Goal: Use online tool/utility: Utilize a website feature to perform a specific function

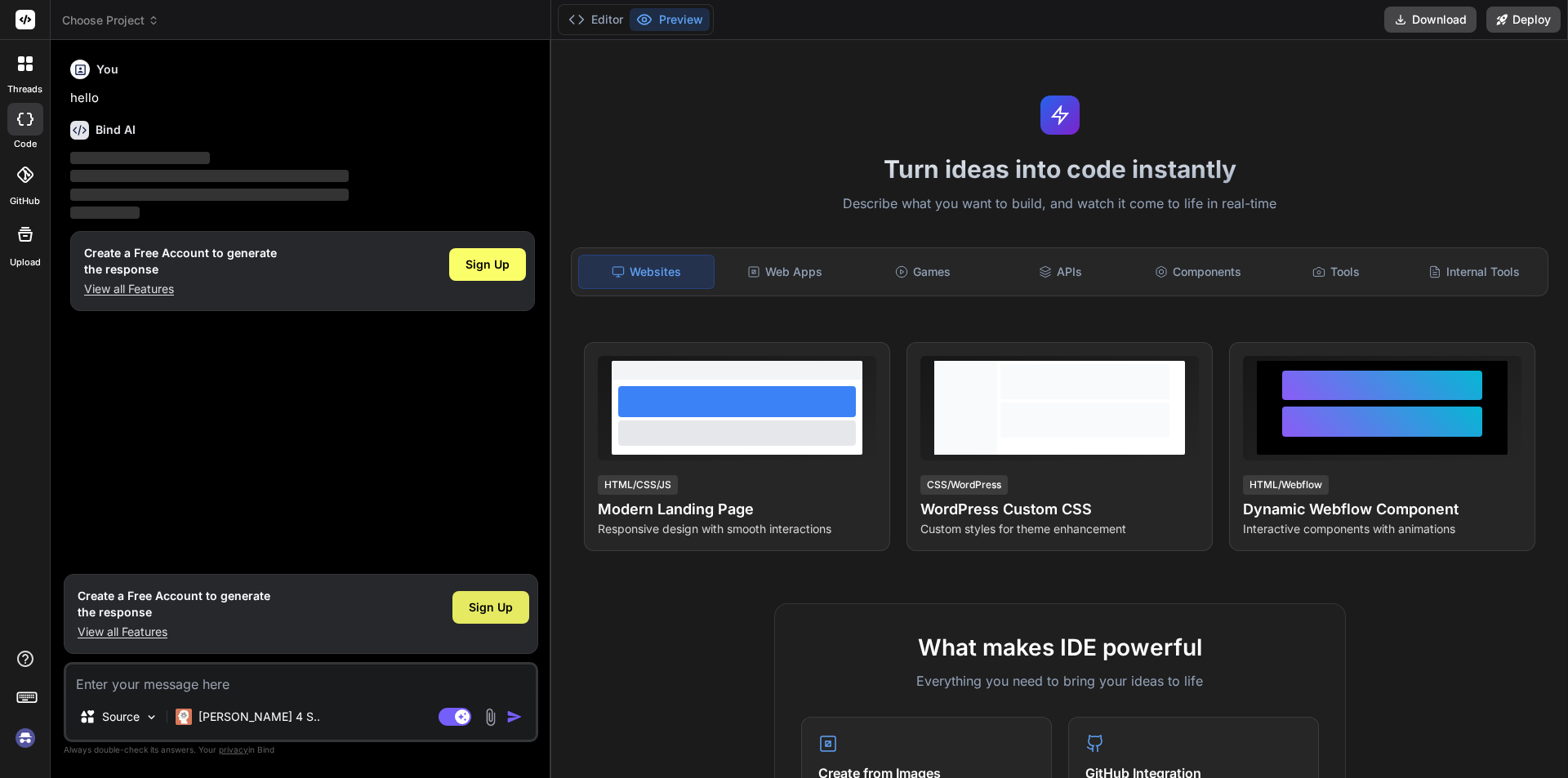
click at [472, 608] on span "Sign Up" at bounding box center [490, 608] width 44 height 16
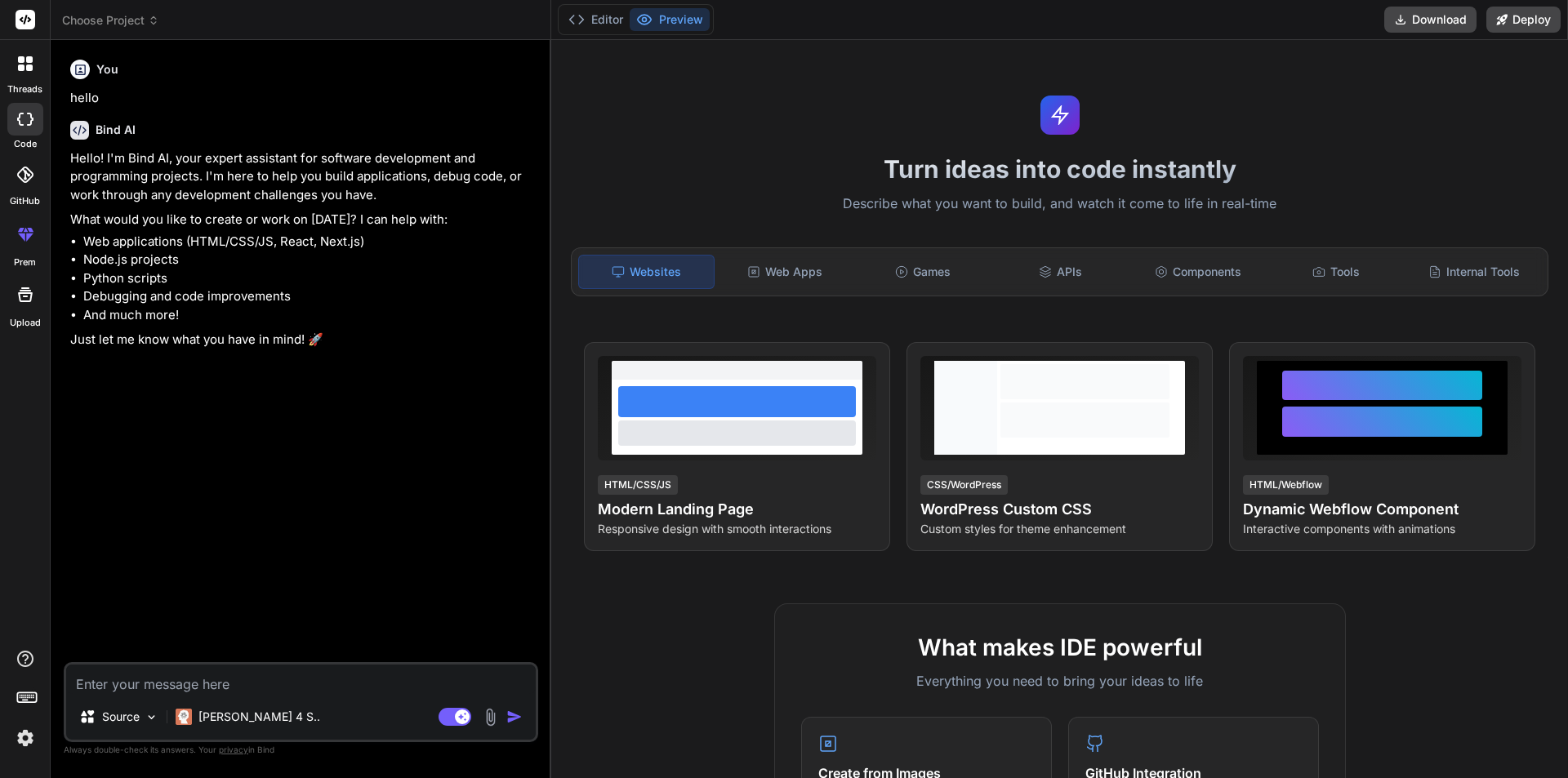
type textarea "x"
click at [146, 22] on span "Choose Project" at bounding box center [110, 21] width 97 height 16
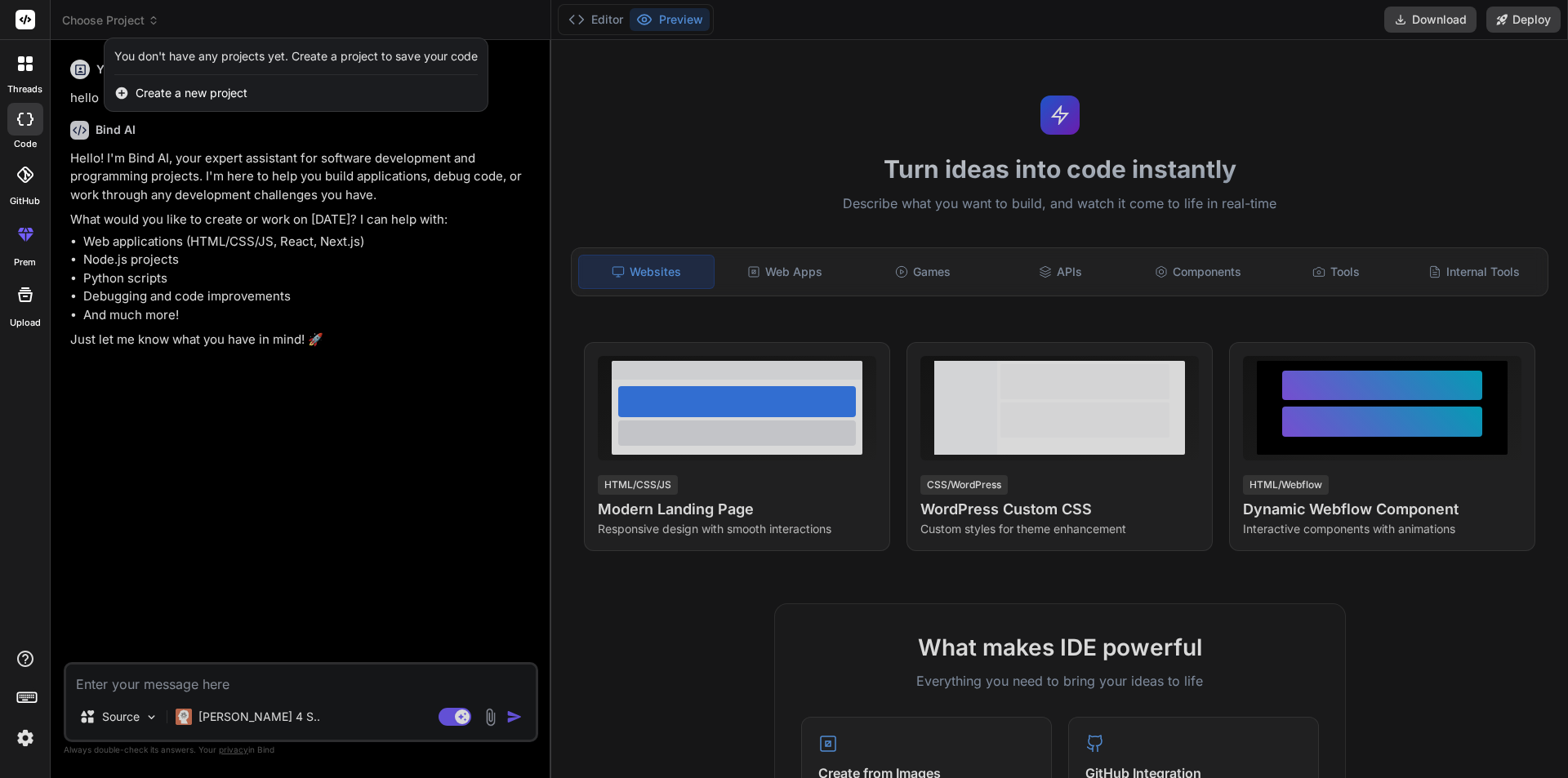
click at [29, 240] on icon at bounding box center [25, 234] width 20 height 20
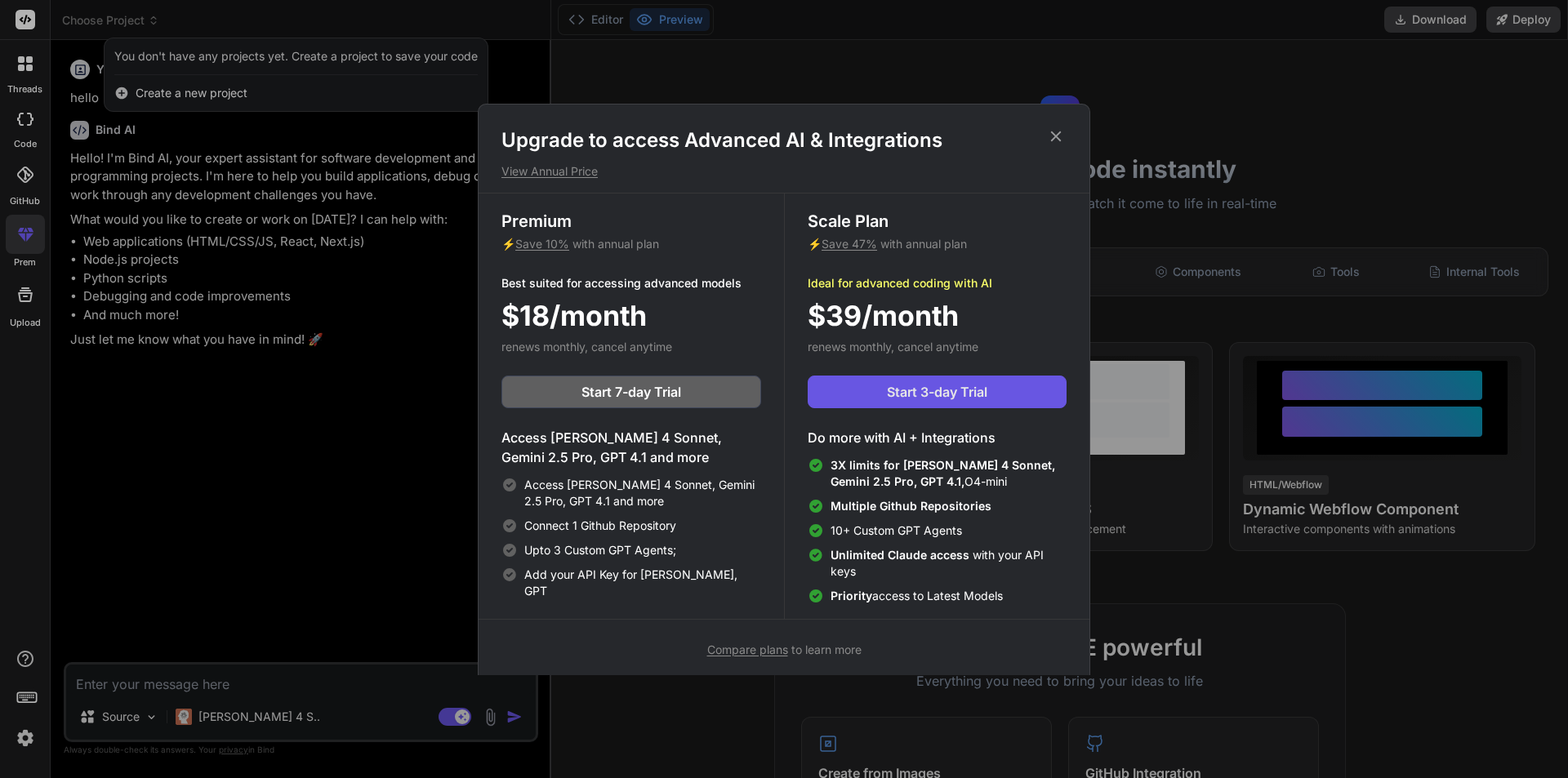
click at [969, 389] on span "Start 3-day Trial" at bounding box center [937, 392] width 101 height 20
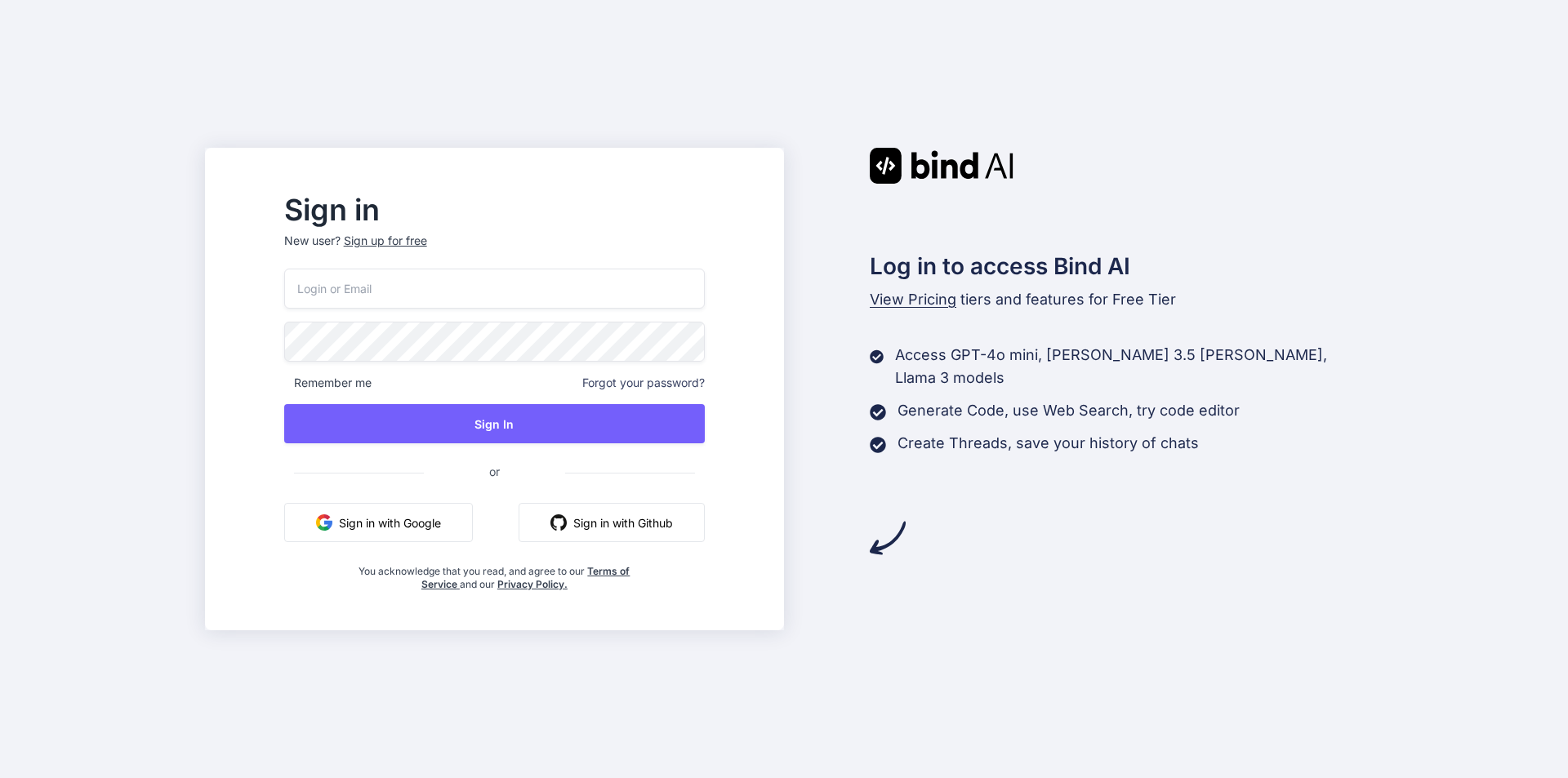
click at [411, 529] on button "Sign in with Google" at bounding box center [379, 522] width 188 height 39
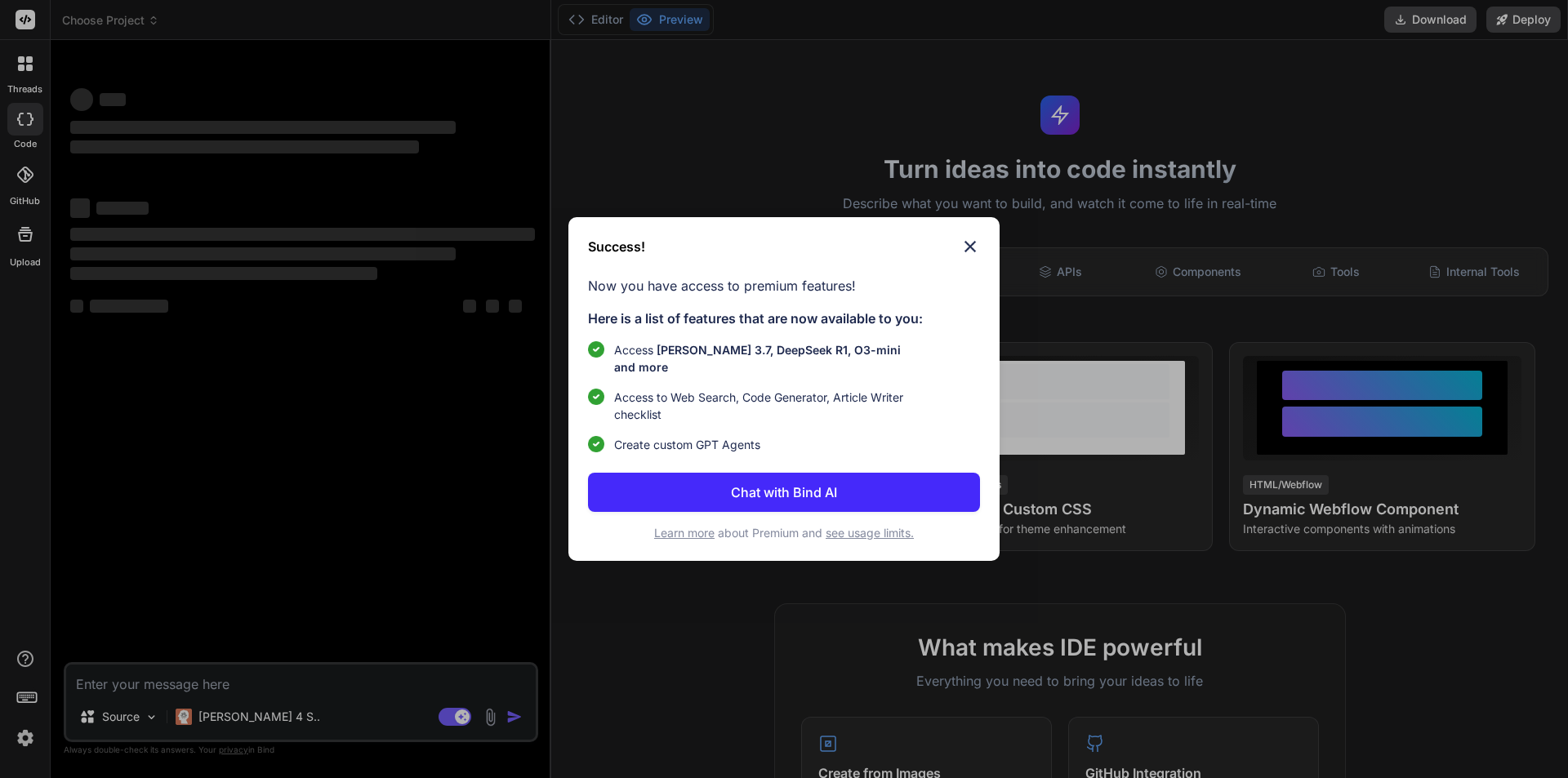
type textarea "x"
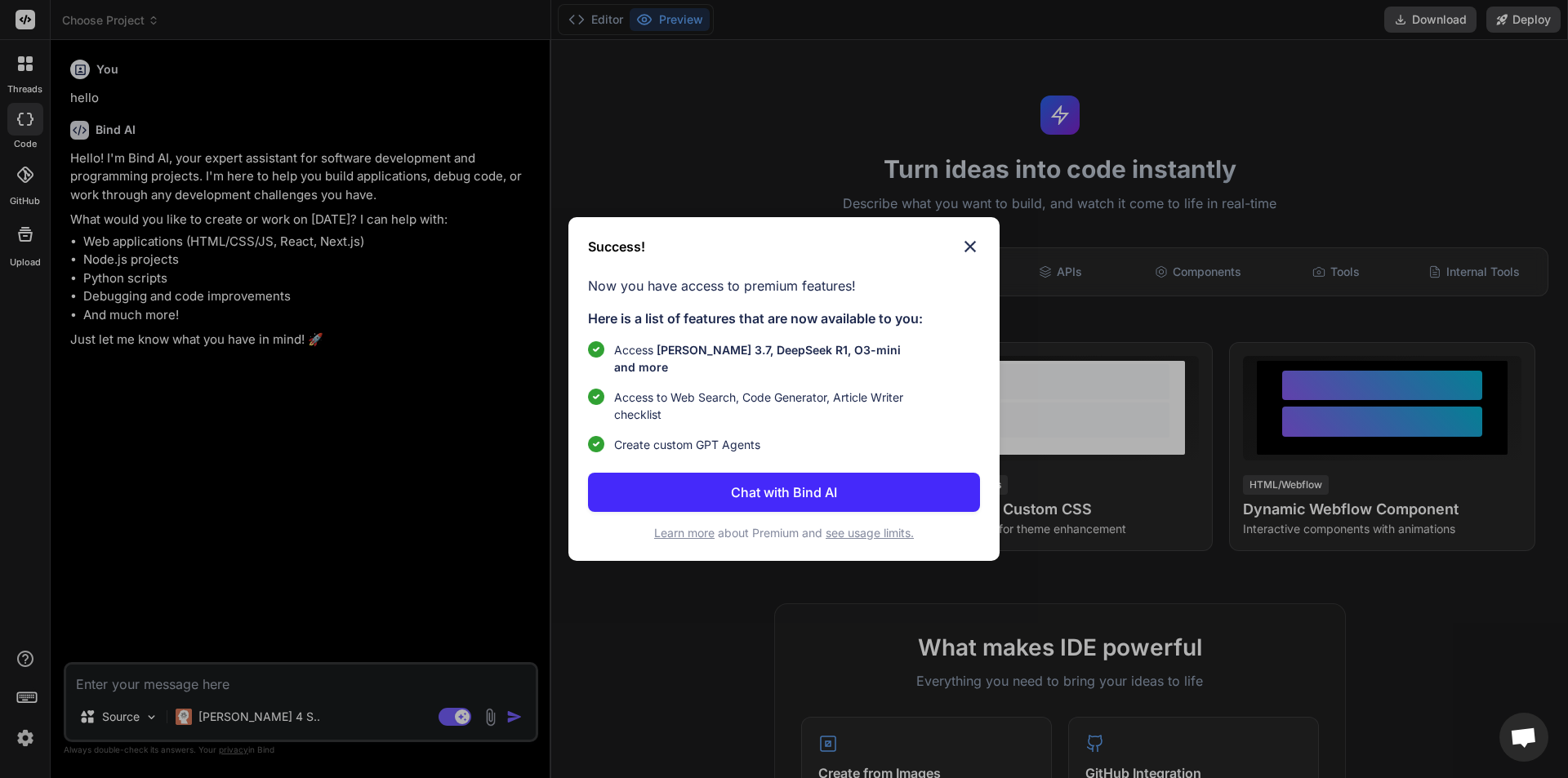
click at [774, 483] on p "Chat with Bind AI" at bounding box center [784, 493] width 106 height 20
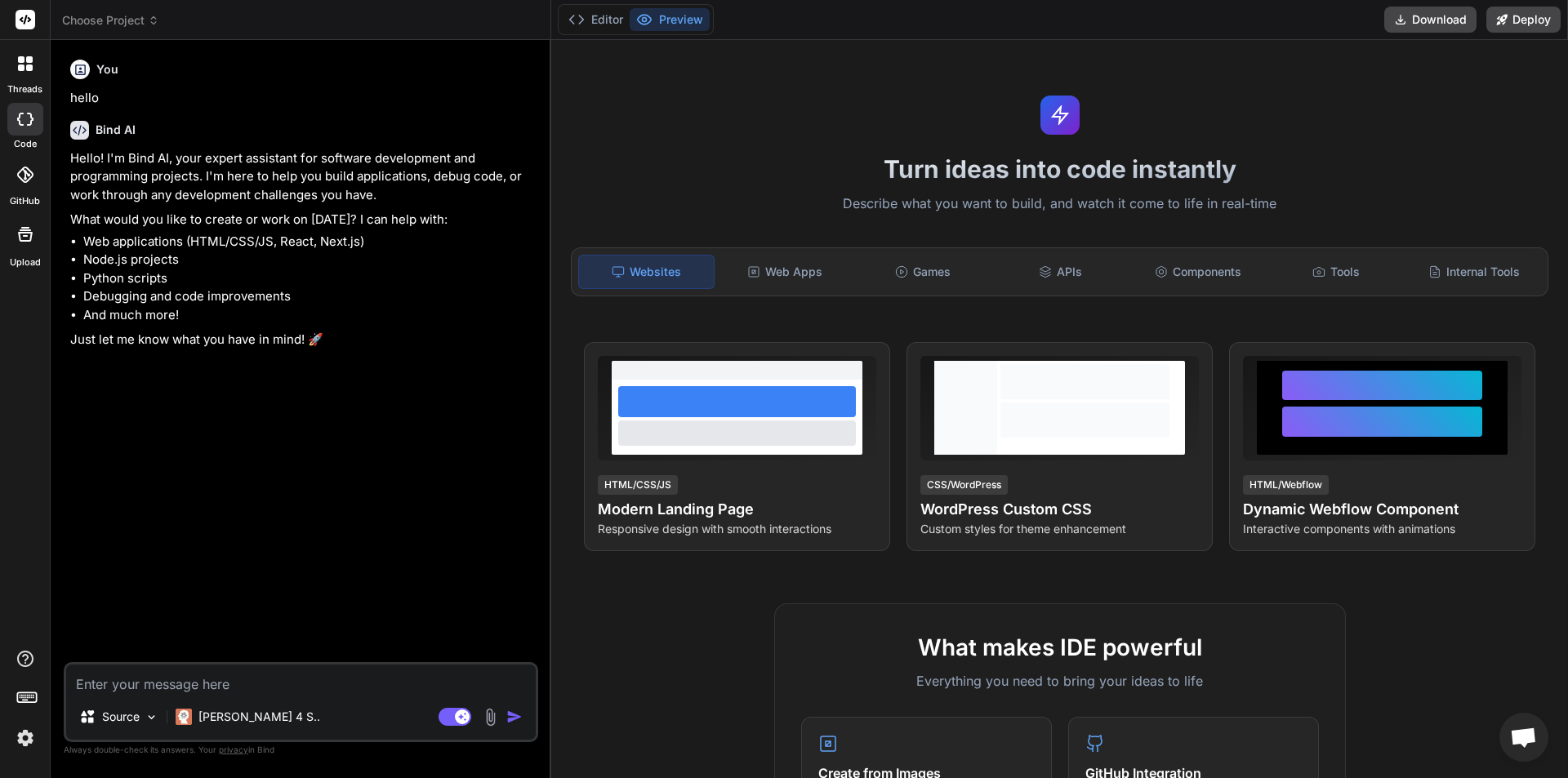
click at [164, 683] on textarea at bounding box center [301, 678] width 469 height 30
paste textarea "Brand & Identity Business Name: Embrace Beauty Owner: Emilia – Luxury Makeup Ar…"
type textarea "Brand & Identity Business Name: Embrace Beauty Owner: Emilia – Luxury Makeup Ar…"
type textarea "x"
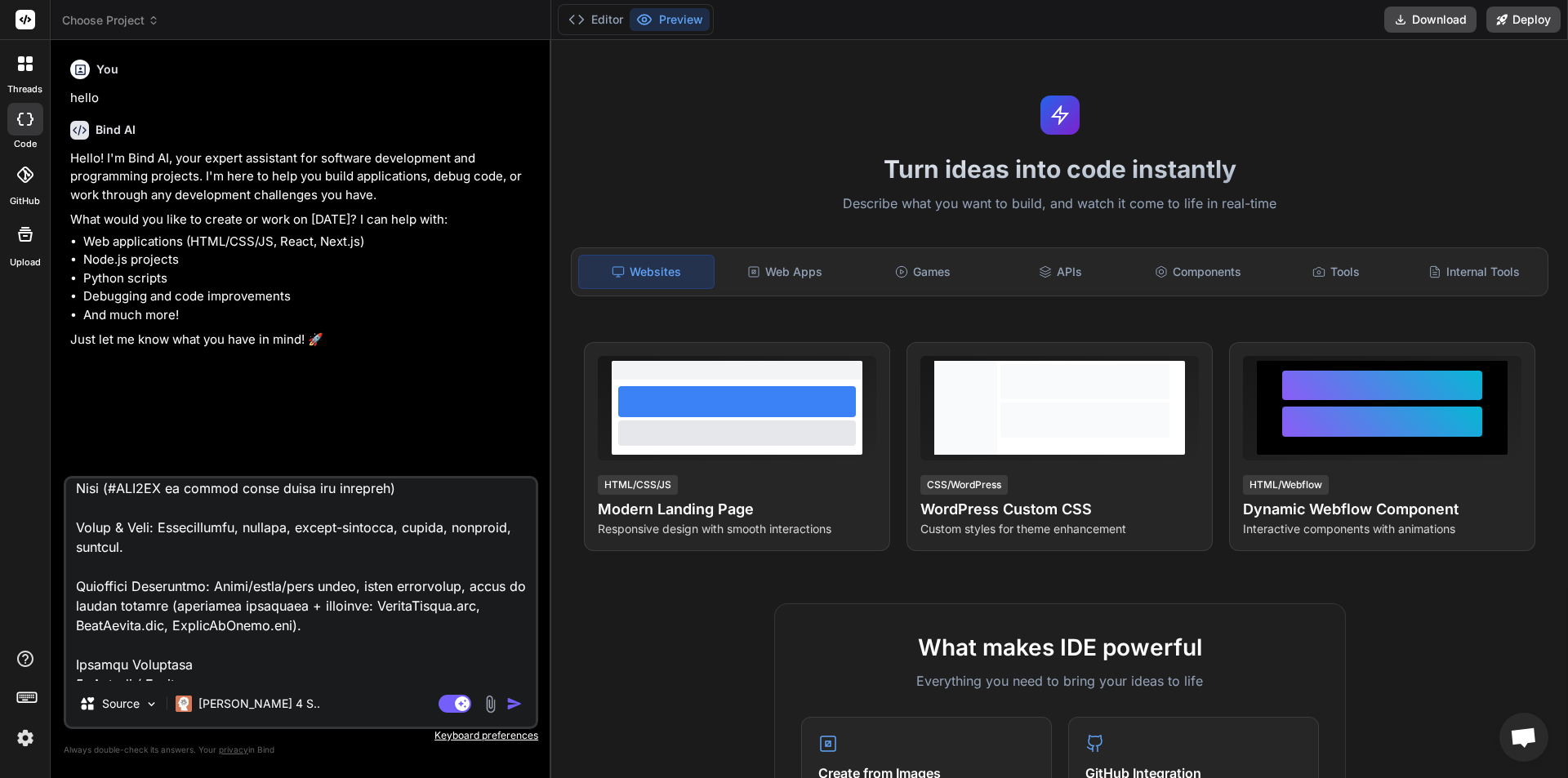
scroll to position [163, 0]
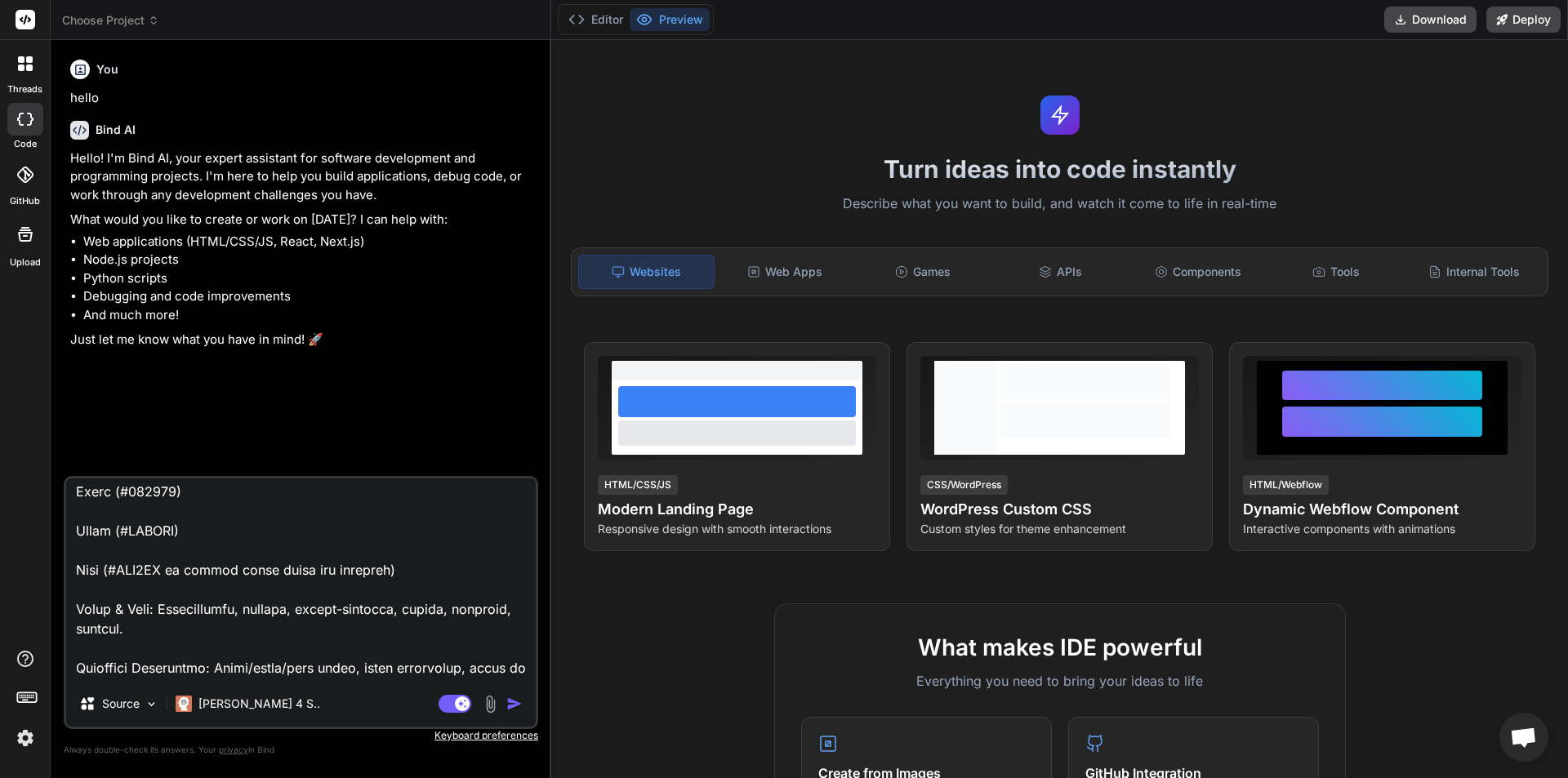
click at [261, 603] on textarea at bounding box center [301, 580] width 469 height 203
type textarea "Brand & Identity Business Name: Embrace Beauty Owner: Emilia – Luxury Makeup Ar…"
type textarea "x"
type textarea "Brand & Identity Business Name: Embrace Beauty Owner: Emilia – Luxury Makeup Ar…"
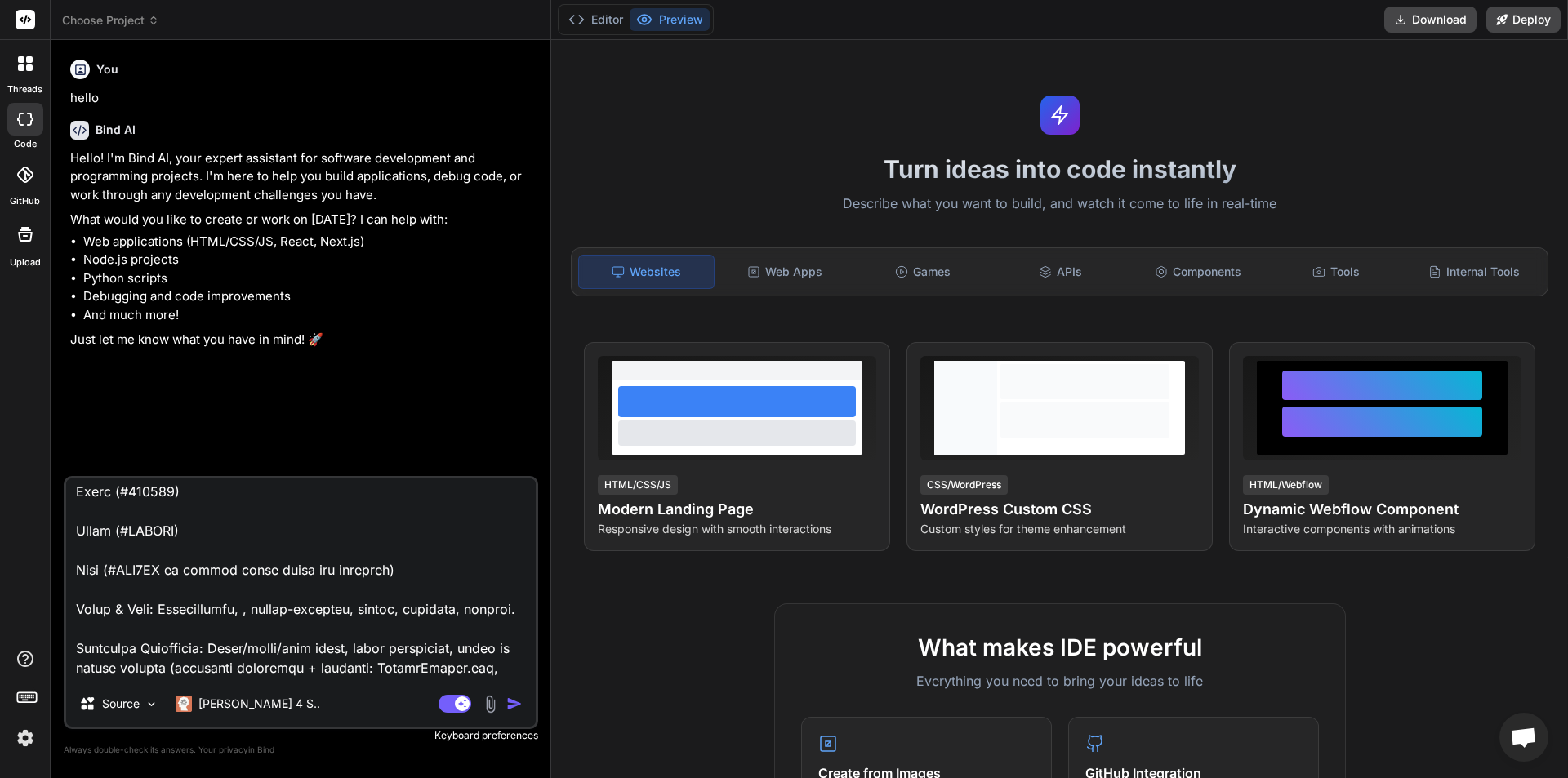
type textarea "x"
type textarea "Brand & Identity Business Name: Embrace Beauty Owner: Emilia – Luxury Makeup Ar…"
type textarea "x"
click at [426, 602] on textarea at bounding box center [301, 580] width 469 height 203
click at [295, 613] on textarea at bounding box center [301, 580] width 469 height 203
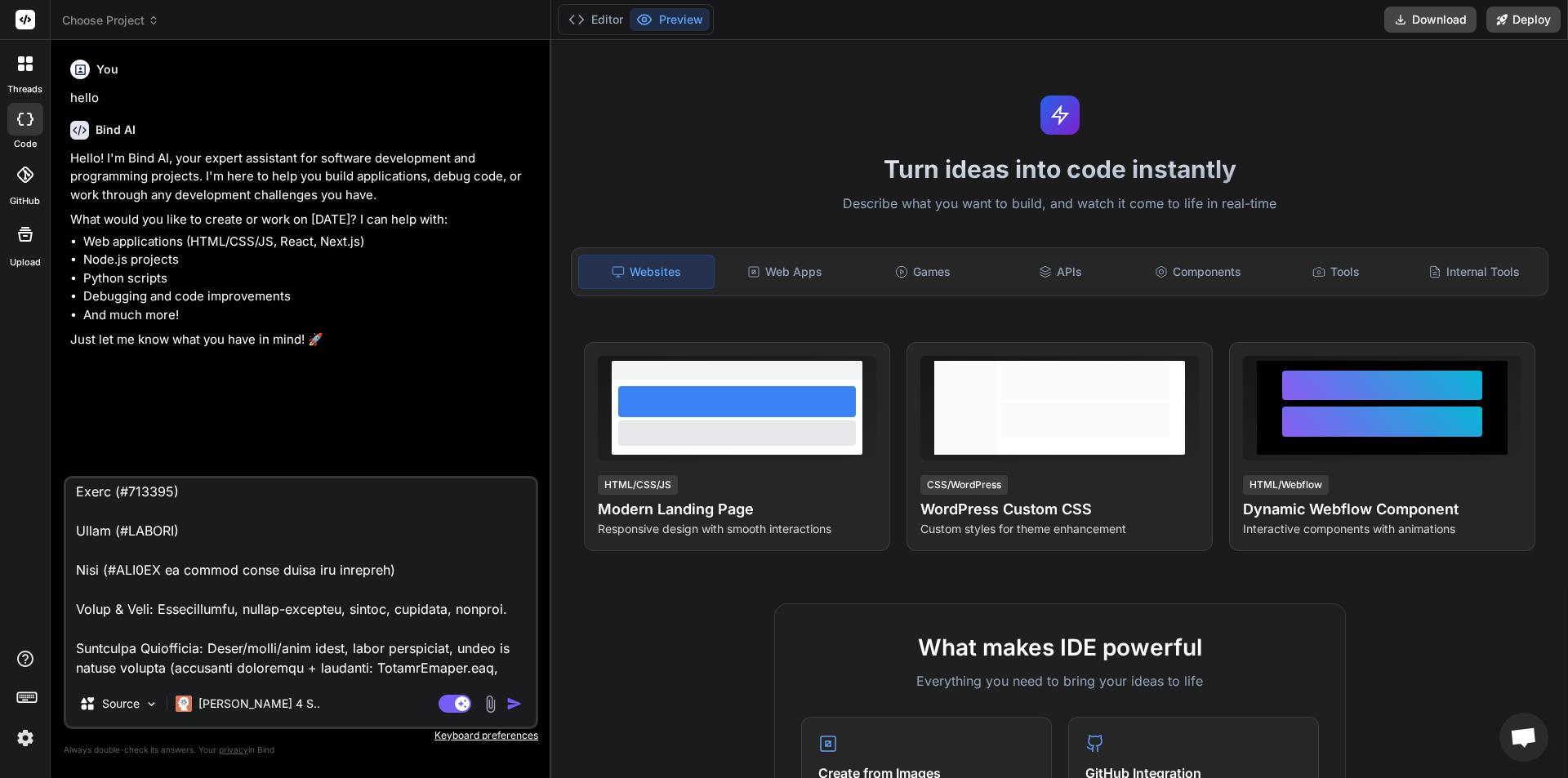
click at [295, 613] on textarea at bounding box center [301, 580] width 469 height 203
type textarea "Brand & Identity Business Name: Embrace Beauty Owner: Emilia – Luxury Makeup Ar…"
type textarea "x"
type textarea "Brand & Identity Business Name: Embrace Beauty Owner: Emilia – Luxury Makeup Ar…"
type textarea "x"
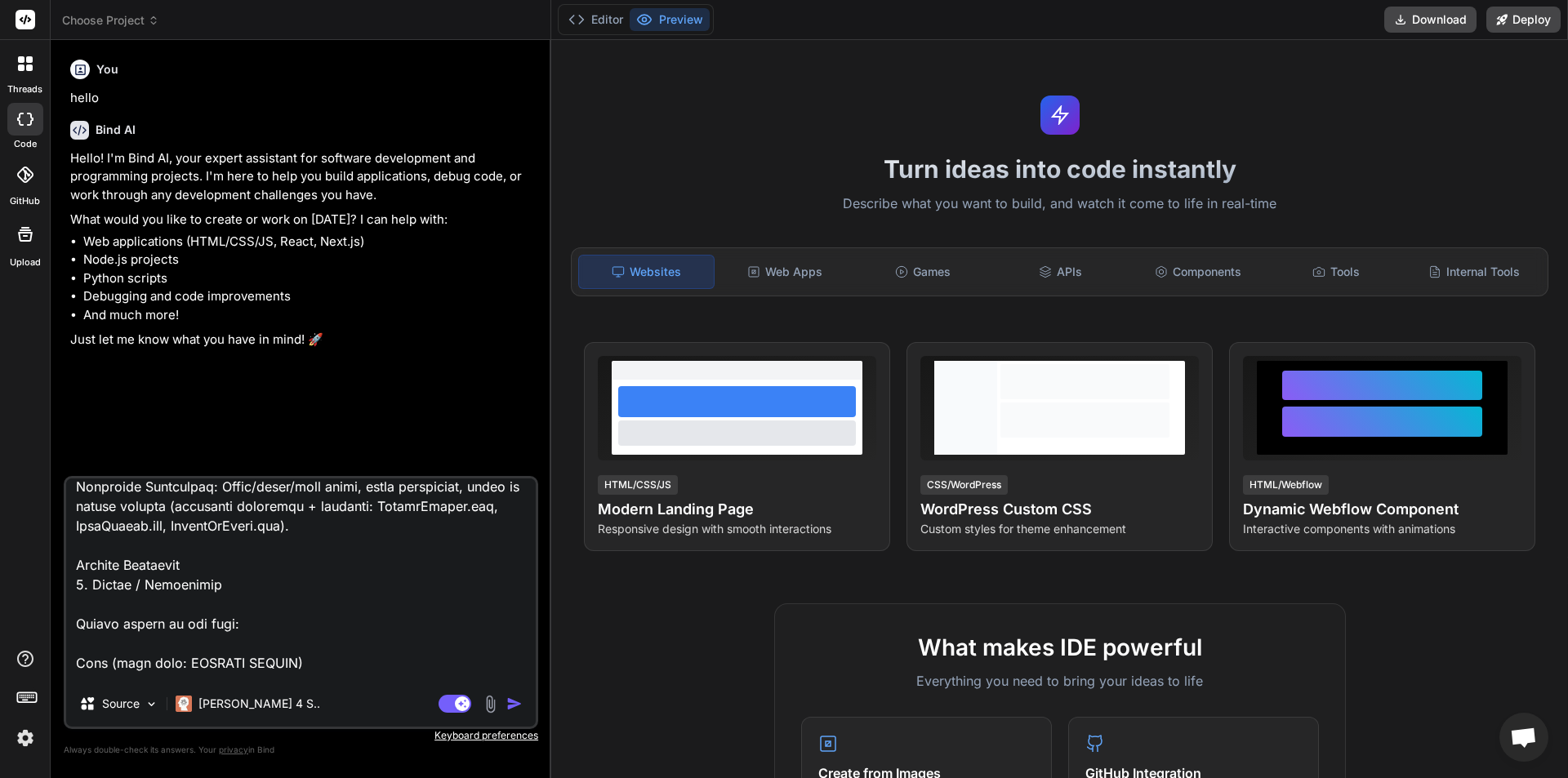
scroll to position [245, 0]
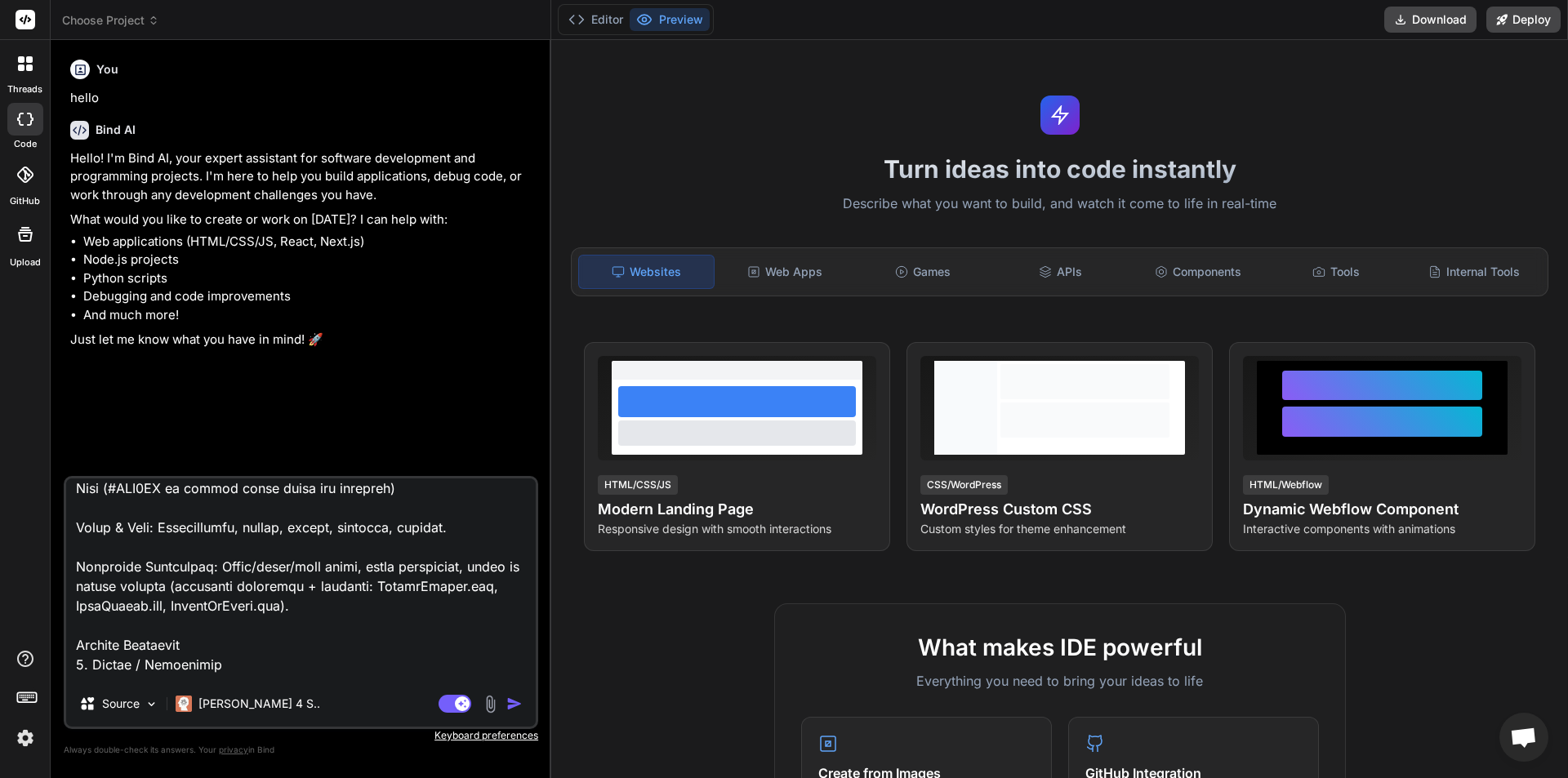
drag, startPoint x: 375, startPoint y: 587, endPoint x: 223, endPoint y: 586, distance: 152.0
click at [223, 586] on textarea at bounding box center [301, 580] width 469 height 203
type textarea "Brand & Identity Business Name: Embrace Beauty Owner: Emilia – Luxury Makeup Ar…"
type textarea "x"
type textarea "Brand & Identity Business Name: Embrace Beauty Owner: Emilia – Luxury Makeup Ar…"
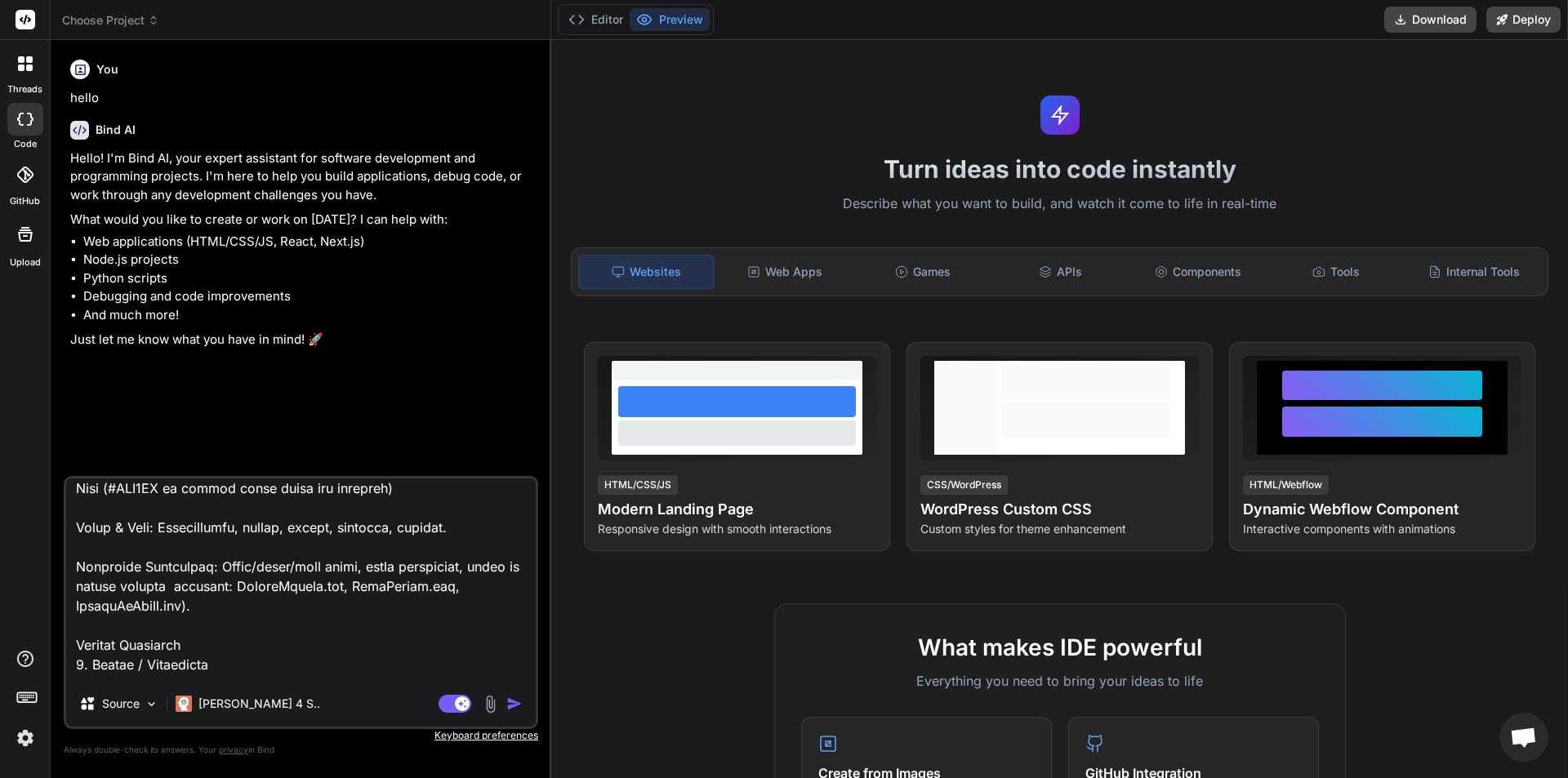
type textarea "x"
type textarea "Brand & Identity Business Name: Embrace Beauty Owner: Emilia – Luxury Makeup Ar…"
type textarea "x"
type textarea "Brand & Identity Business Name: Embrace Beauty Owner: Emilia – Luxury Makeup Ar…"
type textarea "x"
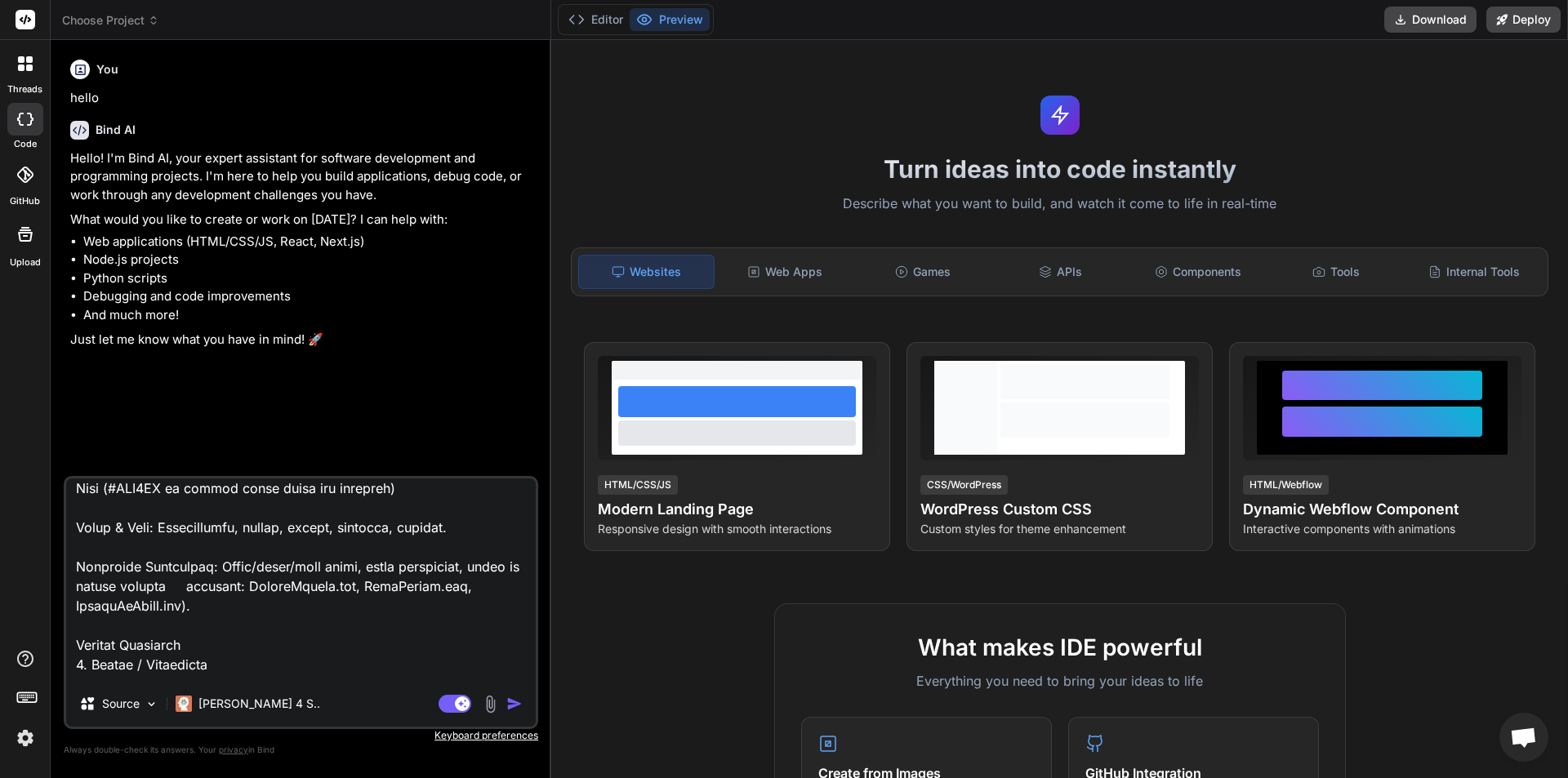
type textarea "Brand & Identity Business Name: Embrace Beauty Owner: Emilia – Luxury Makeup Ar…"
type textarea "x"
type textarea "Brand & Identity Business Name: Embrace Beauty Owner: Emilia – Luxury Makeup Ar…"
type textarea "x"
type textarea "Brand & Identity Business Name: Embrace Beauty Owner: Emilia – Luxury Makeup Ar…"
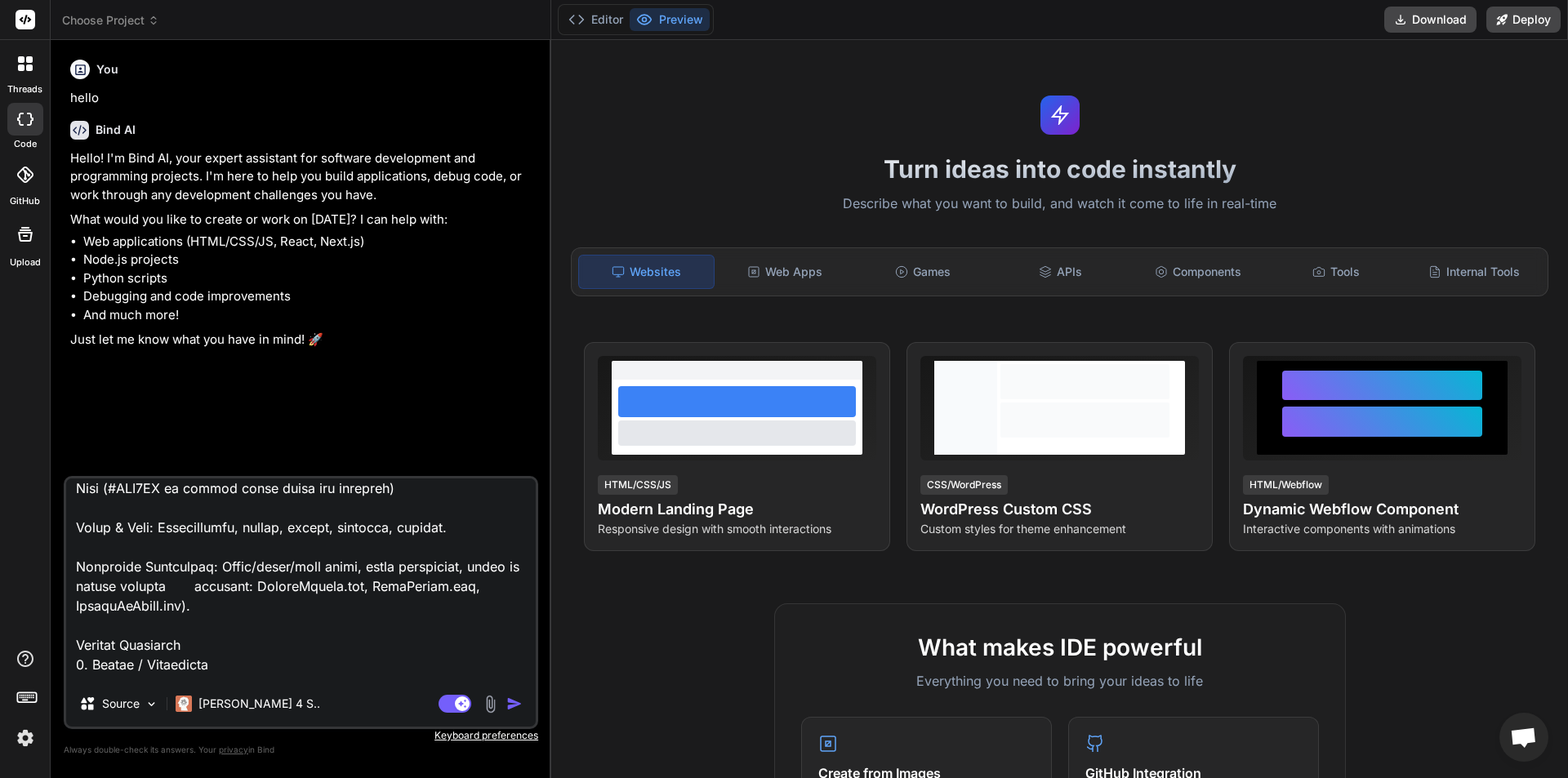
type textarea "x"
type textarea "Brand & Identity Business Name: Embrace Beauty Owner: Emilia – Luxury Makeup Ar…"
type textarea "x"
type textarea "Brand & Identity Business Name: Embrace Beauty Owner: Emilia – Luxury Makeup Ar…"
type textarea "x"
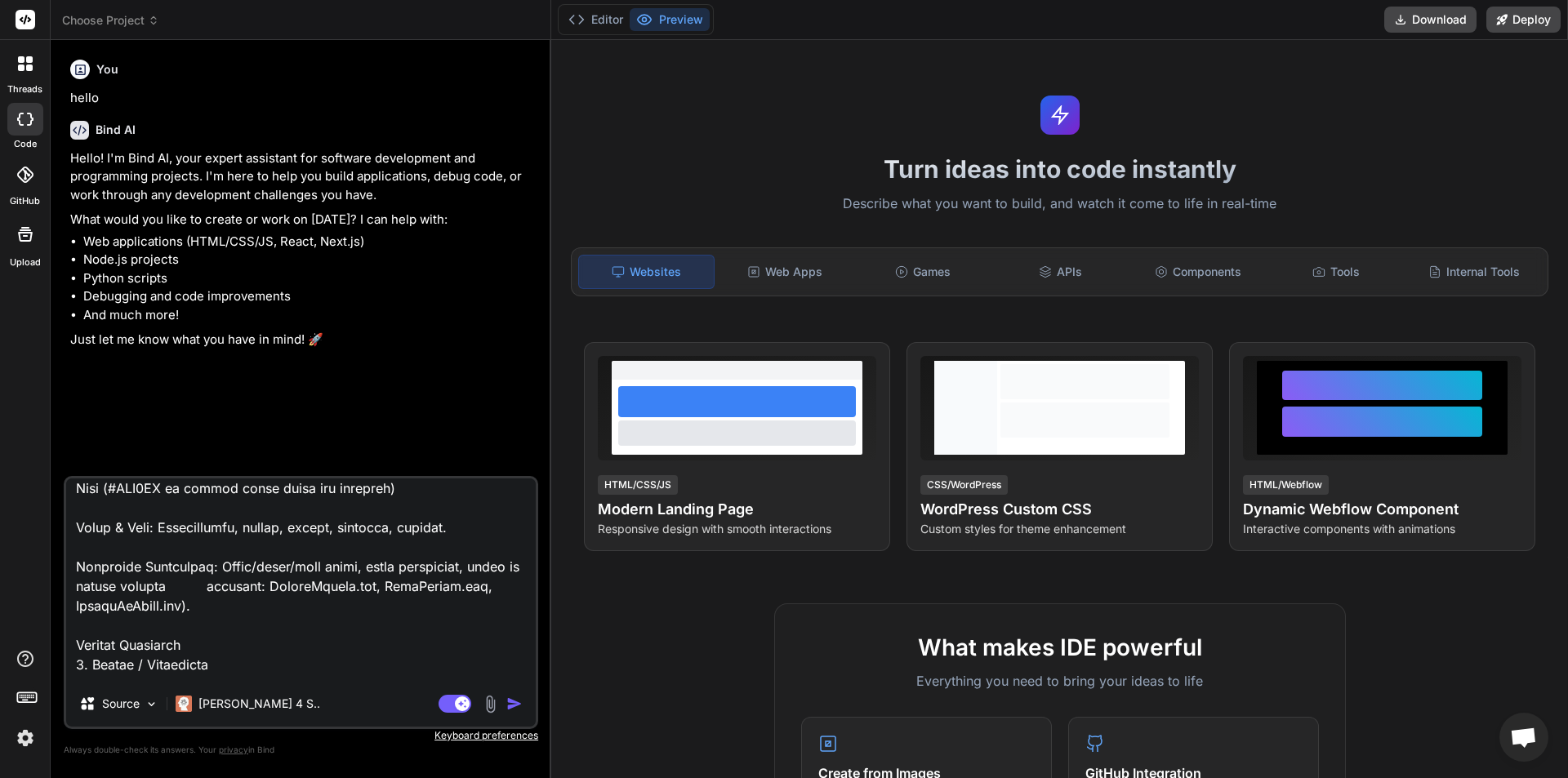
type textarea "Brand & Identity Business Name: Embrace Beauty Owner: Emilia – Luxury Makeup Ar…"
type textarea "x"
type textarea "Brand & Identity Business Name: Embrace Beauty Owner: Emilia – Luxury Makeup Ar…"
type textarea "x"
type textarea "Brand & Identity Business Name: Embrace Beauty Owner: Emilia – Luxury Makeup Ar…"
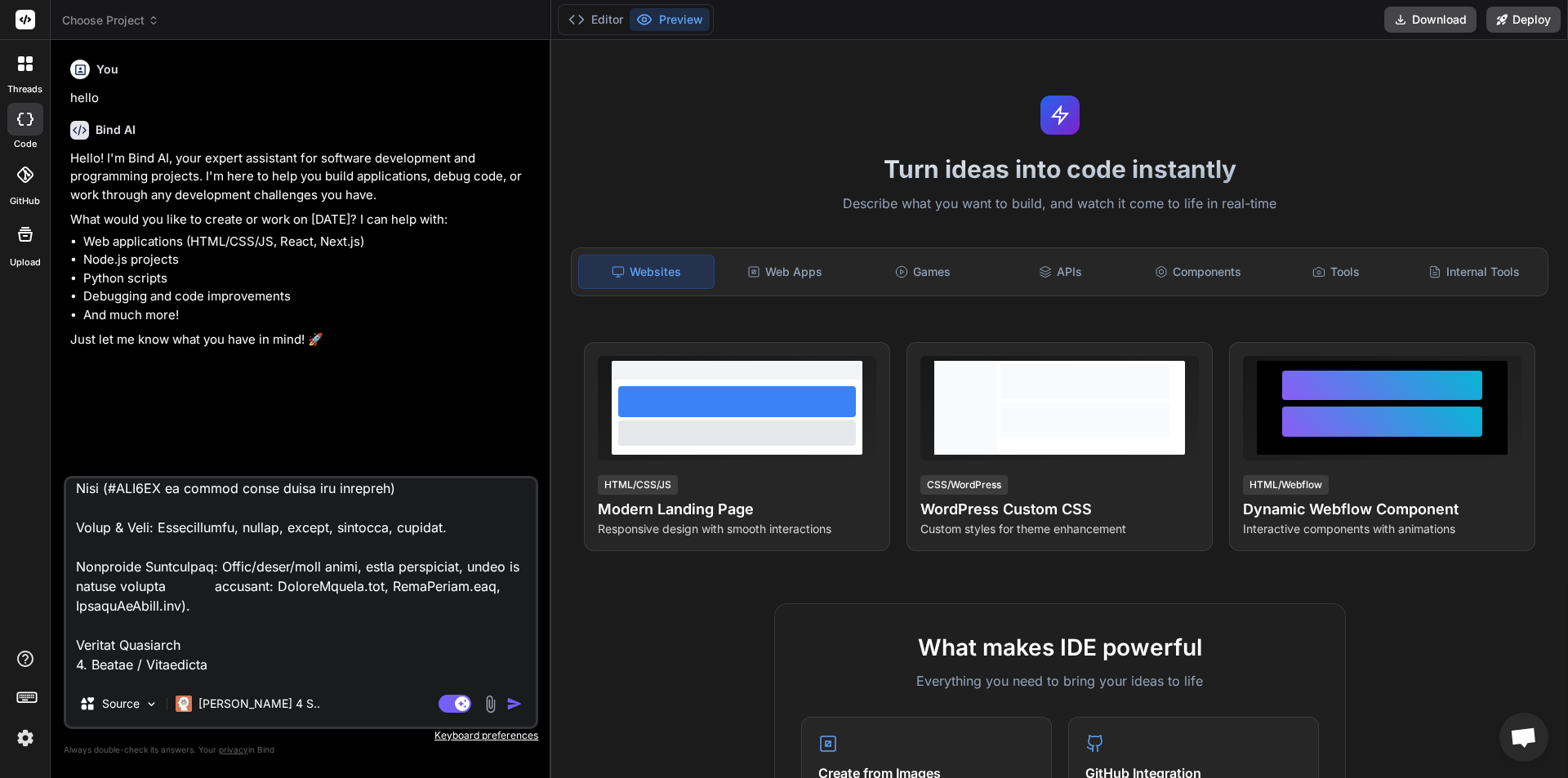
type textarea "x"
type textarea "Brand & Identity Business Name: Embrace Beauty Owner: Emilia – Luxury Makeup Ar…"
type textarea "x"
type textarea "Brand & Identity Business Name: Embrace Beauty Owner: Emilia – Luxury Makeup Ar…"
type textarea "x"
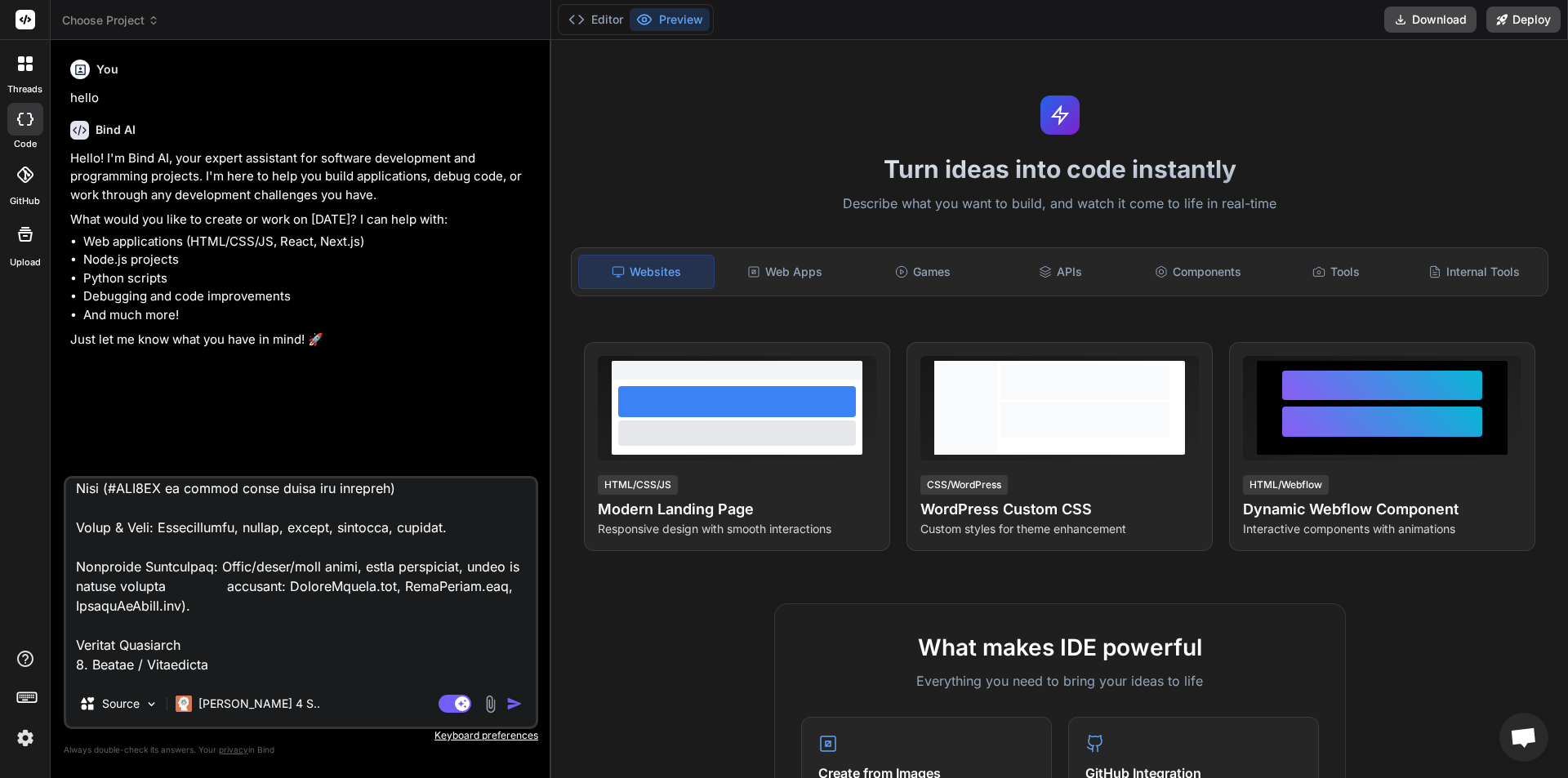
type textarea "Brand & Identity Business Name: Embrace Beauty Owner: Emilia – Luxury Makeup Ar…"
type textarea "x"
type textarea "Brand & Identity Business Name: Embrace Beauty Owner: Emilia – Luxury Makeup Ar…"
type textarea "x"
type textarea "Brand & Identity Business Name: Embrace Beauty Owner: Emilia – Luxury Makeup Ar…"
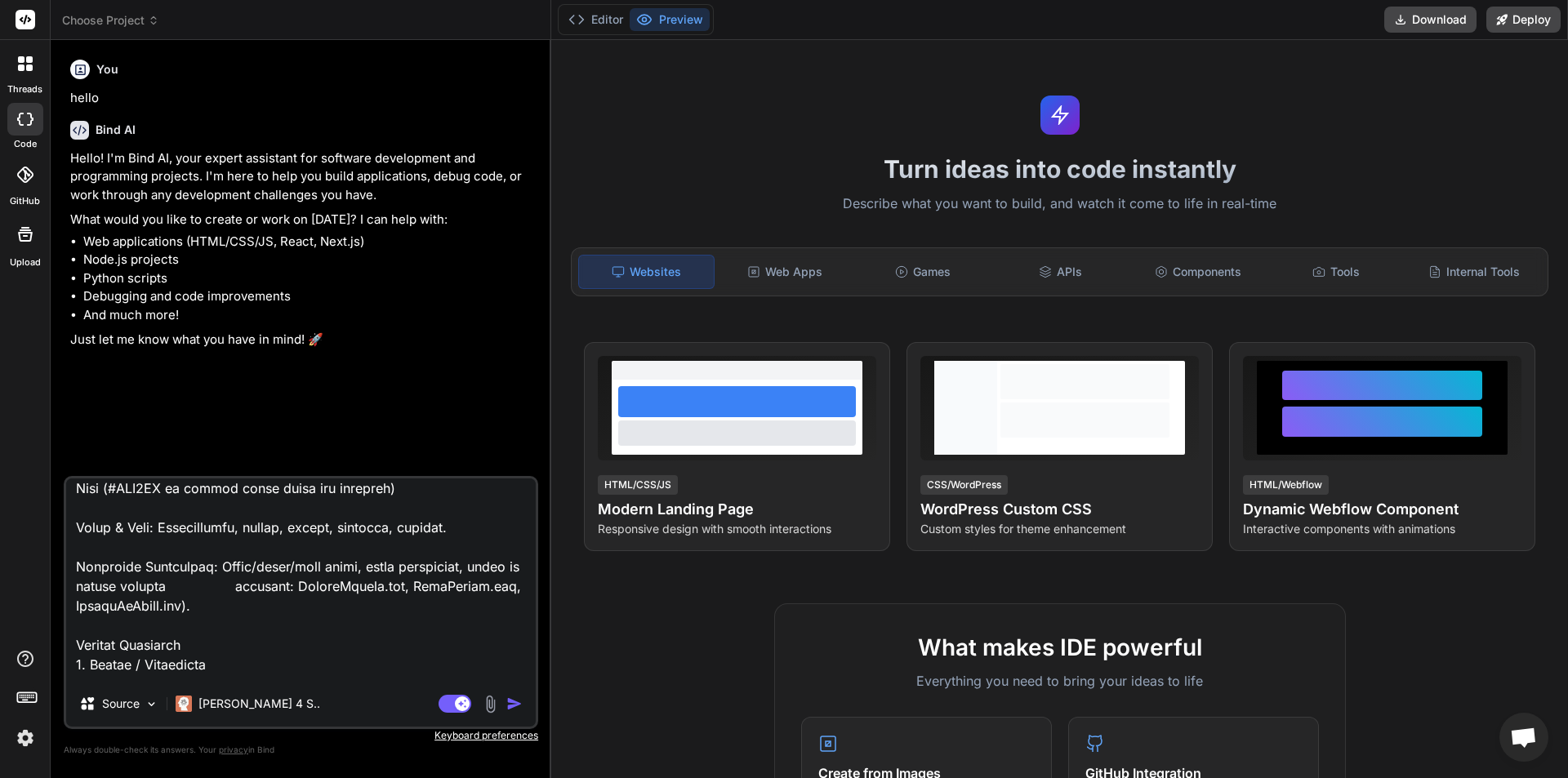
type textarea "x"
type textarea "Brand & Identity Business Name: Embrace Beauty Owner: Emilia – Luxury Makeup Ar…"
type textarea "x"
type textarea "Brand & Identity Business Name: Embrace Beauty Owner: Emilia – Luxury Makeup Ar…"
type textarea "x"
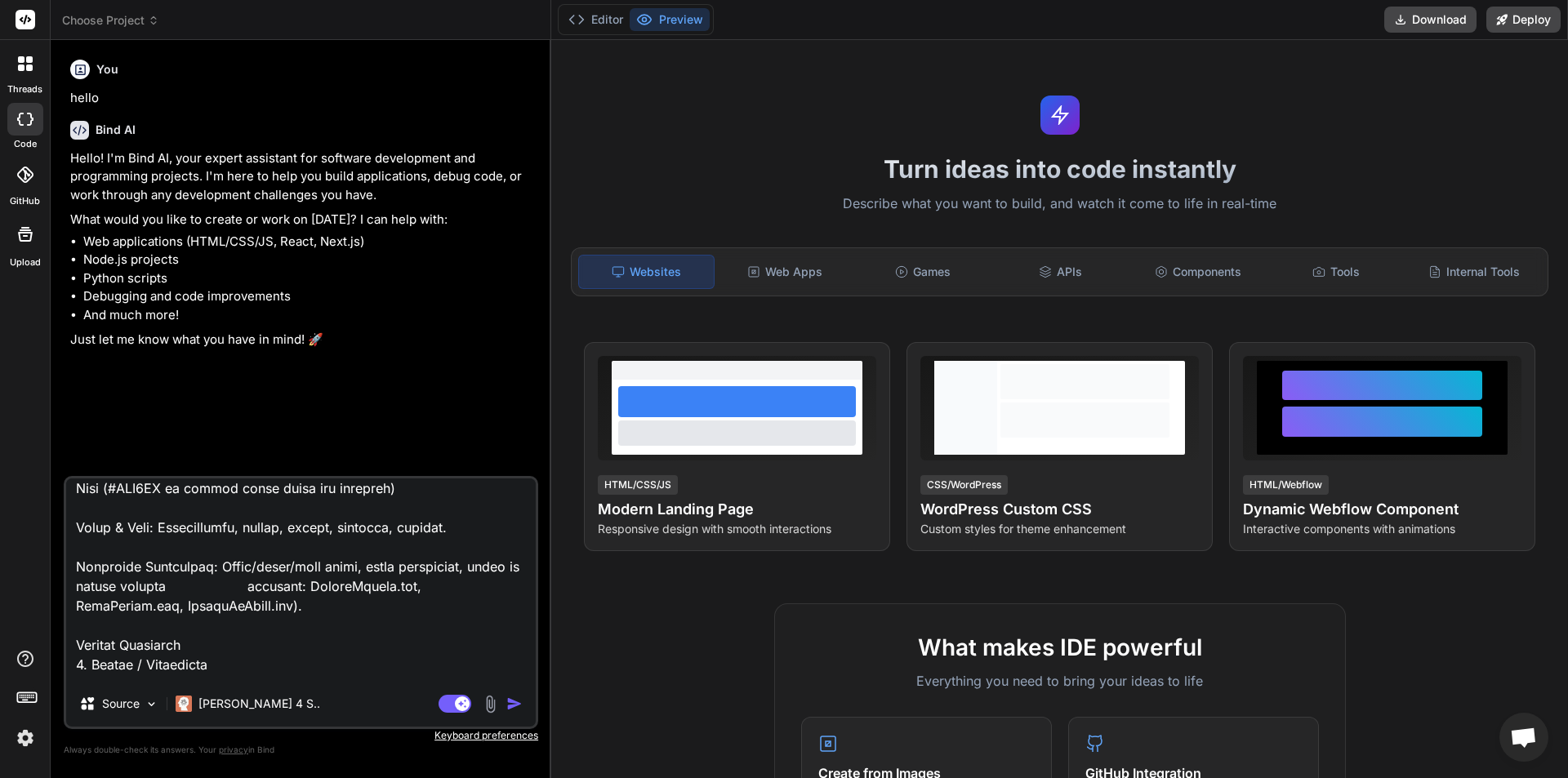
type textarea "Brand & Identity Business Name: Embrace Beauty Owner: Emilia – Luxury Makeup Ar…"
type textarea "x"
type textarea "Brand & Identity Business Name: Embrace Beauty Owner: Emilia – Luxury Makeup Ar…"
type textarea "x"
type textarea "Brand & Identity Business Name: Embrace Beauty Owner: Emilia – Luxury Makeup Ar…"
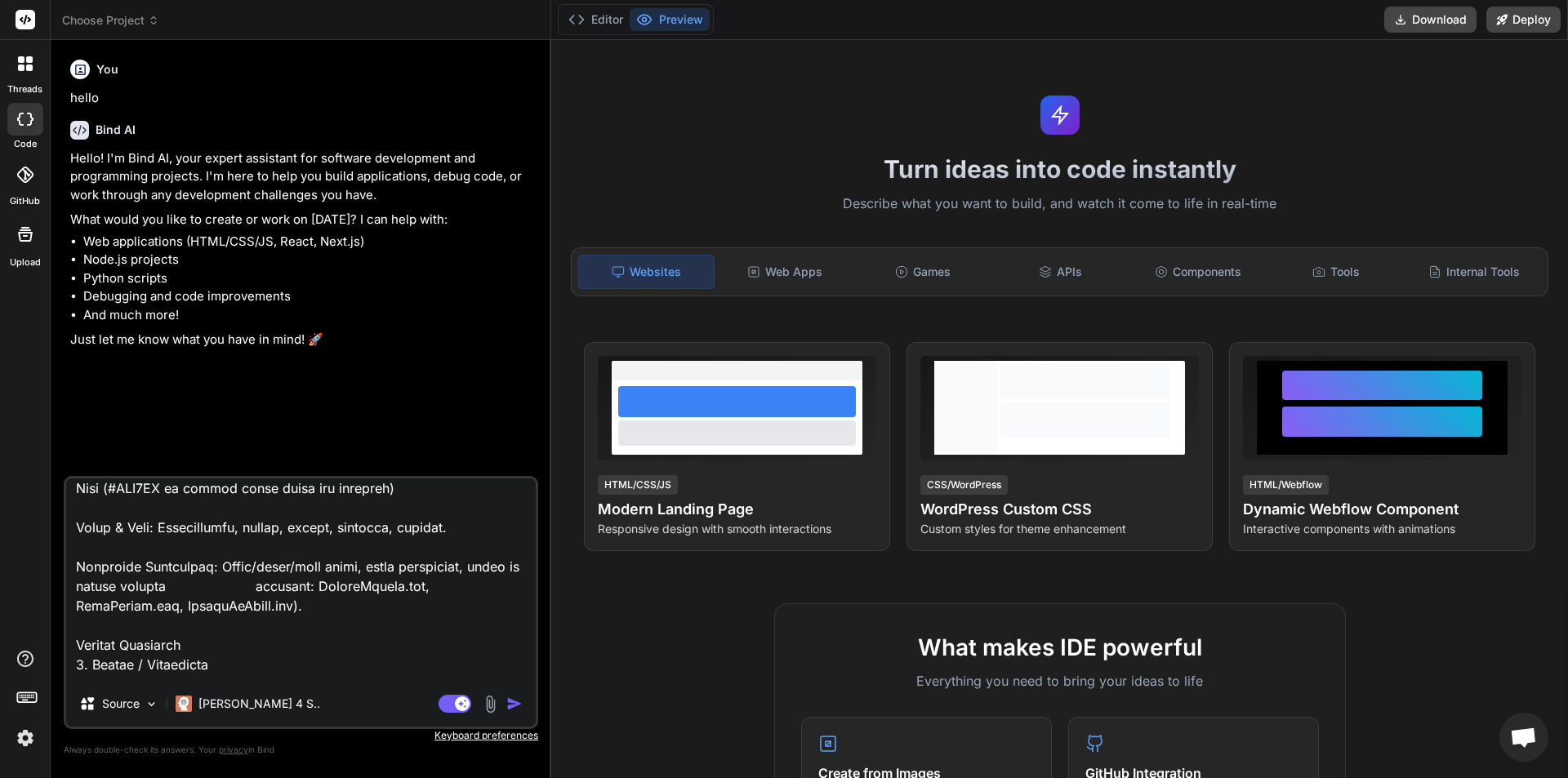
type textarea "x"
type textarea "Brand & Identity Business Name: Embrace Beauty Owner: Emilia – Luxury Makeup Ar…"
type textarea "x"
type textarea "Brand & Identity Business Name: Embrace Beauty Owner: Emilia – Luxury Makeup Ar…"
type textarea "x"
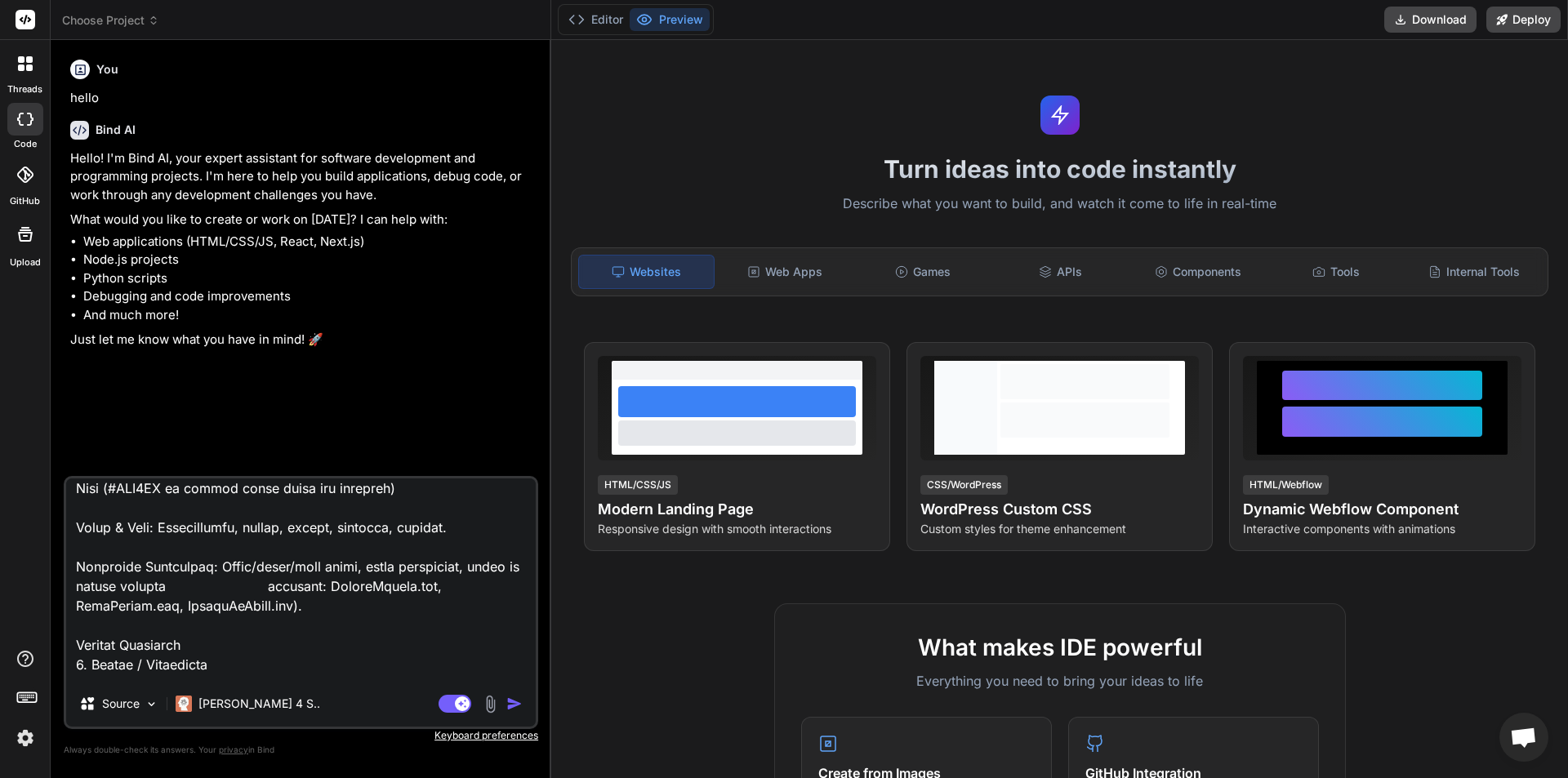
type textarea "Brand & Identity Business Name: Embrace Beauty Owner: Emilia – Luxury Makeup Ar…"
type textarea "x"
type textarea "Brand & Identity Business Name: Embrace Beauty Owner: Emilia – Luxury Makeup Ar…"
type textarea "x"
type textarea "Brand & Identity Business Name: Embrace Beauty Owner: Emilia – Luxury Makeup Ar…"
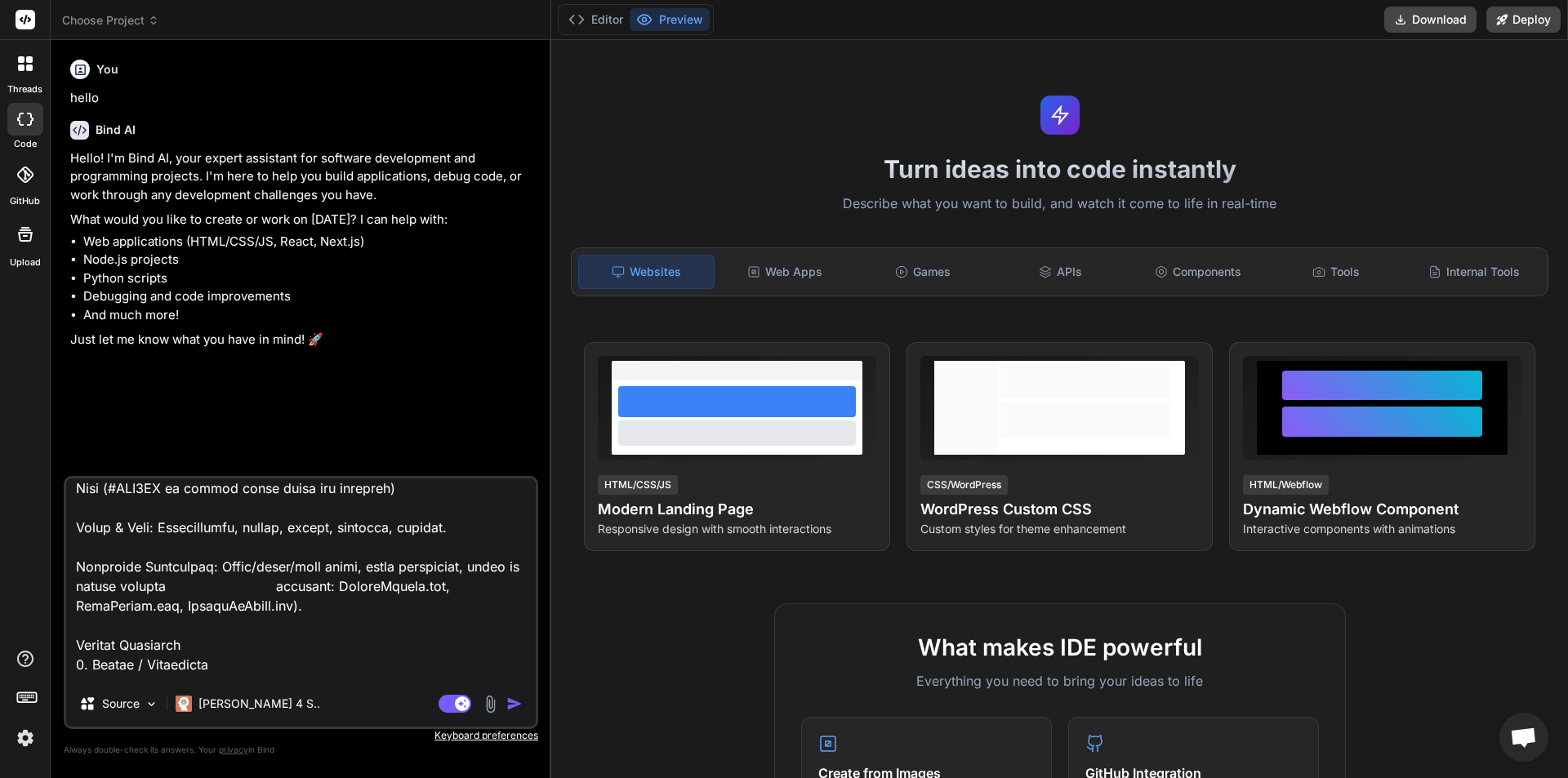
type textarea "x"
type textarea "Brand & Identity Business Name: Embrace Beauty Owner: Emilia – Luxury Makeup Ar…"
type textarea "x"
type textarea "Brand & Identity Business Name: Embrace Beauty Owner: Emilia – Luxury Makeup Ar…"
type textarea "x"
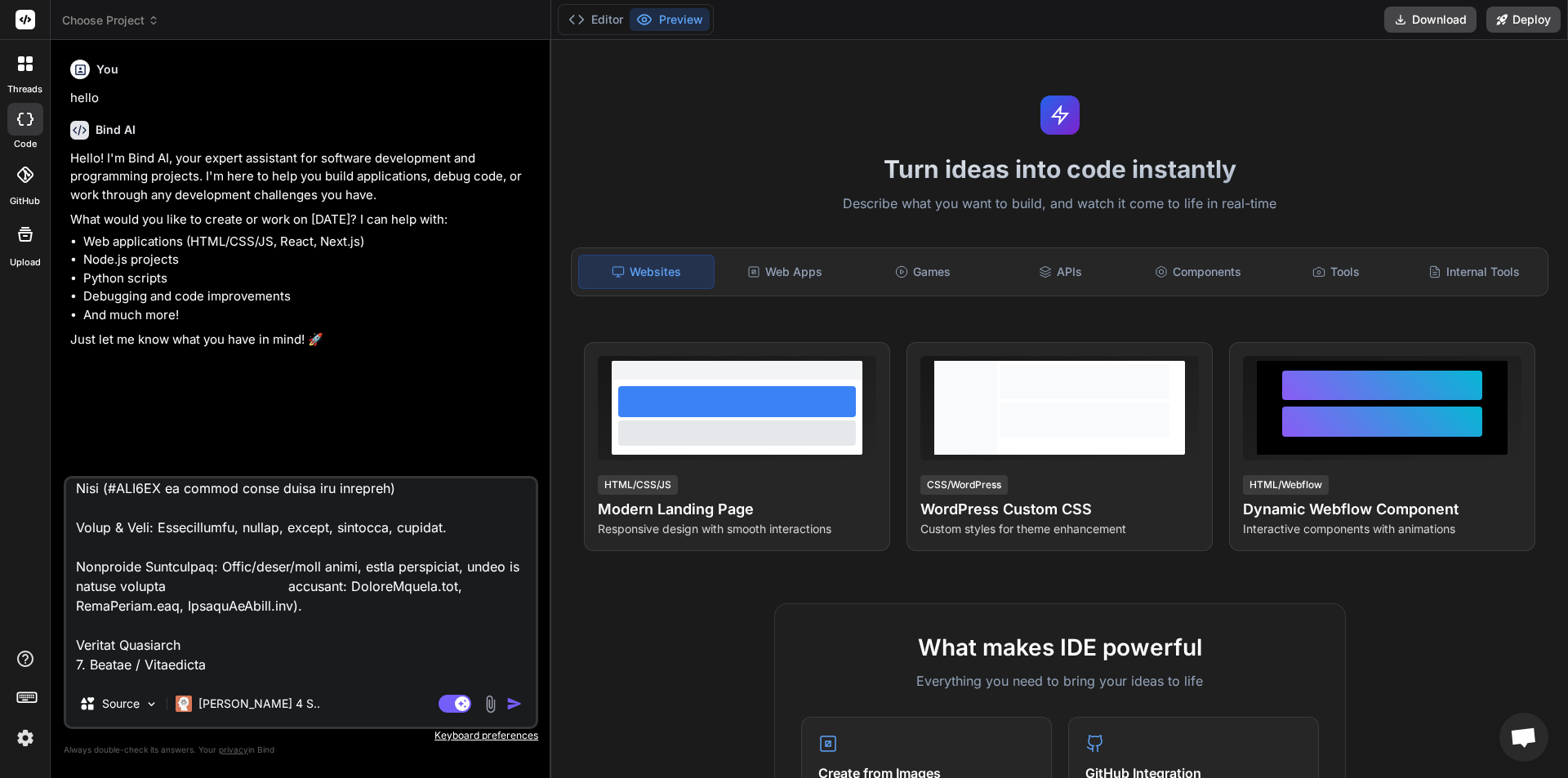
type textarea "Brand & Identity Business Name: Embrace Beauty Owner: Emilia – Luxury Makeup Ar…"
type textarea "x"
type textarea "Brand & Identity Business Name: Embrace Beauty Owner: Emilia – Luxury Makeup Ar…"
type textarea "x"
type textarea "Brand & Identity Business Name: Embrace Beauty Owner: Emilia – Luxury Makeup Ar…"
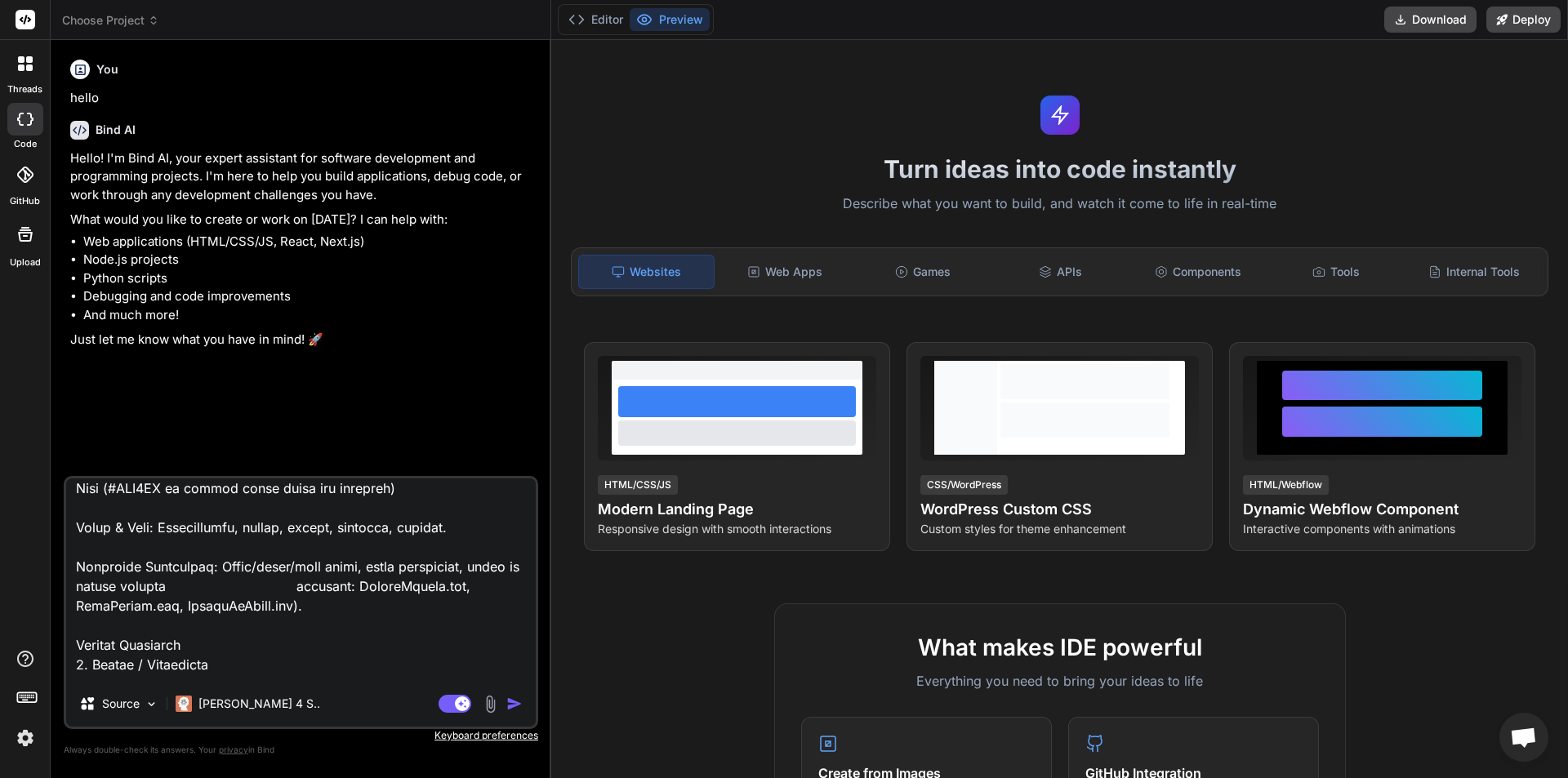
type textarea "x"
type textarea "Brand & Identity Business Name: Embrace Beauty Owner: Emilia – Luxury Makeup Ar…"
type textarea "x"
type textarea "Brand & Identity Business Name: Embrace Beauty Owner: Emilia – Luxury Makeup Ar…"
type textarea "x"
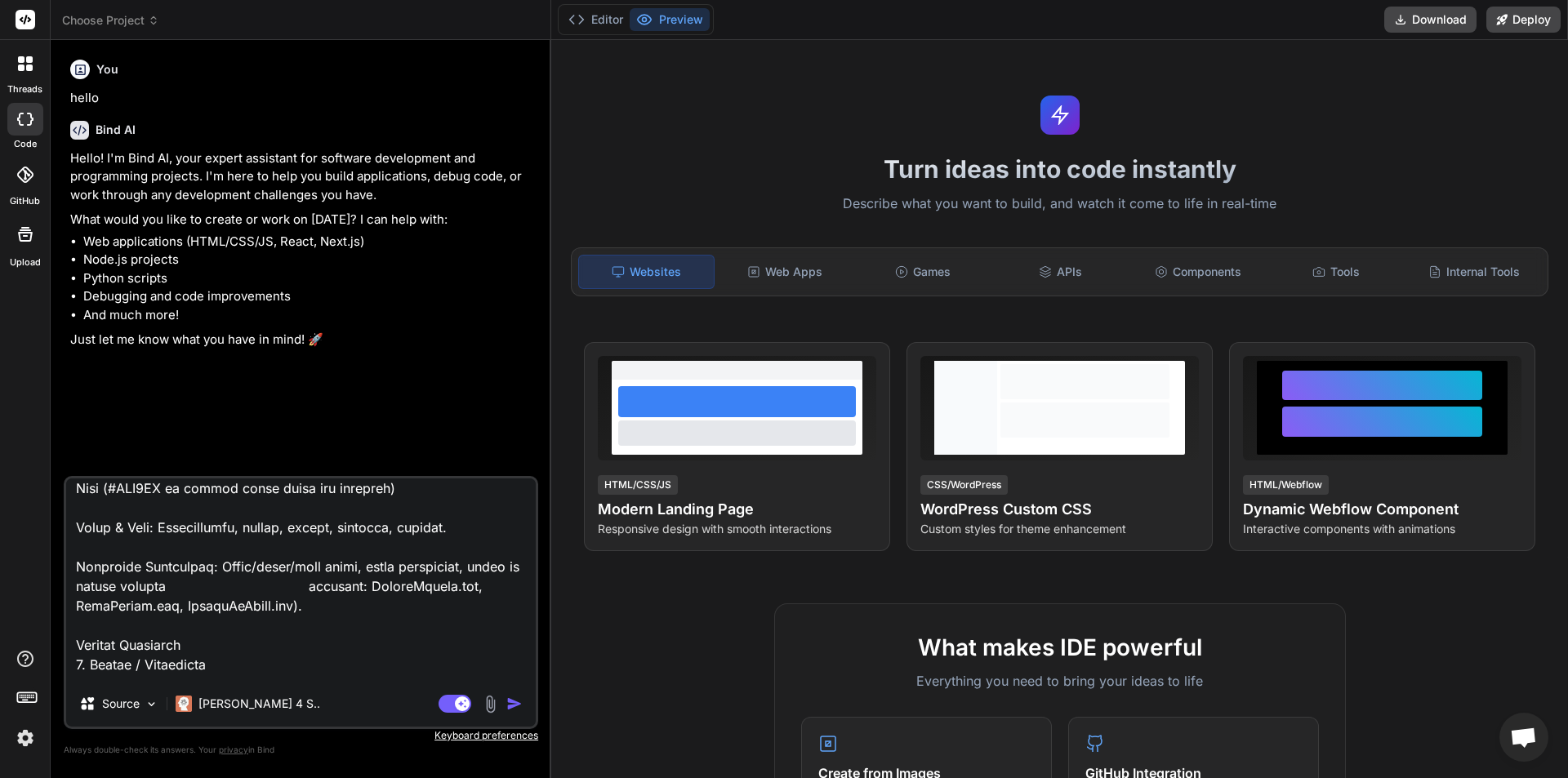
type textarea "Brand & Identity Business Name: Embrace Beauty Owner: Emilia – Luxury Makeup Ar…"
type textarea "x"
type textarea "Brand & Identity Business Name: Embrace Beauty Owner: Emilia – Luxury Makeup Ar…"
type textarea "x"
type textarea "Brand & Identity Business Name: Embrace Beauty Owner: Emilia – Luxury Makeup Ar…"
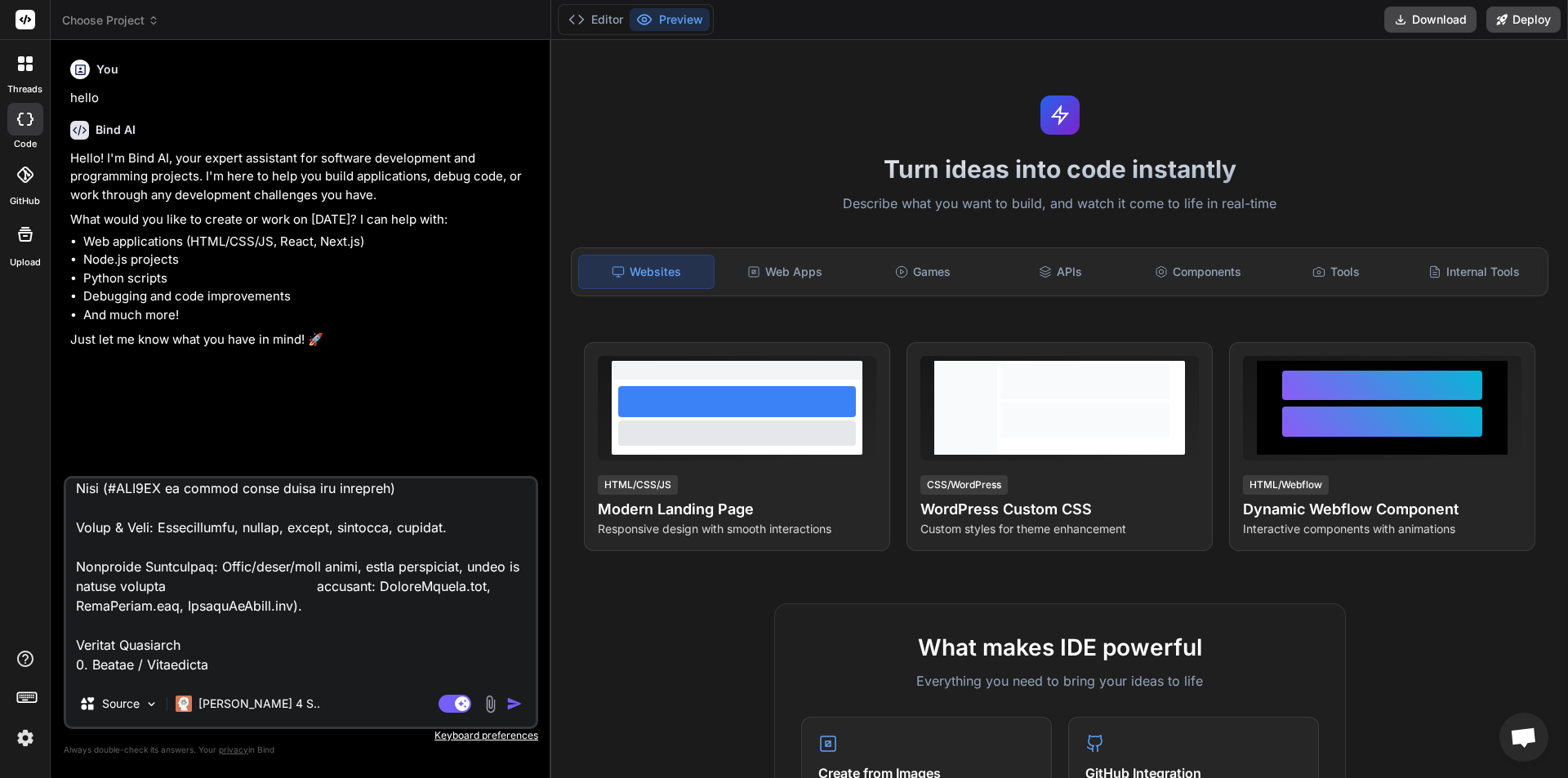
type textarea "x"
type textarea "Brand & Identity Business Name: Embrace Beauty Owner: Emilia – Luxury Makeup Ar…"
type textarea "x"
type textarea "Brand & Identity Business Name: Embrace Beauty Owner: Emilia – Luxury Makeup Ar…"
type textarea "x"
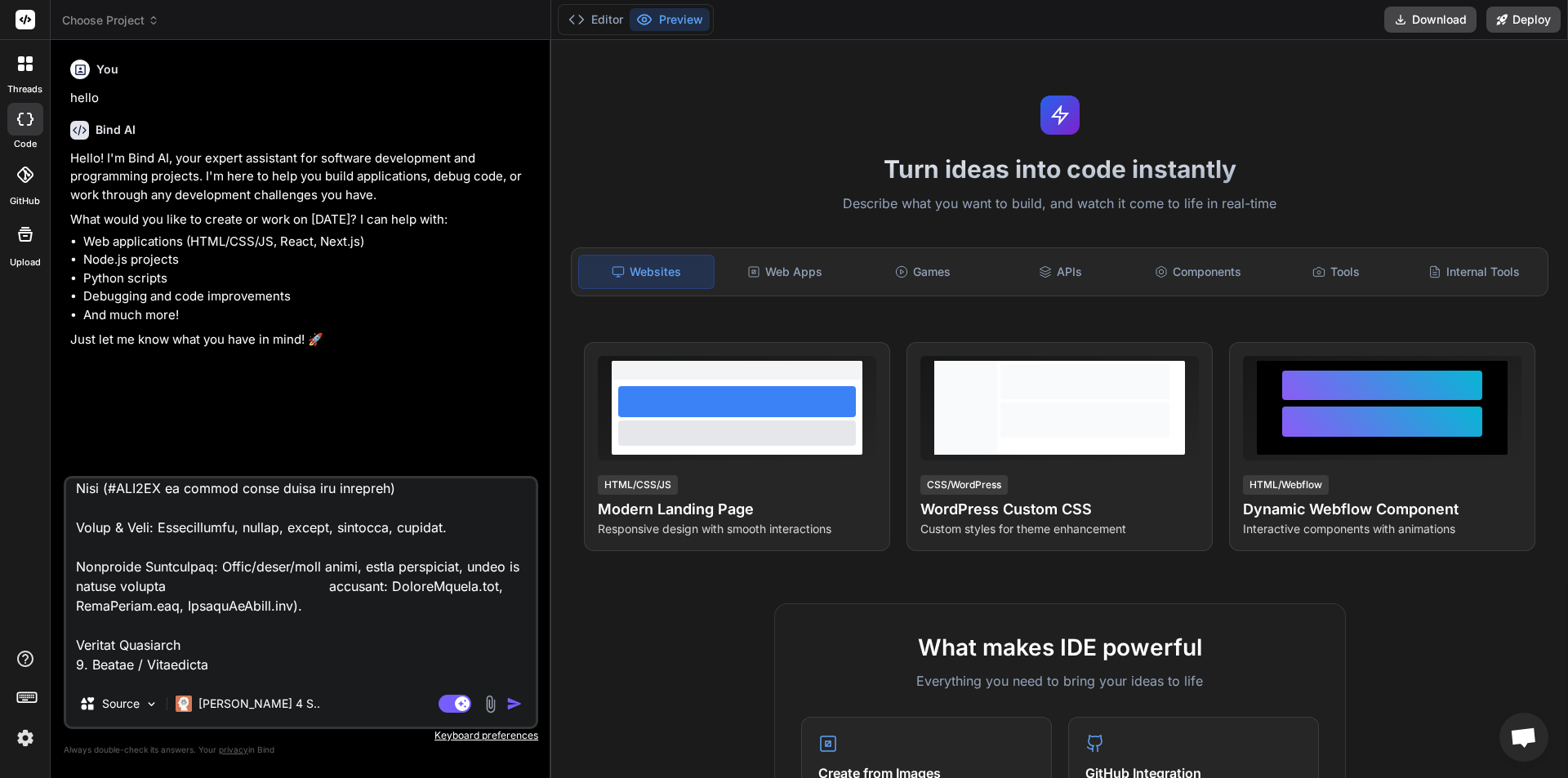
type textarea "Brand & Identity Business Name: Embrace Beauty Owner: Emilia – Luxury Makeup Ar…"
type textarea "x"
type textarea "Brand & Identity Business Name: Embrace Beauty Owner: Emilia – Luxury Makeup Ar…"
type textarea "x"
type textarea "Brand & Identity Business Name: Embrace Beauty Owner: Emilia – Luxury Makeup Ar…"
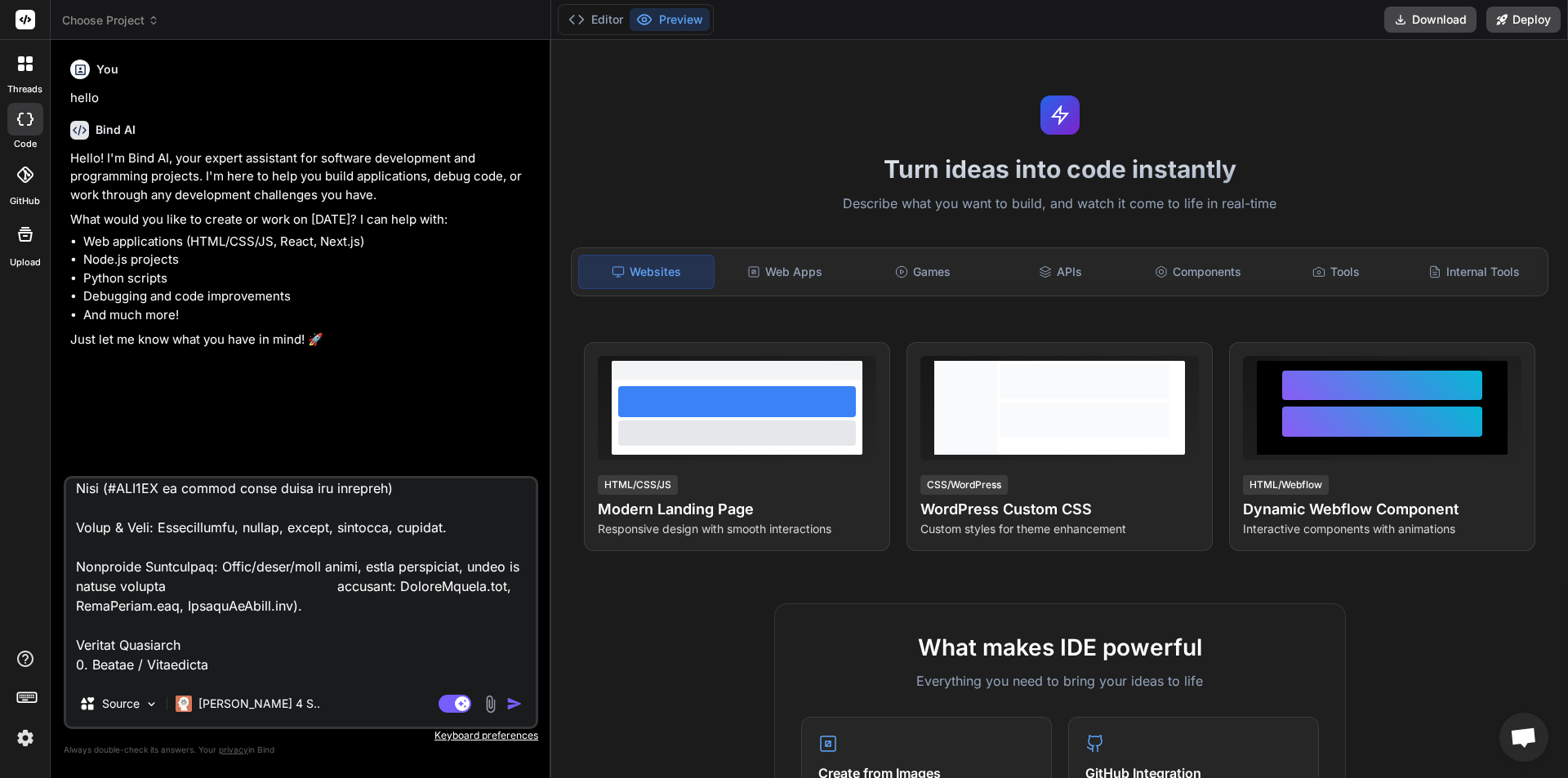
type textarea "x"
type textarea "Brand & Identity Business Name: Embrace Beauty Owner: Emilia – Luxury Makeup Ar…"
type textarea "x"
type textarea "Brand & Identity Business Name: Embrace Beauty Owner: Emilia – Luxury Makeup Ar…"
type textarea "x"
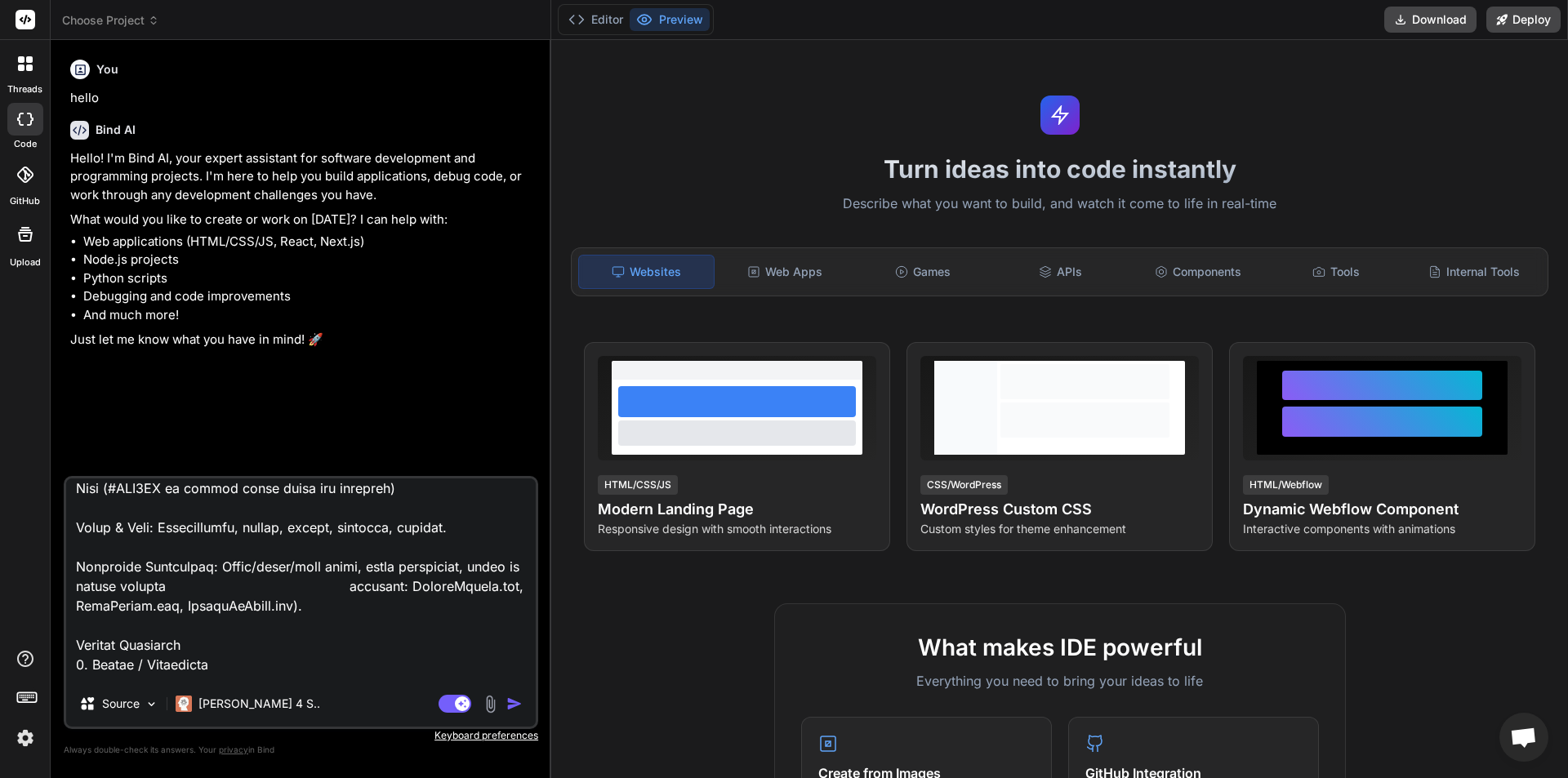
type textarea "Brand & Identity Business Name: Embrace Beauty Owner: Emilia – Luxury Makeup Ar…"
type textarea "x"
type textarea "Brand & Identity Business Name: Embrace Beauty Owner: Emilia – Luxury Makeup Ar…"
type textarea "x"
type textarea "Brand & Identity Business Name: Embrace Beauty Owner: Emilia – Luxury Makeup Ar…"
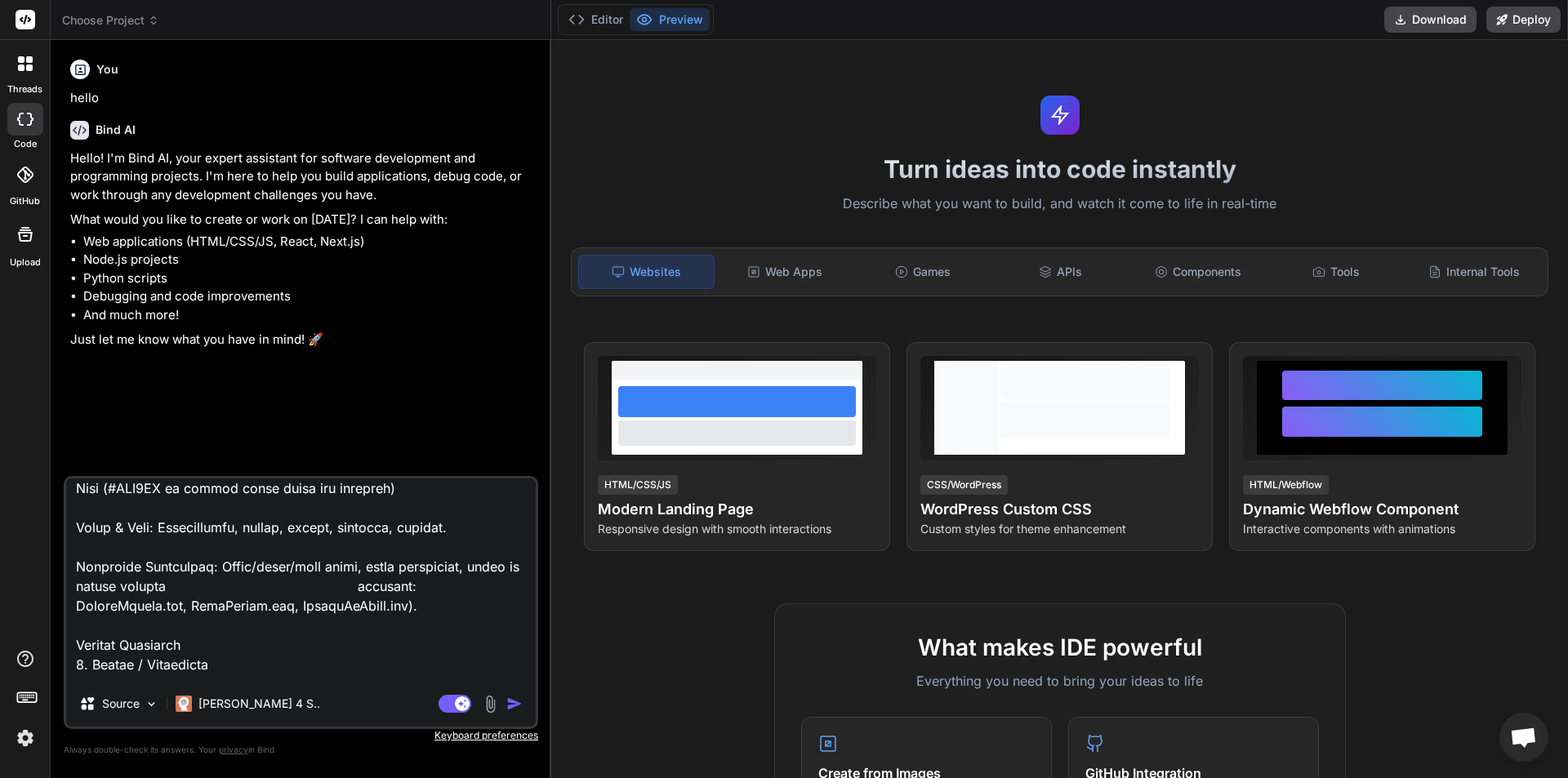
type textarea "x"
type textarea "Brand & Identity Business Name: Embrace Beauty Owner: Emilia – Luxury Makeup Ar…"
type textarea "x"
type textarea "Brand & Identity Business Name: Embrace Beauty Owner: Emilia – Luxury Makeup Ar…"
type textarea "x"
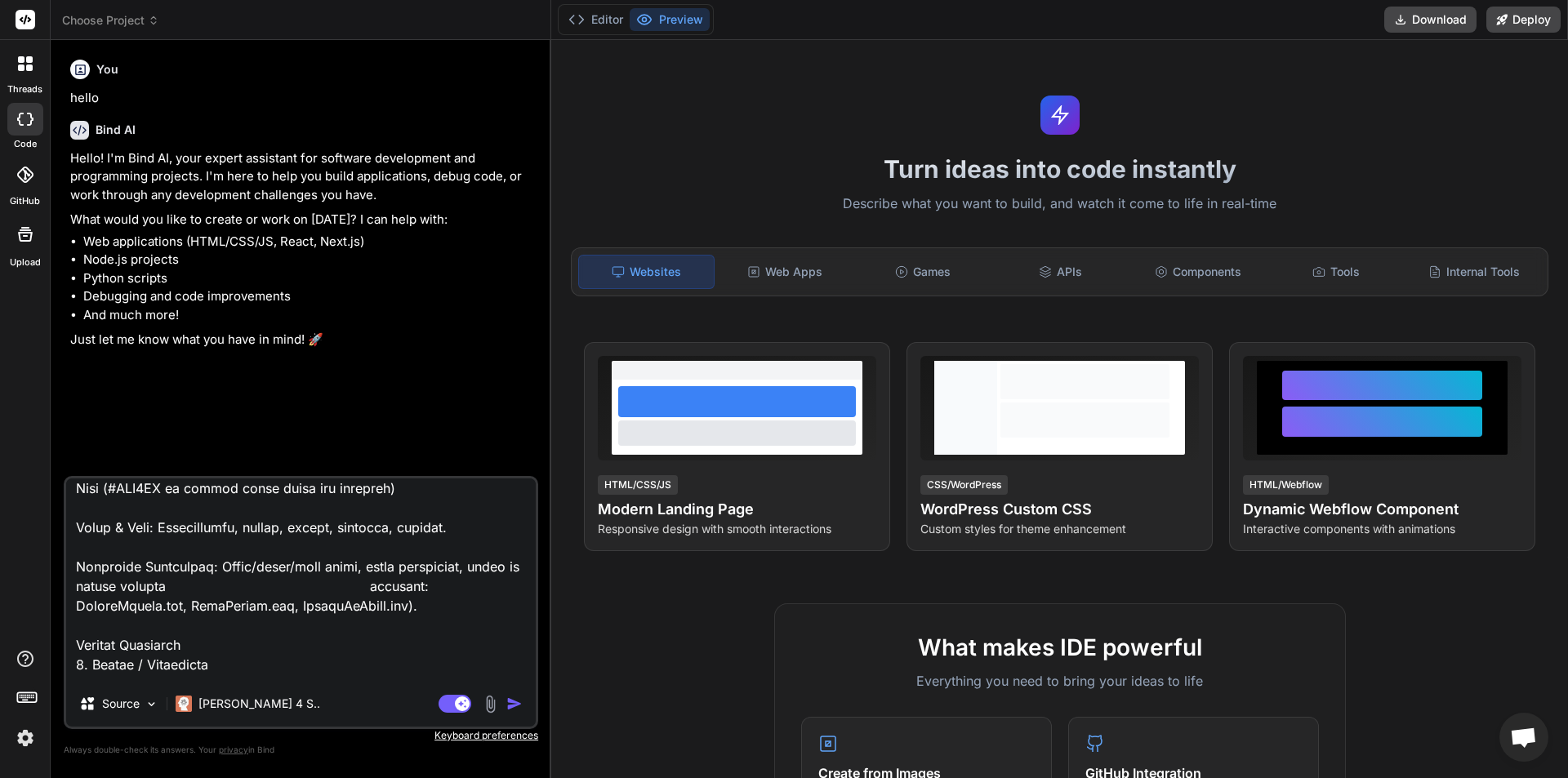
type textarea "Brand & Identity Business Name: Embrace Beauty Owner: Emilia – Luxury Makeup Ar…"
type textarea "x"
type textarea "Brand & Identity Business Name: Embrace Beauty Owner: Emilia – Luxury Makeup Ar…"
type textarea "x"
type textarea "Brand & Identity Business Name: Embrace Beauty Owner: Emilia – Luxury Makeup Ar…"
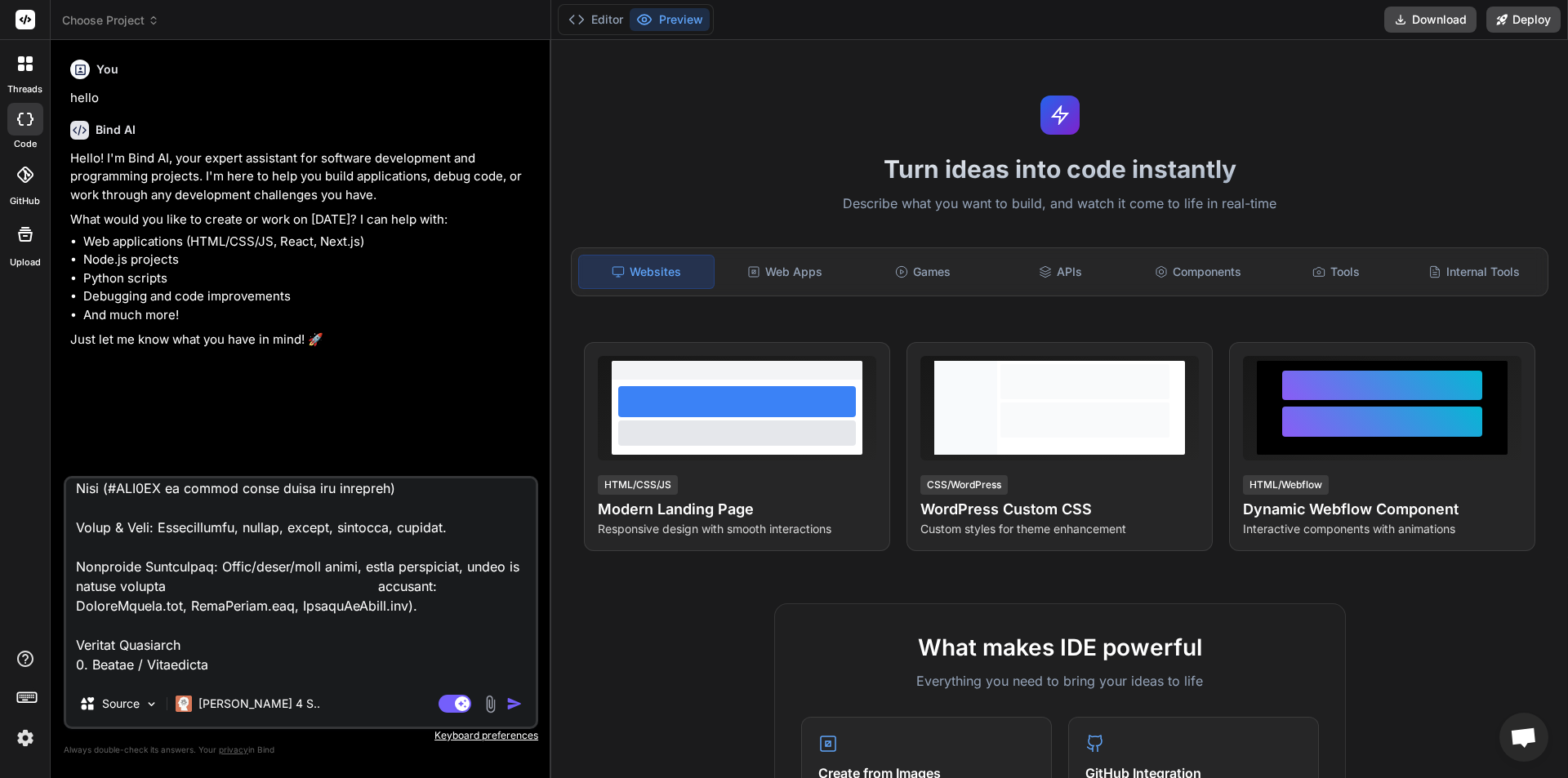
type textarea "x"
type textarea "Brand & Identity Business Name: Embrace Beauty Owner: Emilia – Luxury Makeup Ar…"
type textarea "x"
type textarea "Brand & Identity Business Name: Embrace Beauty Owner: Emilia – Luxury Makeup Ar…"
type textarea "x"
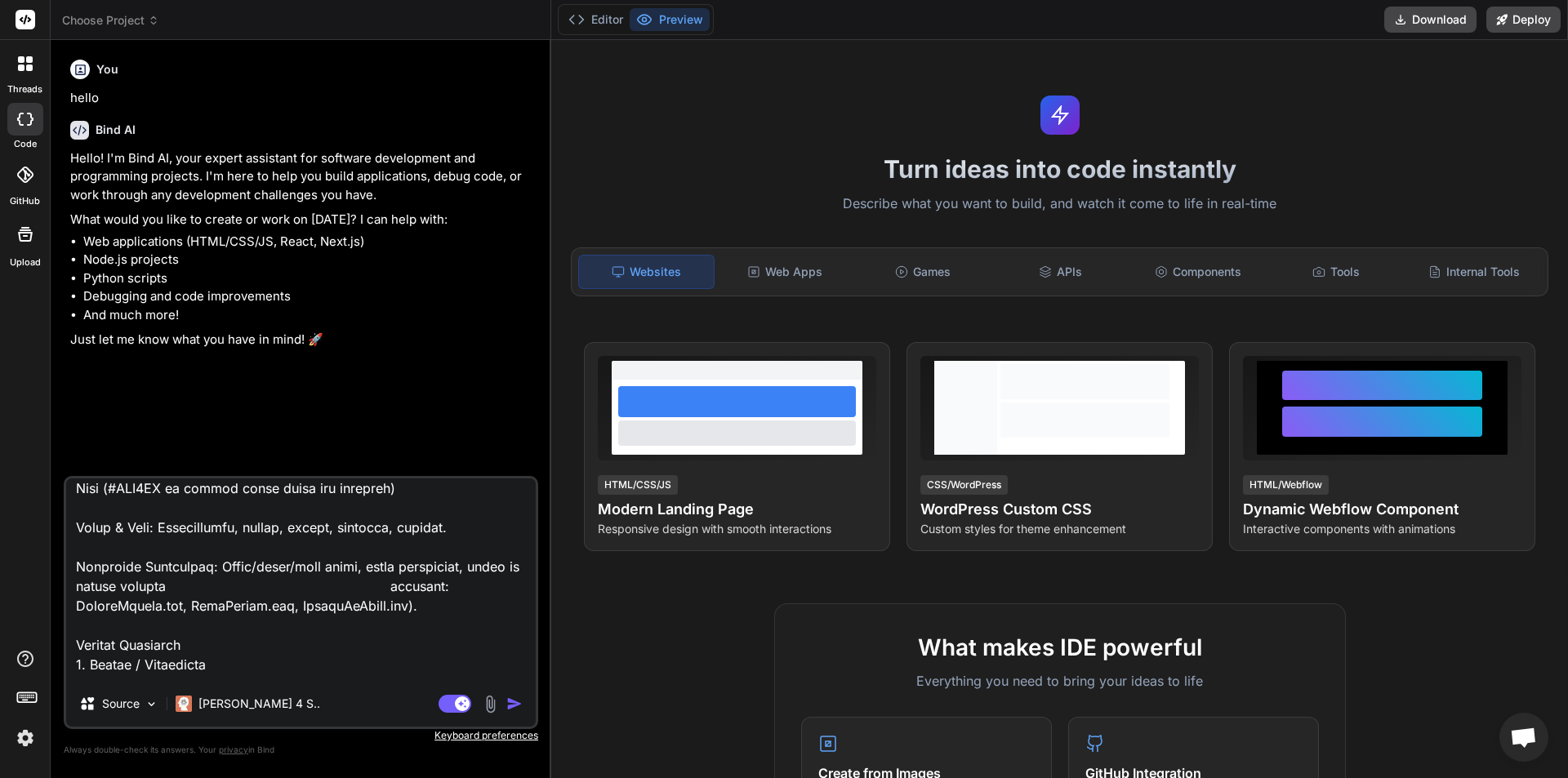
type textarea "Brand & Identity Business Name: Embrace Beauty Owner: Emilia – Luxury Makeup Ar…"
type textarea "x"
type textarea "Brand & Identity Business Name: Embrace Beauty Owner: Emilia – Luxury Makeup Ar…"
type textarea "x"
type textarea "Brand & Identity Business Name: Embrace Beauty Owner: Emilia – Luxury Makeup Ar…"
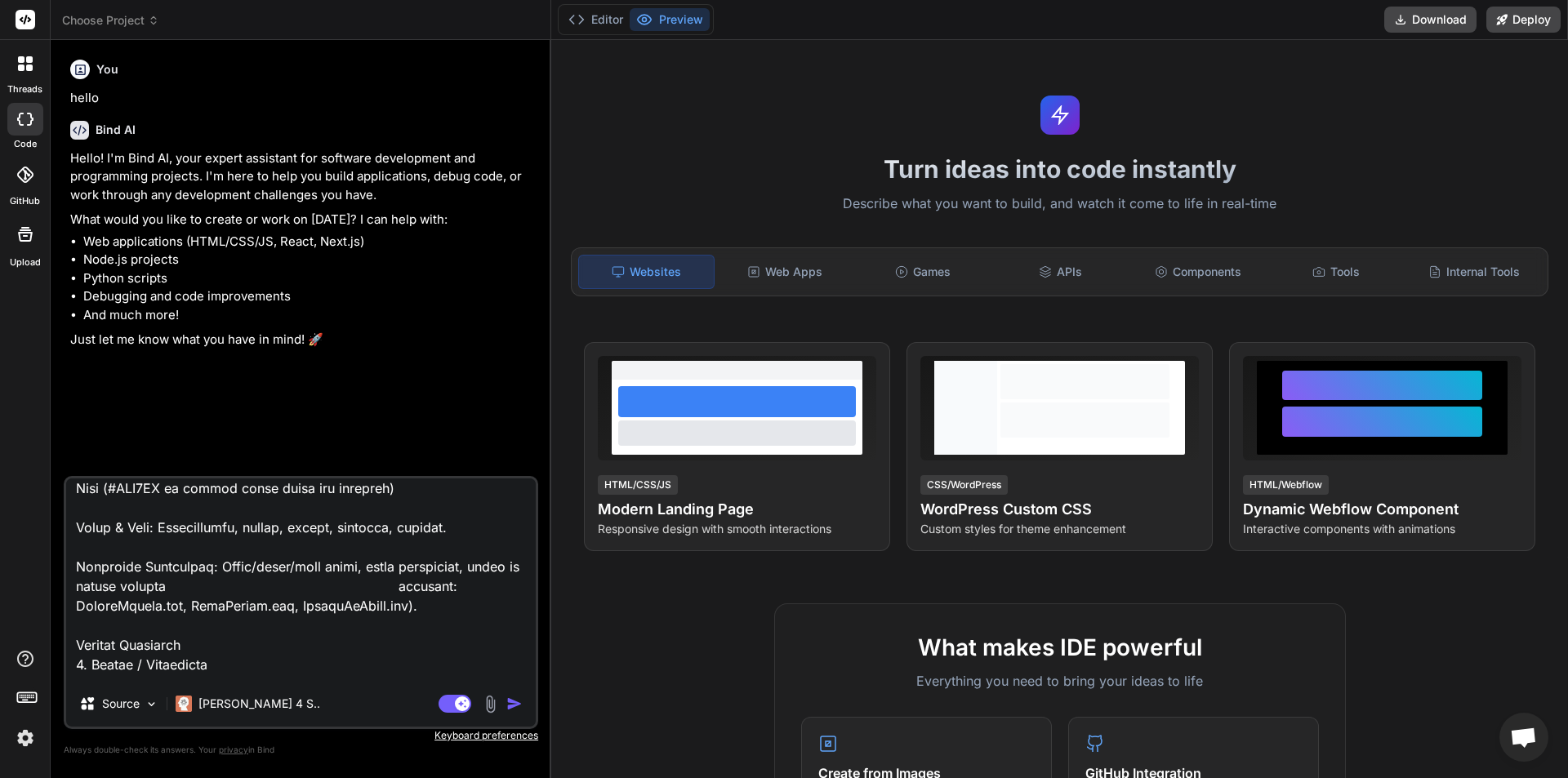
type textarea "x"
type textarea "Brand & Identity Business Name: Embrace Beauty Owner: Emilia – Luxury Makeup Ar…"
type textarea "x"
type textarea "Brand & Identity Business Name: Embrace Beauty Owner: Emilia – Luxury Makeup Ar…"
type textarea "x"
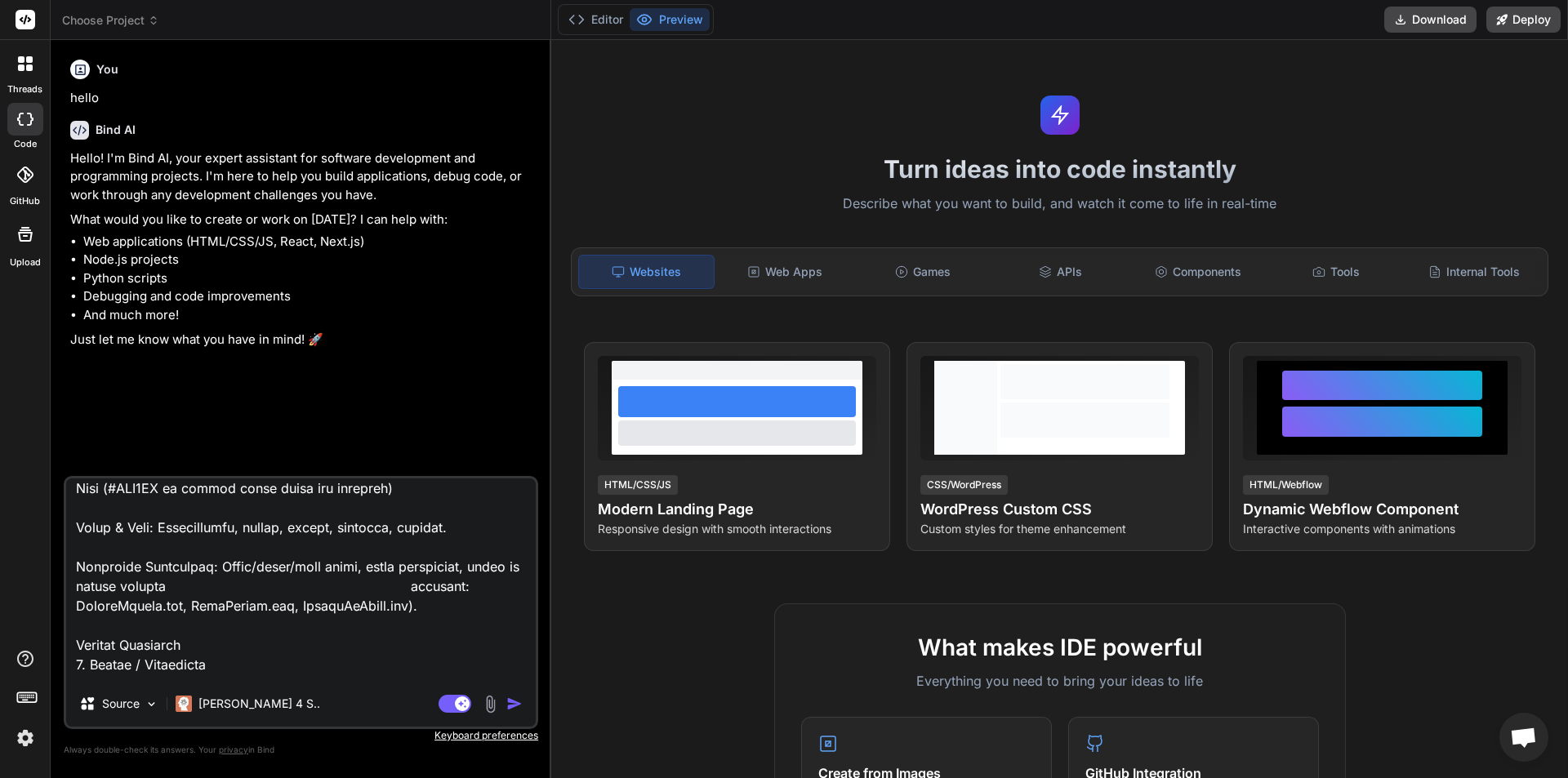
type textarea "Brand & Identity Business Name: Embrace Beauty Owner: Emilia – Luxury Makeup Ar…"
type textarea "x"
type textarea "Brand & Identity Business Name: Embrace Beauty Owner: Emilia – Luxury Makeup Ar…"
type textarea "x"
type textarea "Brand & Identity Business Name: Embrace Beauty Owner: Emilia – Luxury Makeup Ar…"
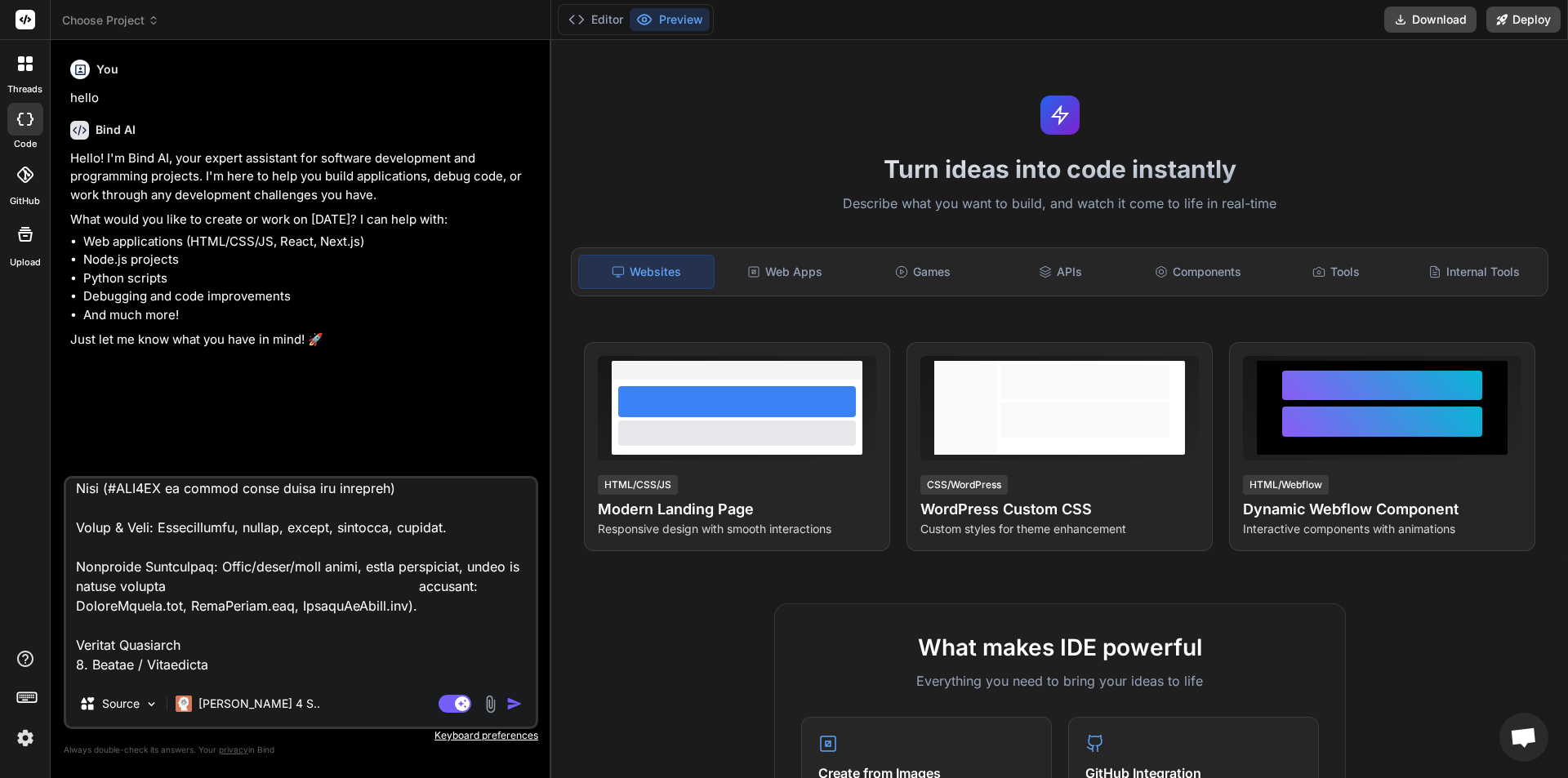
type textarea "x"
type textarea "Brand & Identity Business Name: Embrace Beauty Owner: Emilia – Luxury Makeup Ar…"
type textarea "x"
type textarea "Brand & Identity Business Name: Embrace Beauty Owner: Emilia – Luxury Makeup Ar…"
type textarea "x"
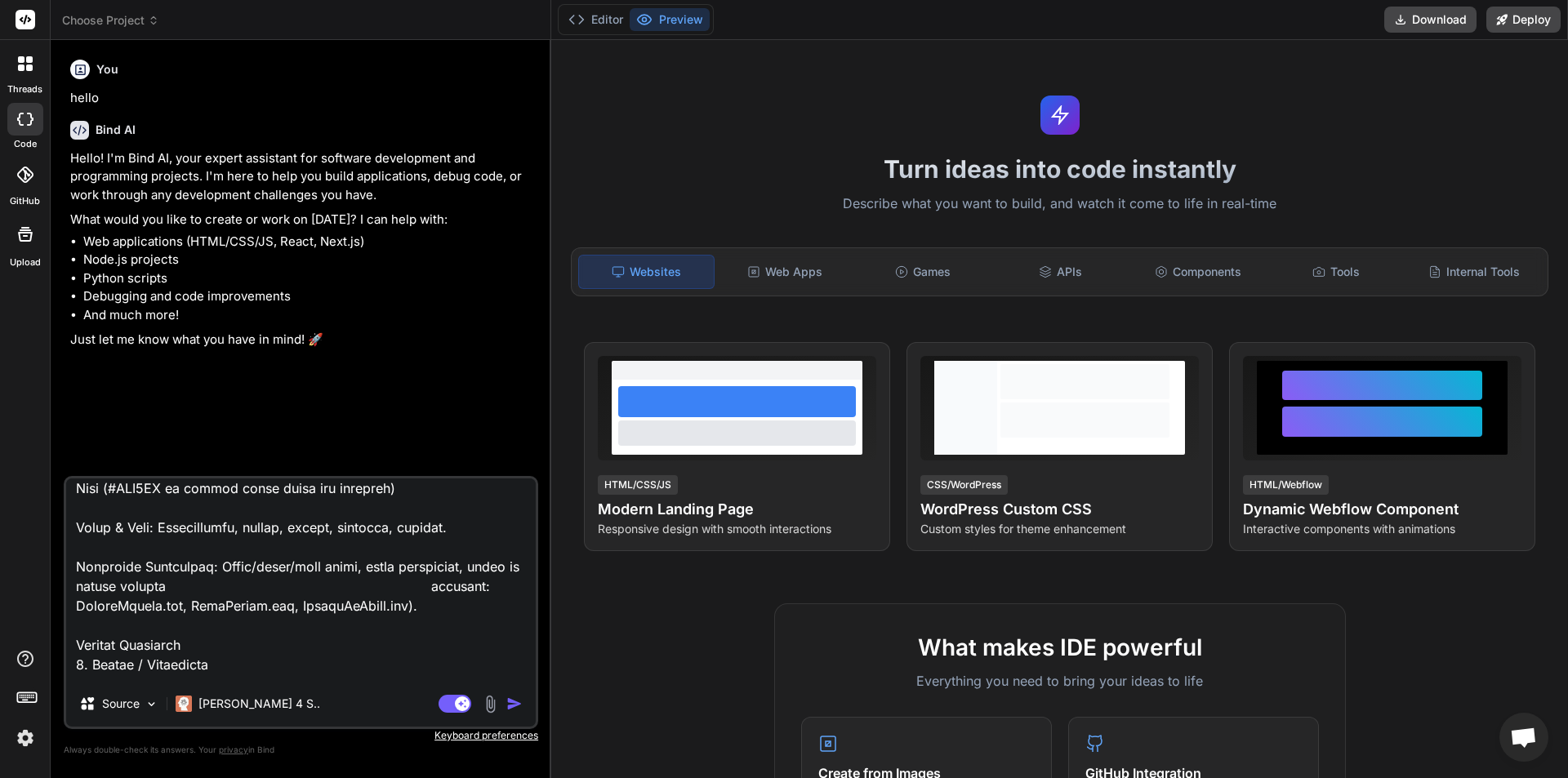
type textarea "Brand & Identity Business Name: Embrace Beauty Owner: Emilia – Luxury Makeup Ar…"
type textarea "x"
type textarea "Brand & Identity Business Name: Embrace Beauty Owner: Emilia – Luxury Makeup Ar…"
type textarea "x"
type textarea "Brand & Identity Business Name: Embrace Beauty Owner: Emilia – Luxury Makeup Ar…"
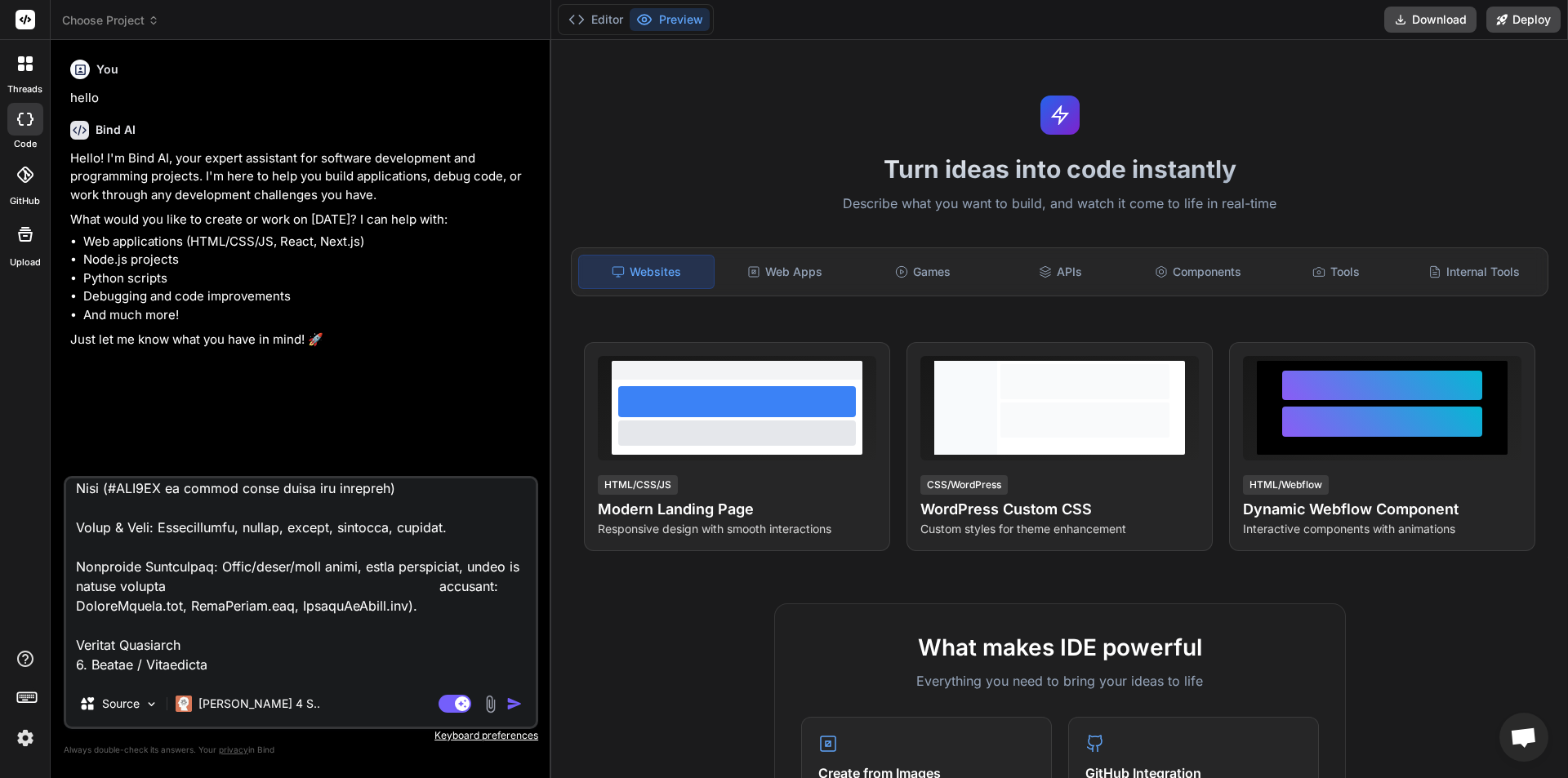
type textarea "x"
type textarea "Brand & Identity Business Name: Embrace Beauty Owner: Emilia – Luxury Makeup Ar…"
type textarea "x"
type textarea "Brand & Identity Business Name: Embrace Beauty Owner: Emilia – Luxury Makeup Ar…"
type textarea "x"
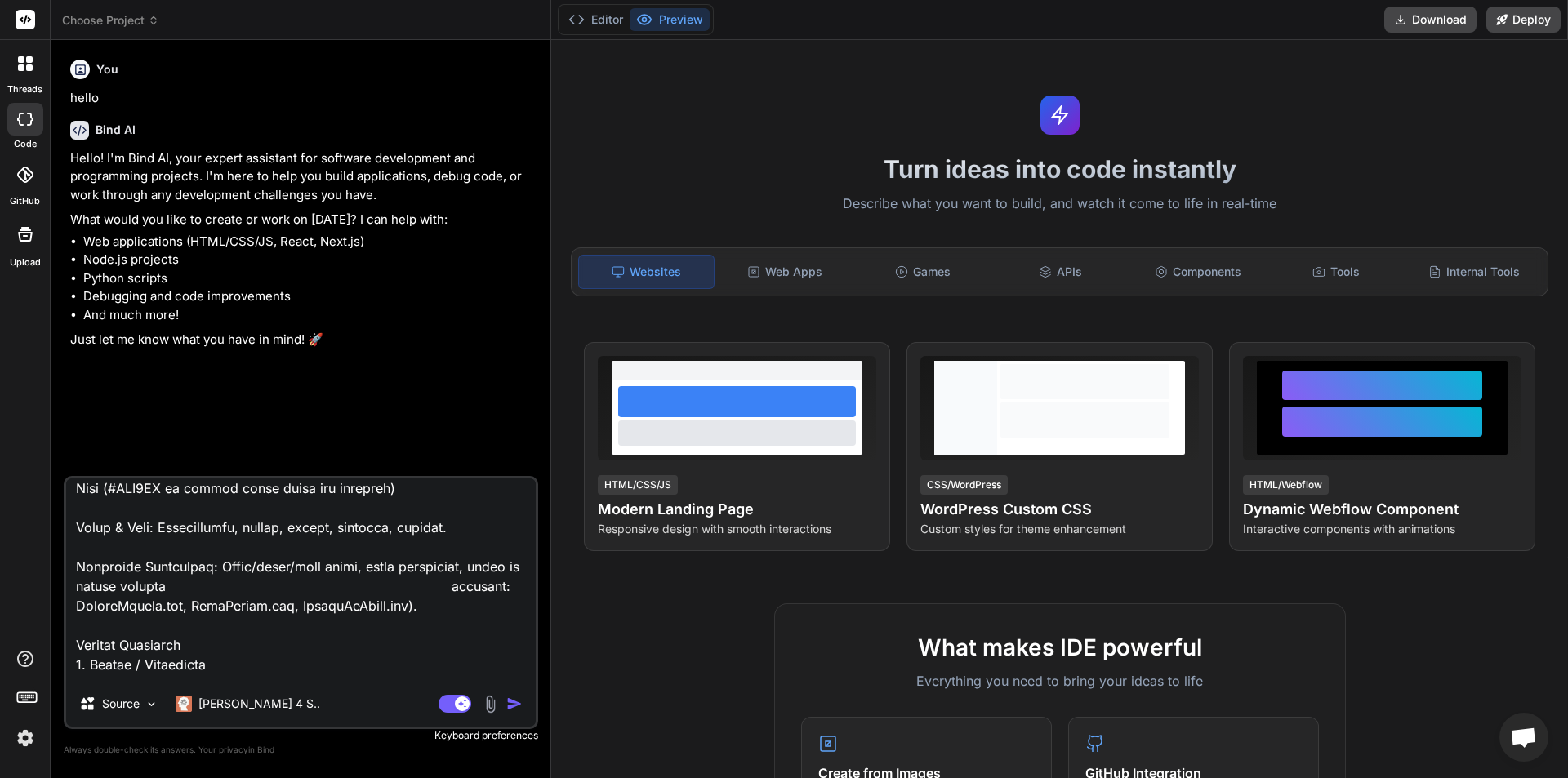
type textarea "Brand & Identity Business Name: Embrace Beauty Owner: Emilia – Luxury Makeup Ar…"
type textarea "x"
type textarea "Brand & Identity Business Name: Embrace Beauty Owner: Emilia – Luxury Makeup Ar…"
type textarea "x"
type textarea "Brand & Identity Business Name: Embrace Beauty Owner: Emilia – Luxury Makeup Ar…"
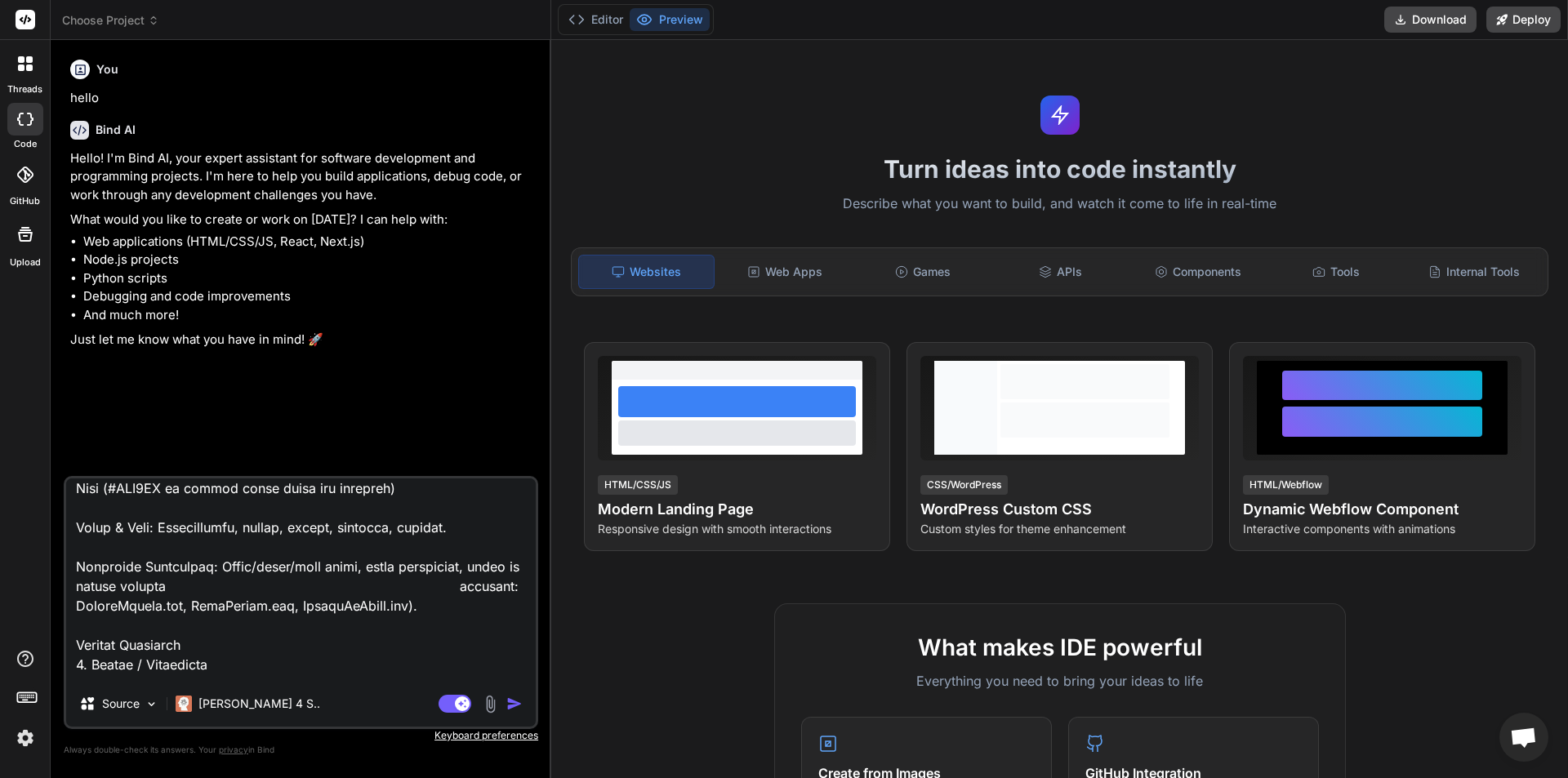
type textarea "x"
click at [131, 609] on textarea at bounding box center [301, 580] width 469 height 203
type textarea "Brand & Identity Business Name: Embrace Beauty Owner: Emilia – Luxury Makeup Ar…"
type textarea "x"
type textarea "Brand & Identity Business Name: Embrace Beauty Owner: Emilia – Luxury Makeup Ar…"
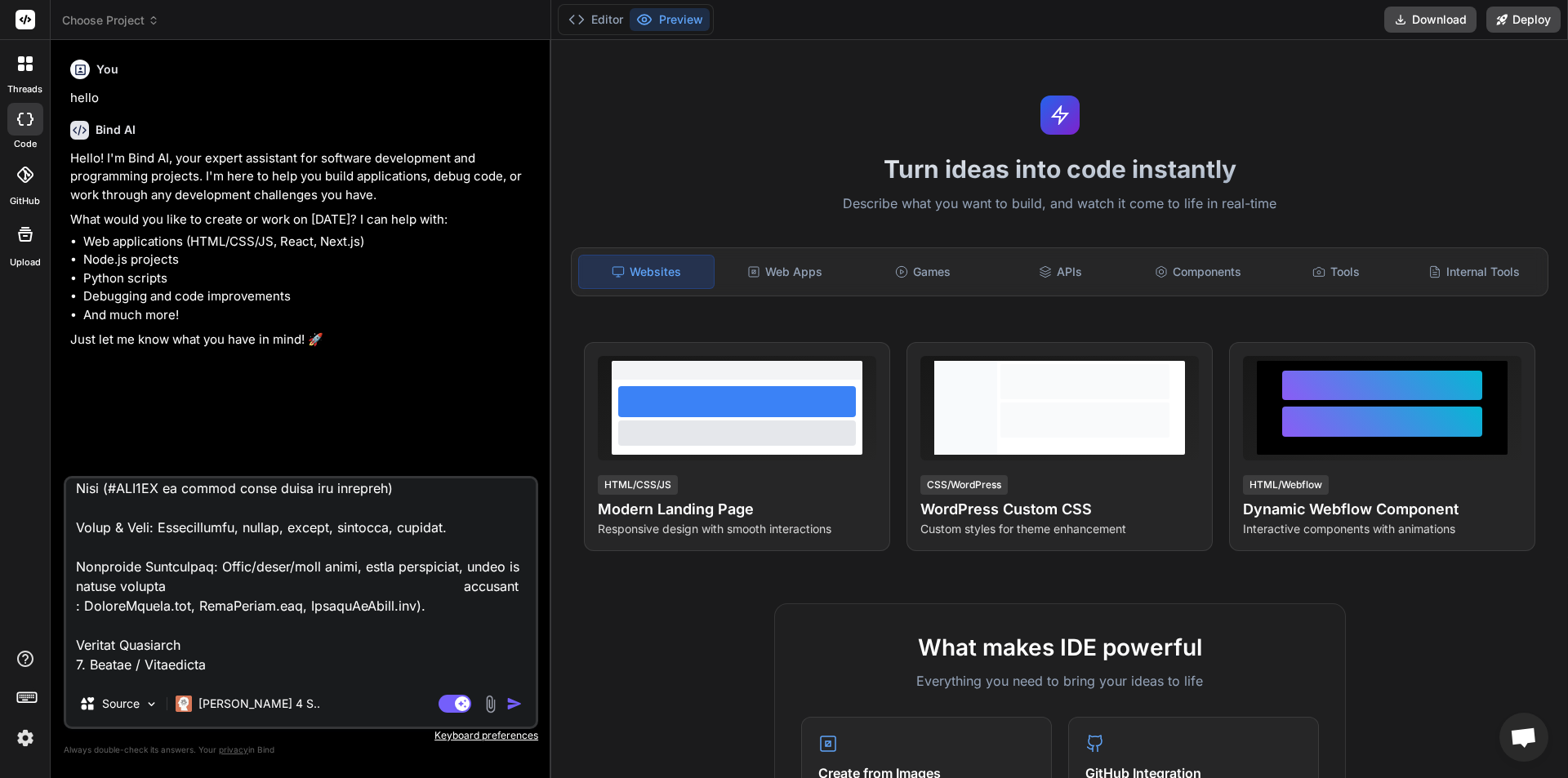
type textarea "x"
type textarea "Brand & Identity Business Name: Embrace Beauty Owner: Emilia – Luxury Makeup Ar…"
type textarea "x"
type textarea "Brand & Identity Business Name: Embrace Beauty Owner: Emilia – Luxury Makeup Ar…"
type textarea "x"
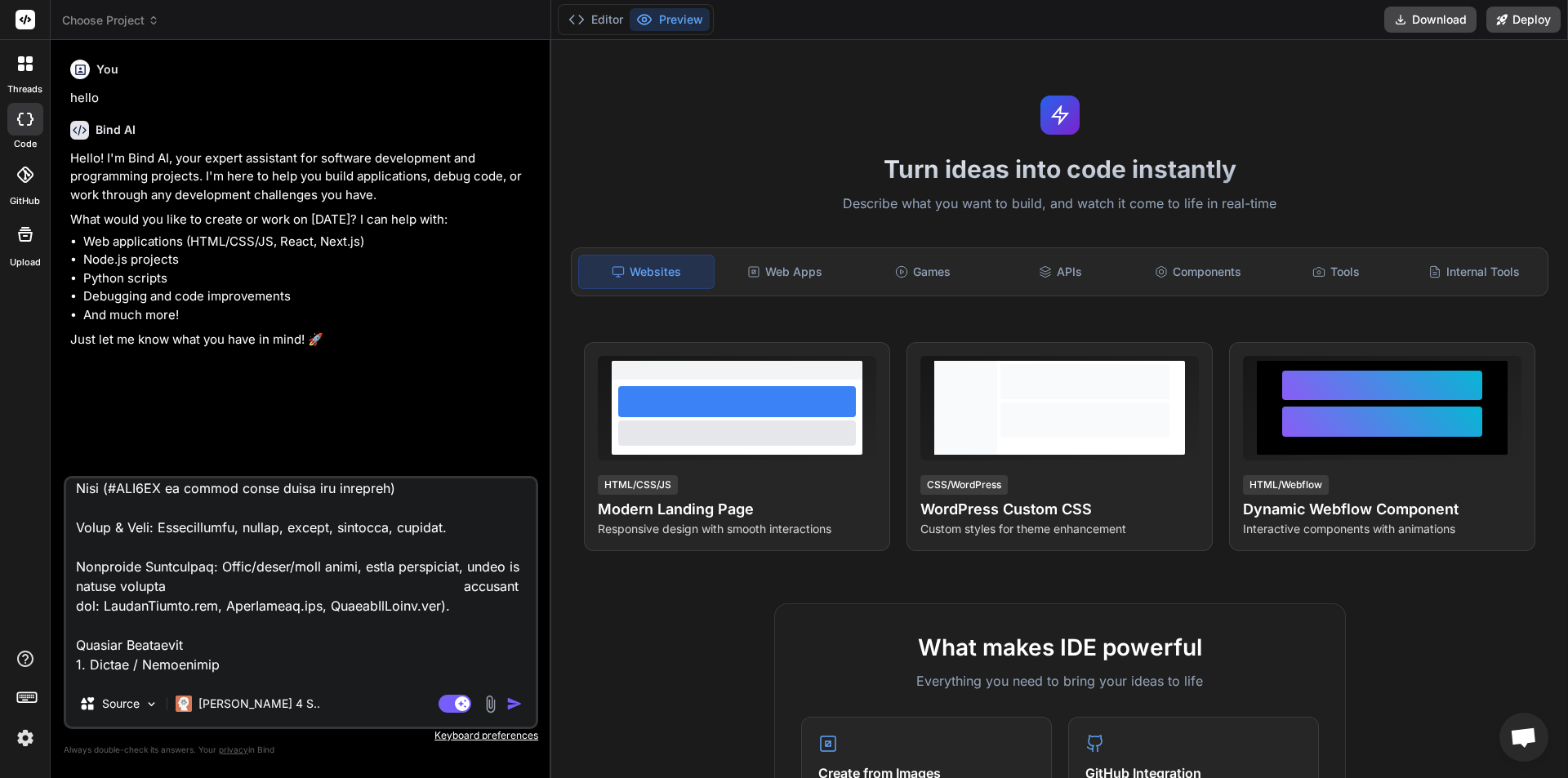
type textarea "Brand & Identity Business Name: Embrace Beauty Owner: Emilia – Luxury Makeup Ar…"
type textarea "x"
type textarea "Brand & Identity Business Name: Embrace Beauty Owner: Emilia – Luxury Makeup Ar…"
type textarea "x"
type textarea "Brand & Identity Business Name: Embrace Beauty Owner: Emilia – Luxury Makeup Ar…"
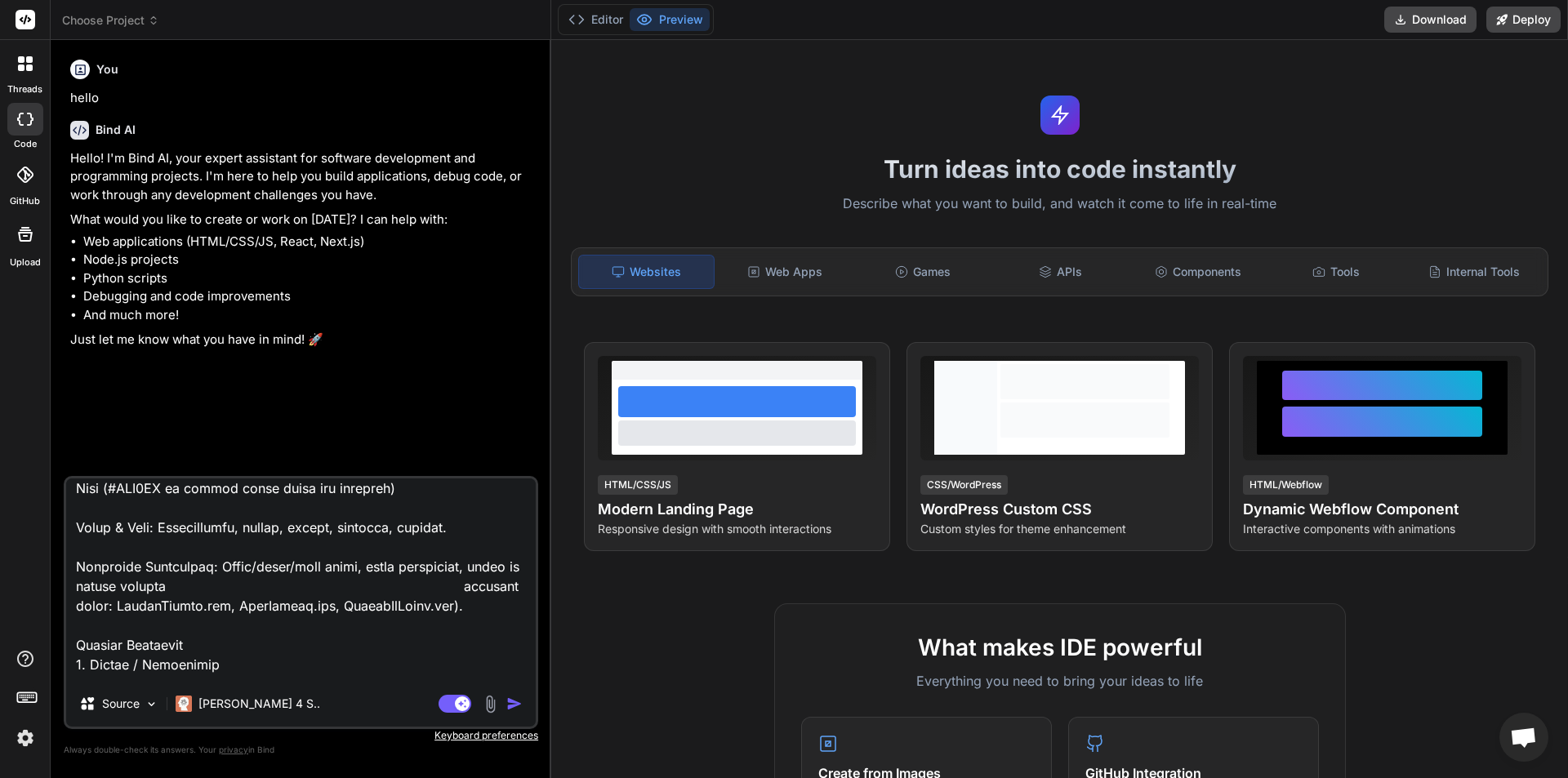
type textarea "x"
type textarea "Brand & Identity Business Name: Embrace Beauty Owner: Emilia – Luxury Makeup Ar…"
type textarea "x"
type textarea "Brand & Identity Business Name: Embrace Beauty Owner: Emilia – Luxury Makeup Ar…"
type textarea "x"
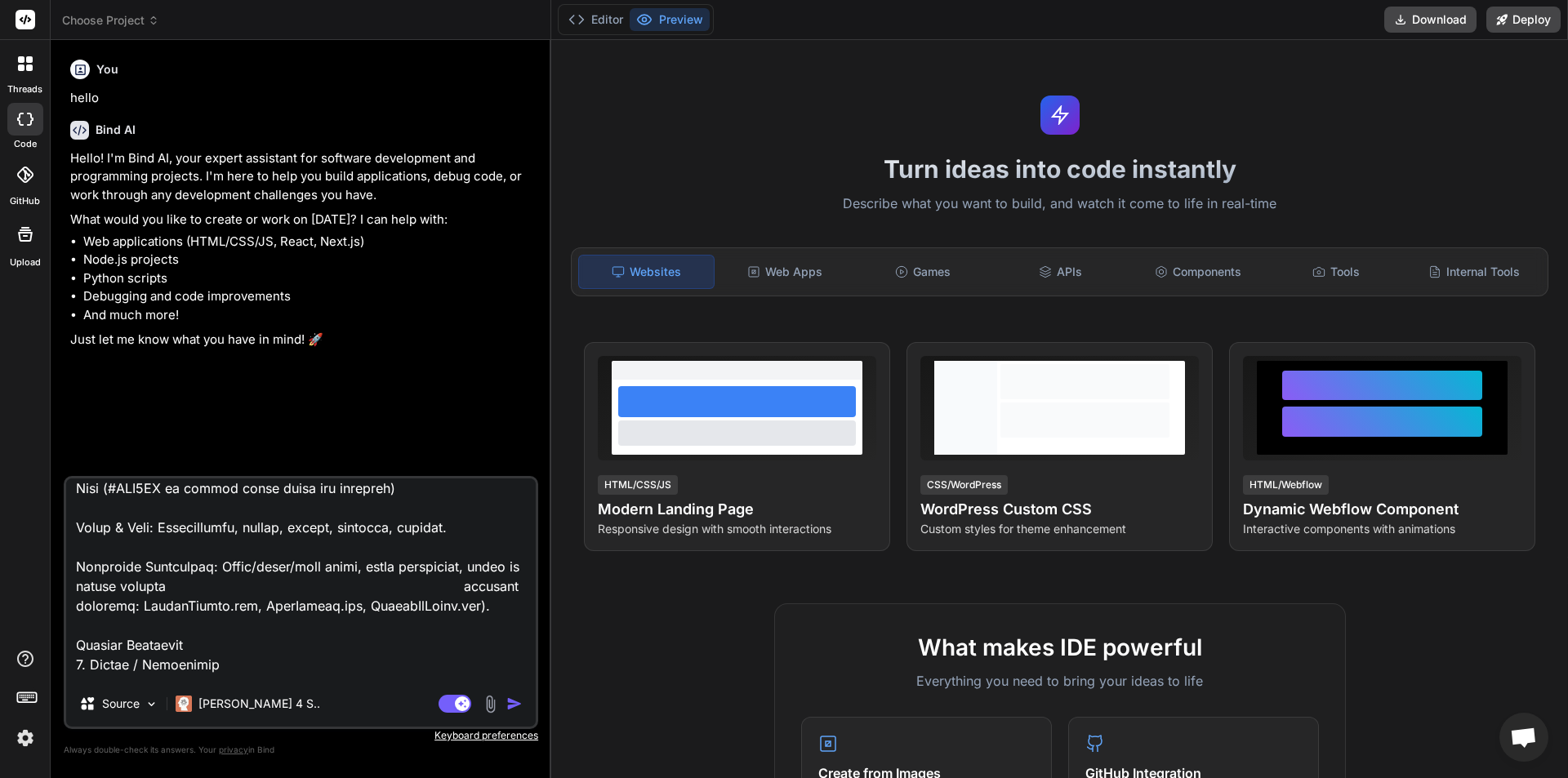
type textarea "Brand & Identity Business Name: Embrace Beauty Owner: Emilia – Luxury Makeup Ar…"
type textarea "x"
type textarea "Brand & Identity Business Name: Embrace Beauty Owner: Emilia – Luxury Makeup Ar…"
type textarea "x"
type textarea "Brand & Identity Business Name: Embrace Beauty Owner: Emilia – Luxury Makeup Ar…"
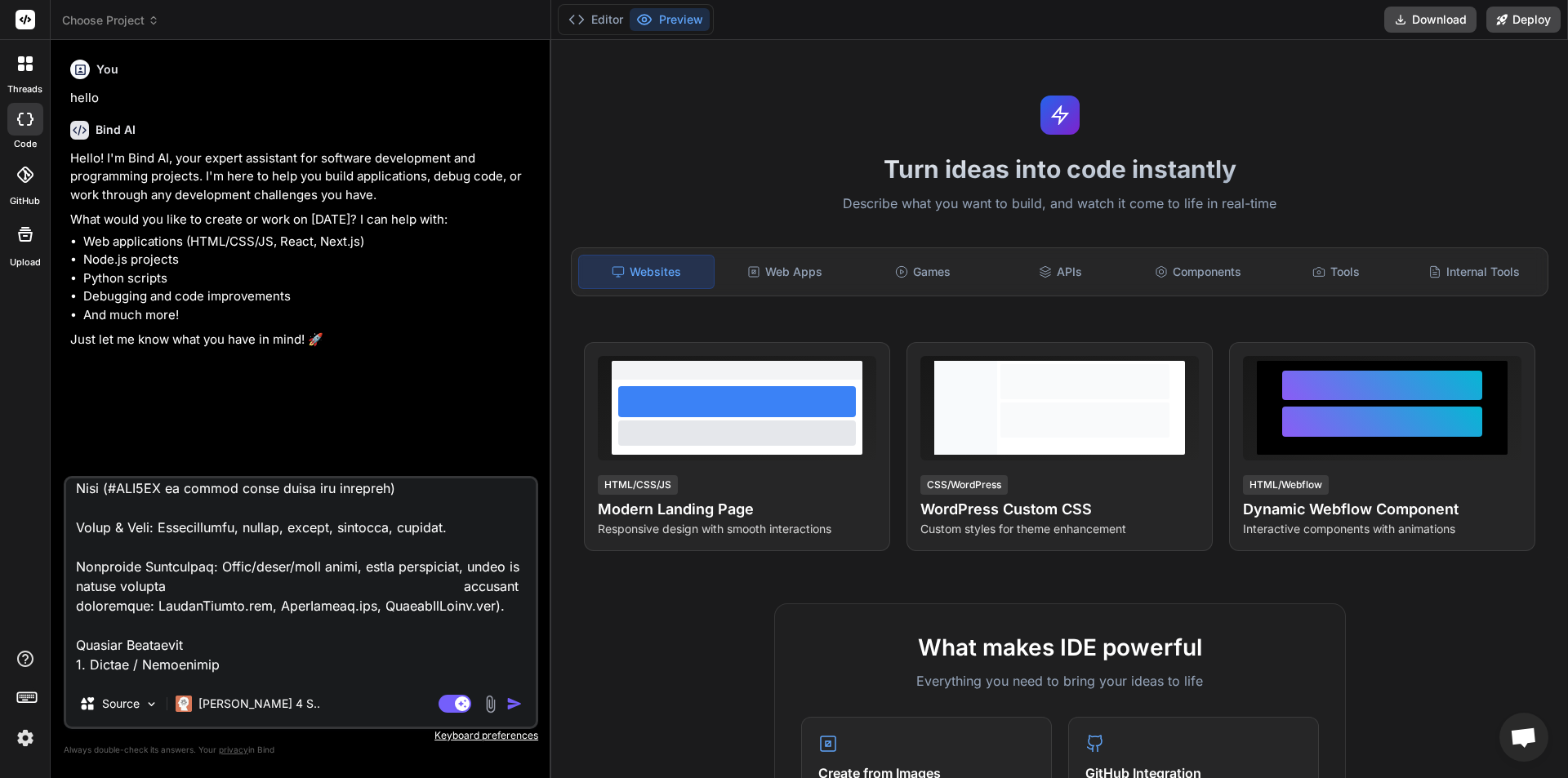
type textarea "x"
drag, startPoint x: 222, startPoint y: 626, endPoint x: 320, endPoint y: 596, distance: 102.5
click at [320, 596] on textarea at bounding box center [301, 580] width 469 height 203
type textarea "Brand & Identity Business Name: Embrace Beauty Owner: Emilia – Luxury Makeup Ar…"
type textarea "x"
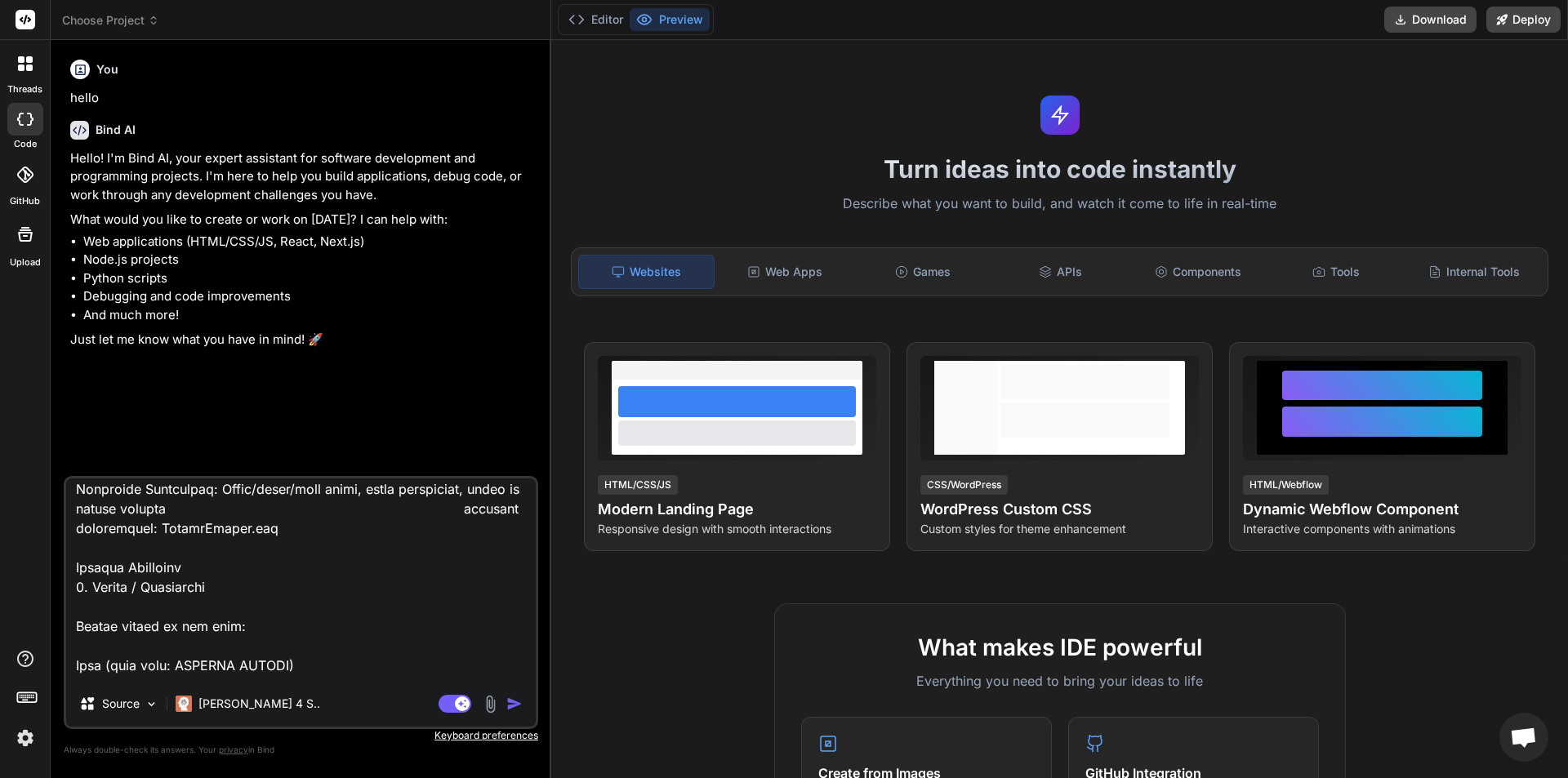
scroll to position [327, 0]
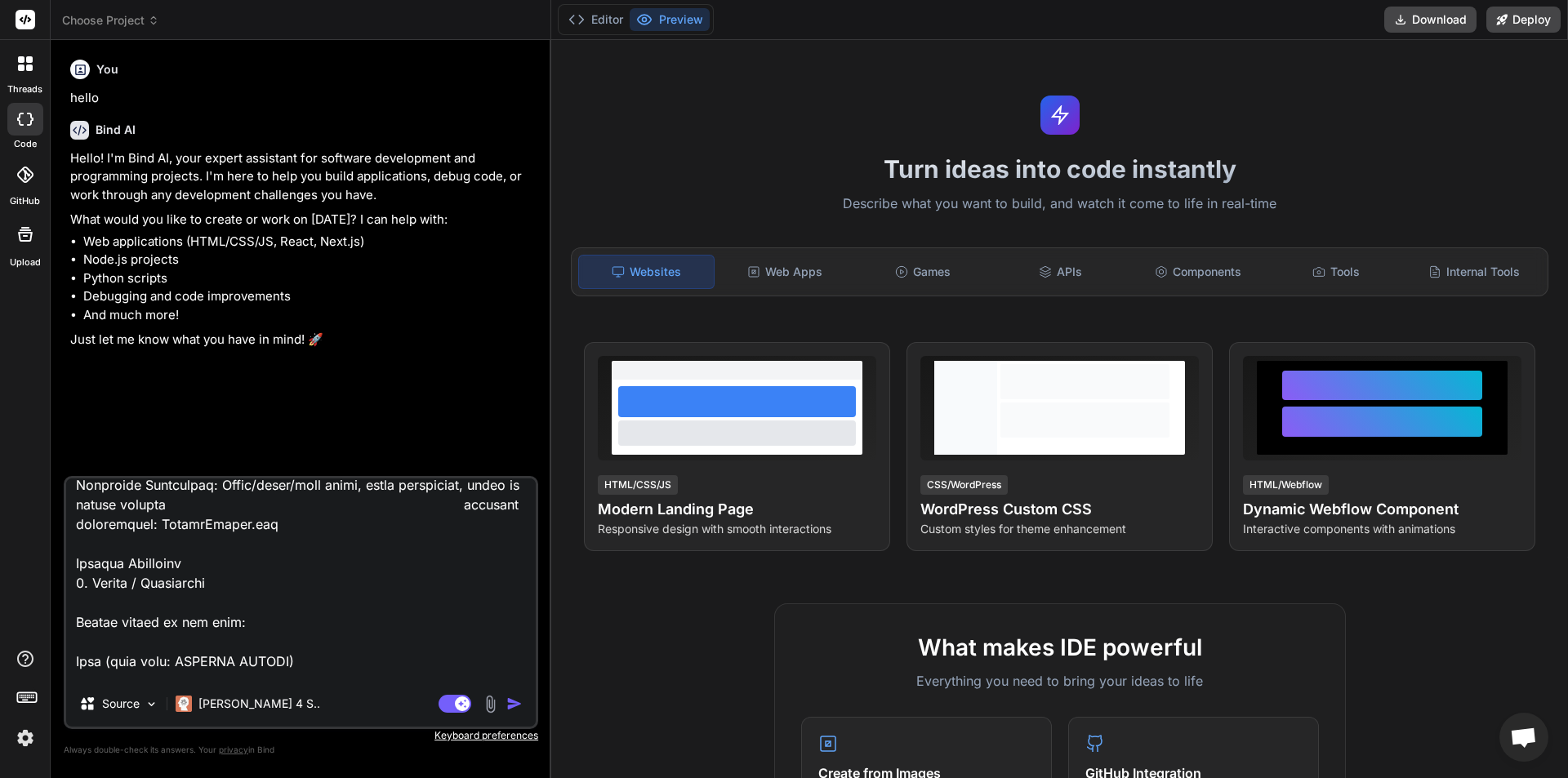
click at [295, 524] on textarea at bounding box center [301, 580] width 469 height 203
click at [302, 529] on textarea at bounding box center [301, 580] width 469 height 203
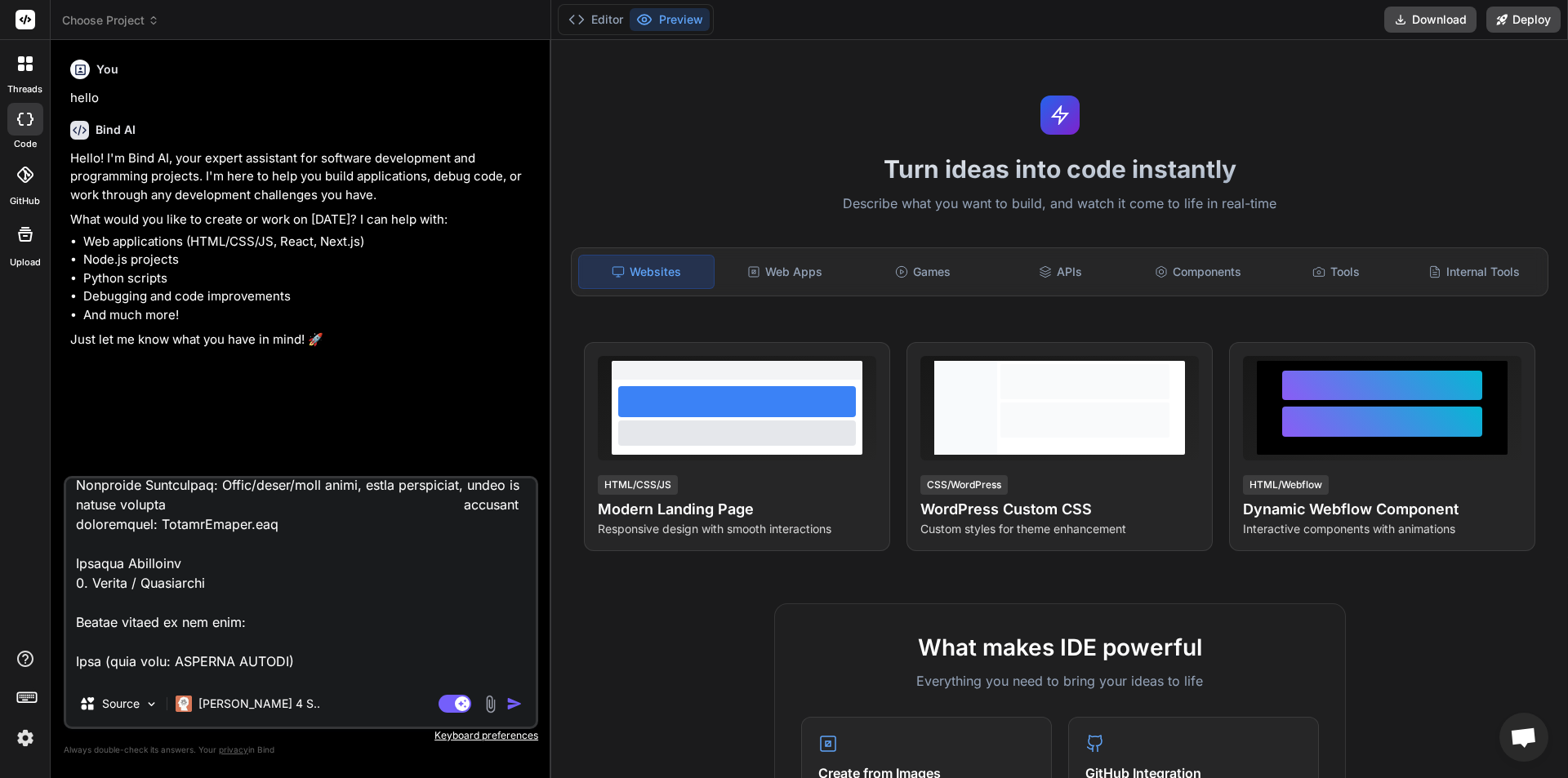
drag, startPoint x: 327, startPoint y: 526, endPoint x: 77, endPoint y: 531, distance: 250.0
click at [77, 531] on textarea at bounding box center [301, 580] width 469 height 203
type textarea "Brand & Identity Business Name: Embrace Beauty Owner: Emilia – Luxury Makeup Ar…"
type textarea "x"
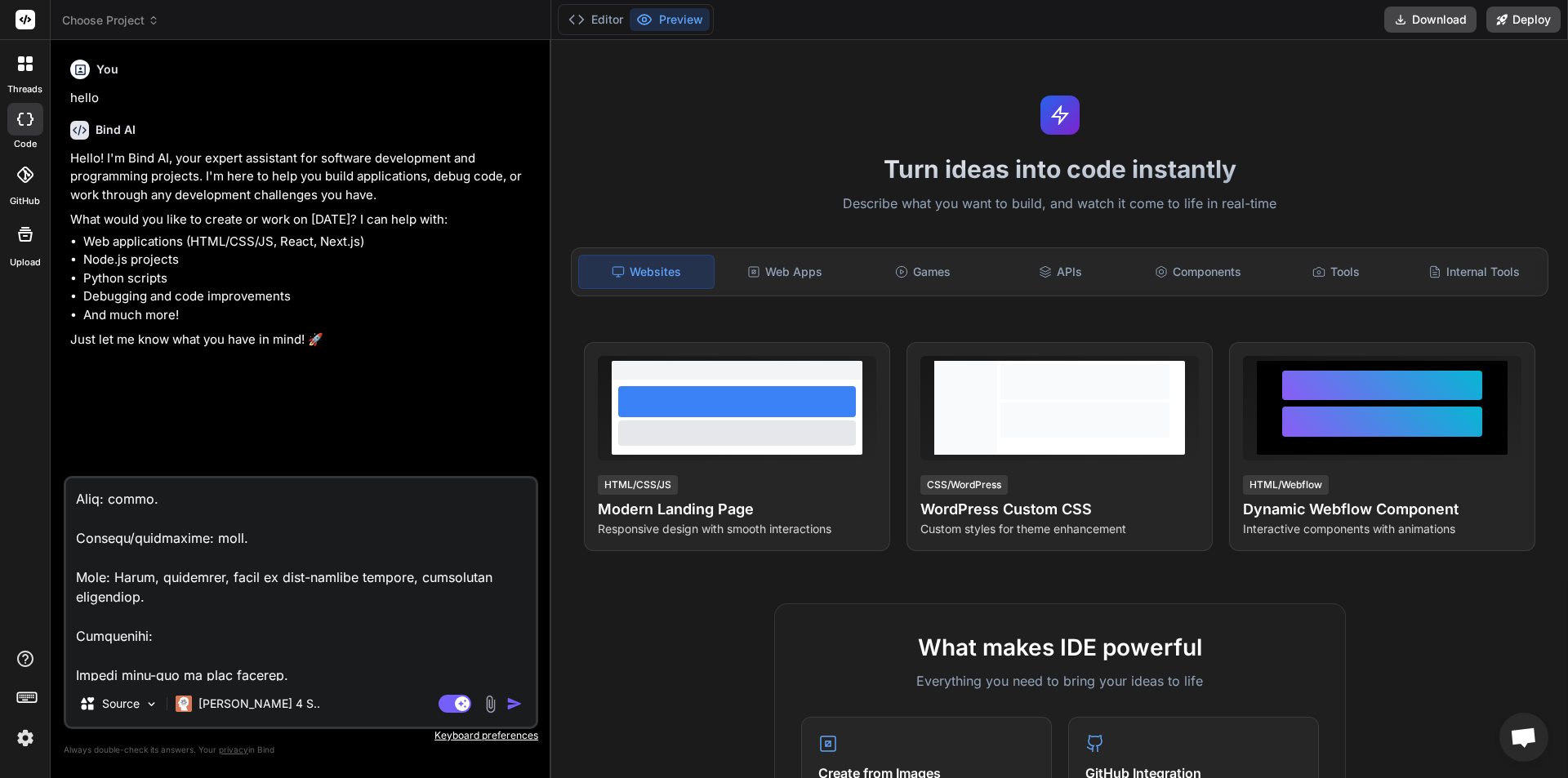
scroll to position [3079, 0]
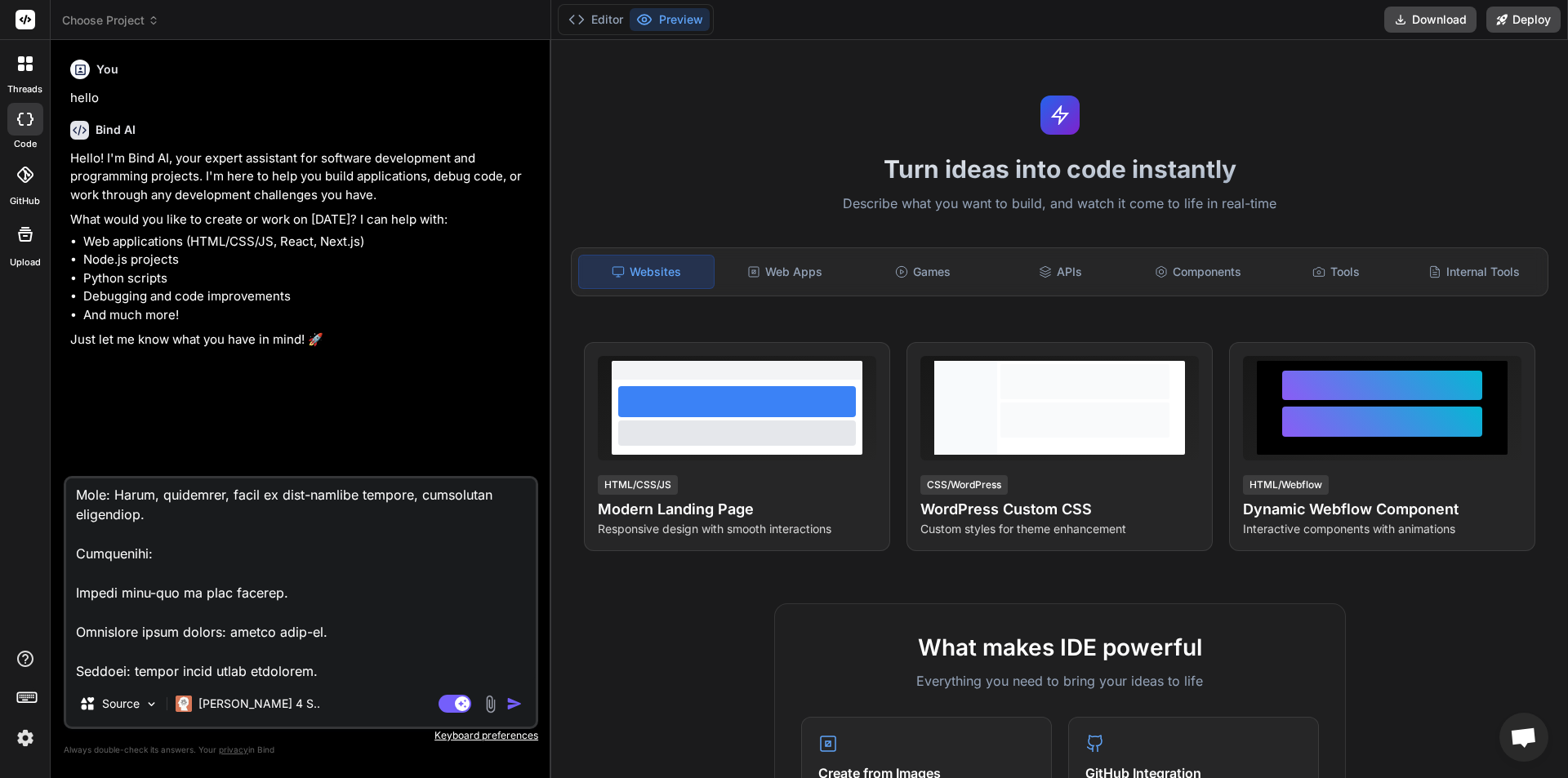
click at [390, 673] on textarea at bounding box center [301, 580] width 469 height 203
type textarea "Brand & Identity Business Name: Embrace Beauty Owner: Emilia – Luxury Makeup Ar…"
type textarea "x"
type textarea "Brand & Identity Business Name: Embrace Beauty Owner: Emilia – Luxury Makeup Ar…"
type textarea "x"
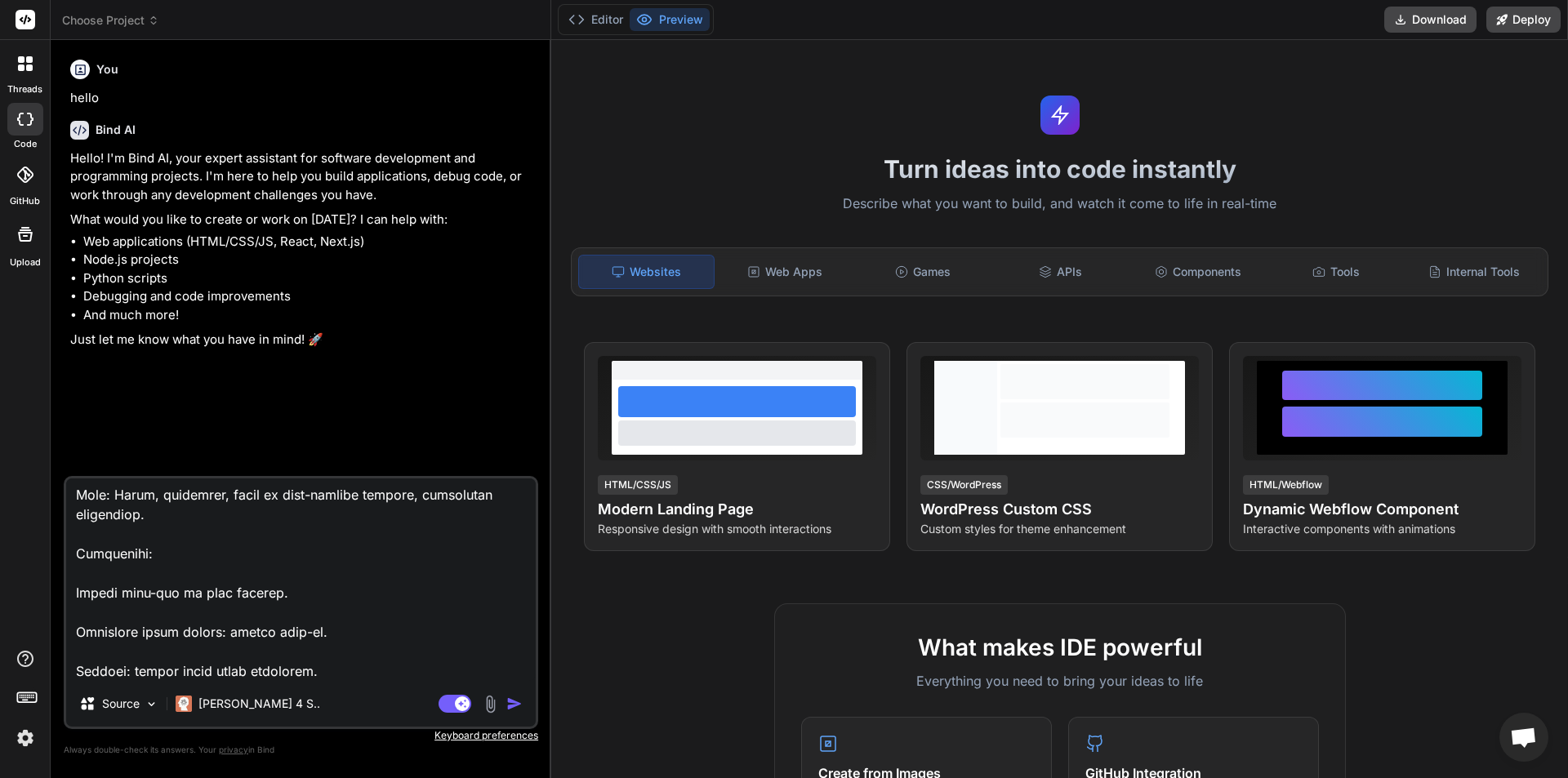
type textarea "Brand & Identity Business Name: Embrace Beauty Owner: Emilia – Luxury Makeup Ar…"
type textarea "x"
type textarea "Brand & Identity Business Name: Embrace Beauty Owner: Emilia – Luxury Makeup Ar…"
type textarea "x"
type textarea "Brand & Identity Business Name: Embrace Beauty Owner: Emilia – Luxury Makeup Ar…"
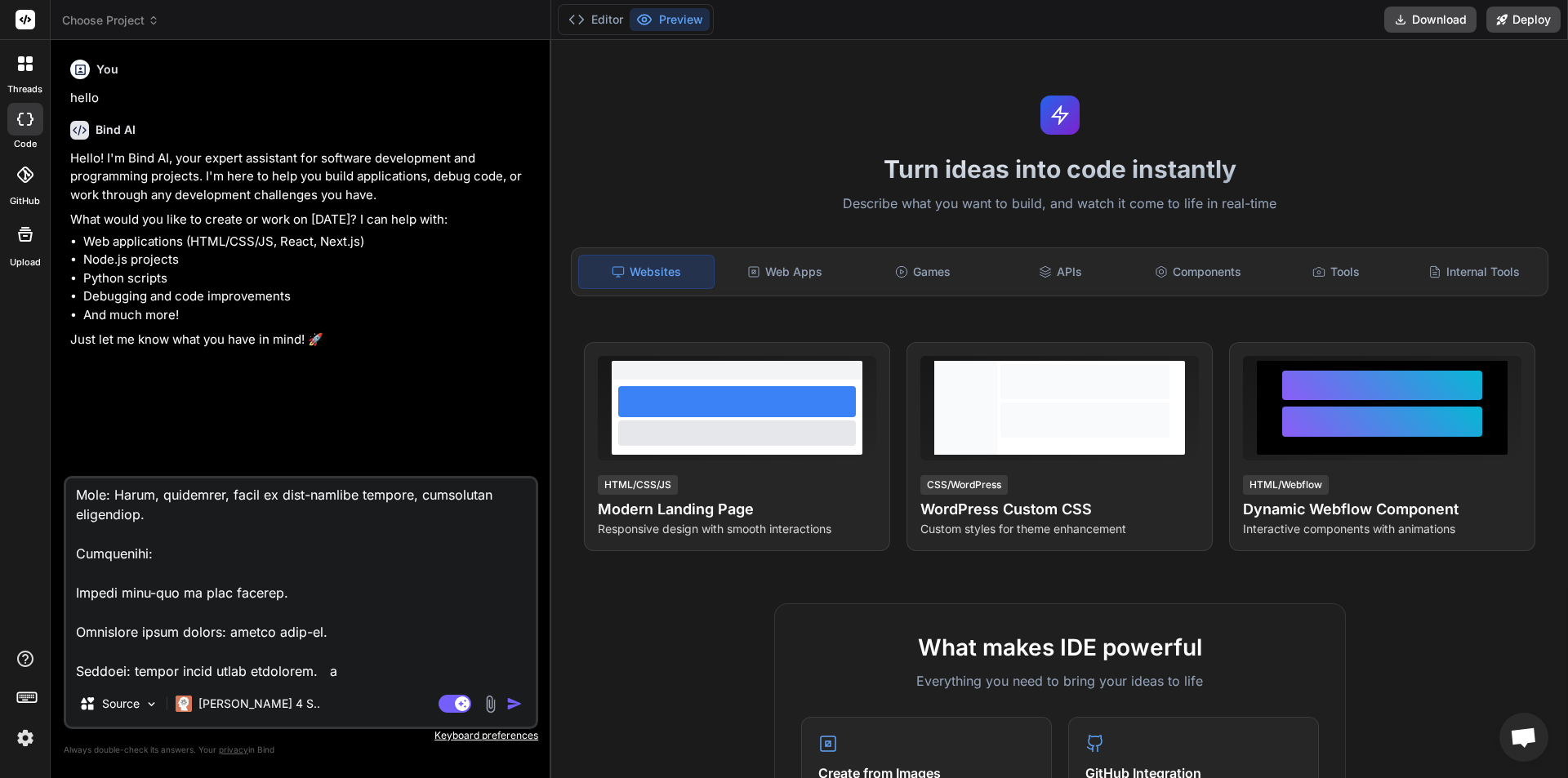
type textarea "x"
type textarea "Brand & Identity Business Name: Embrace Beauty Owner: Emilia – Luxury Makeup Ar…"
type textarea "x"
type textarea "Brand & Identity Business Name: Embrace Beauty Owner: Emilia – Luxury Makeup Ar…"
type textarea "x"
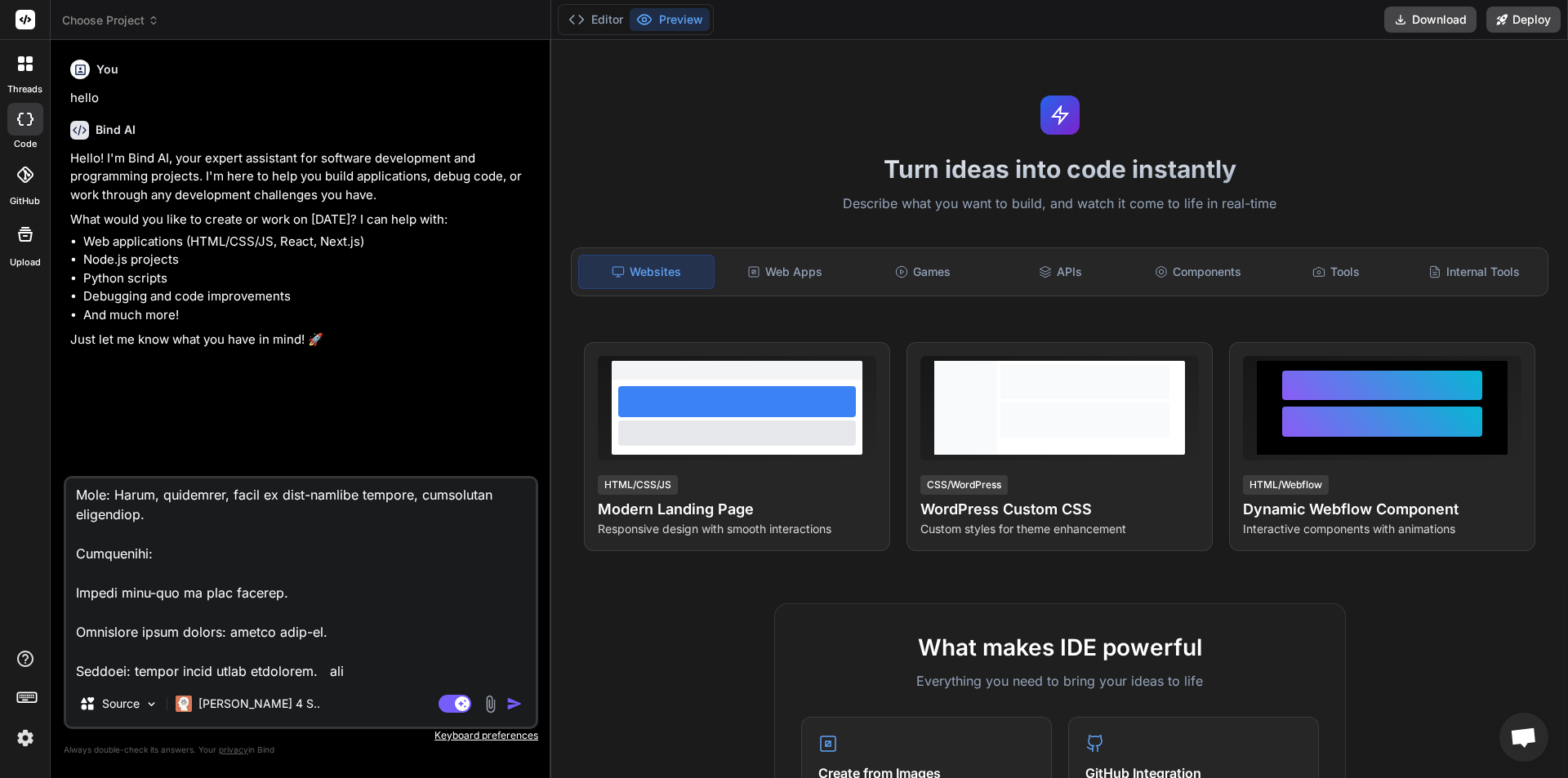
type textarea "Brand & Identity Business Name: Embrace Beauty Owner: Emilia – Luxury Makeup Ar…"
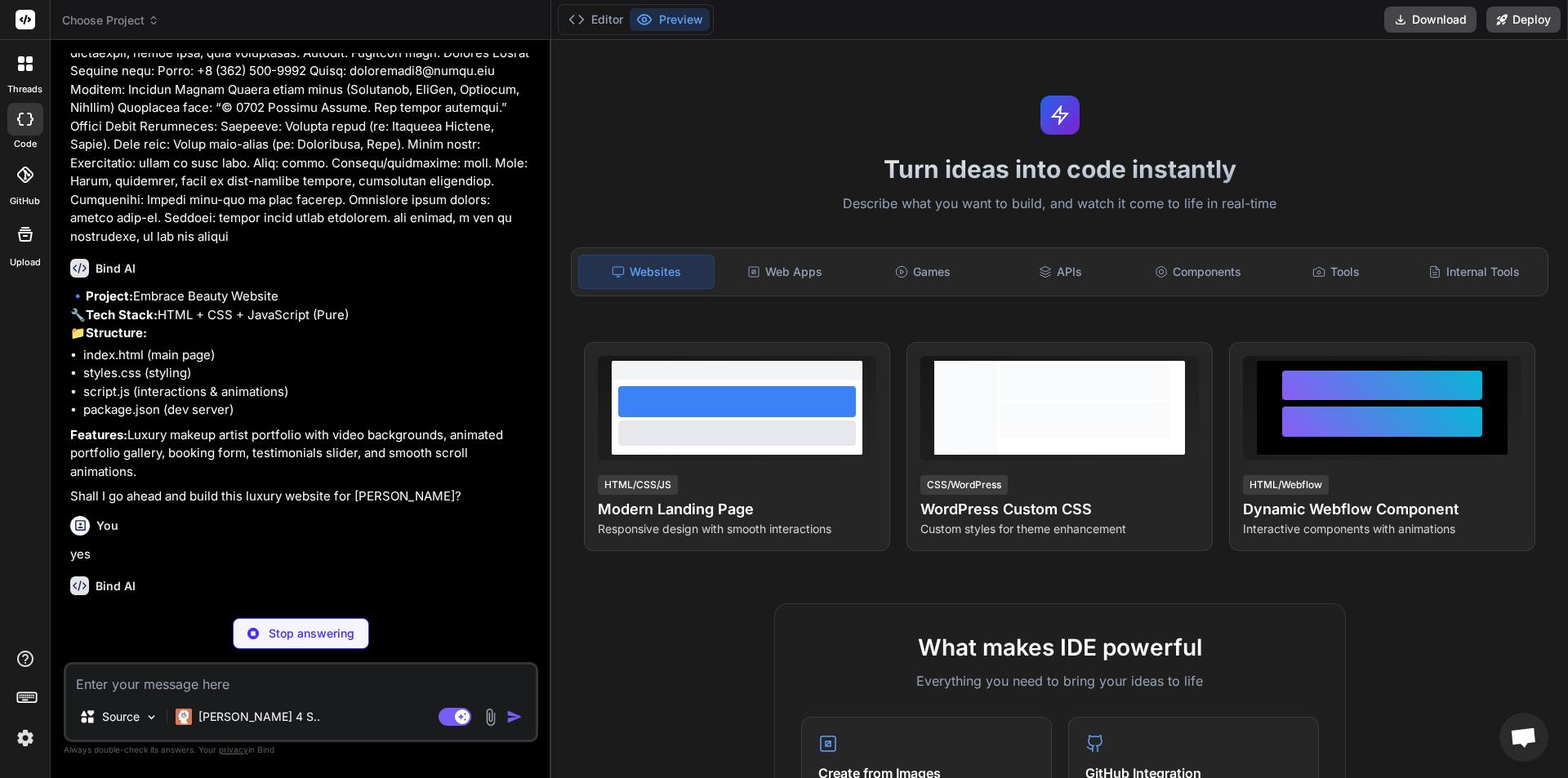
scroll to position [948, 0]
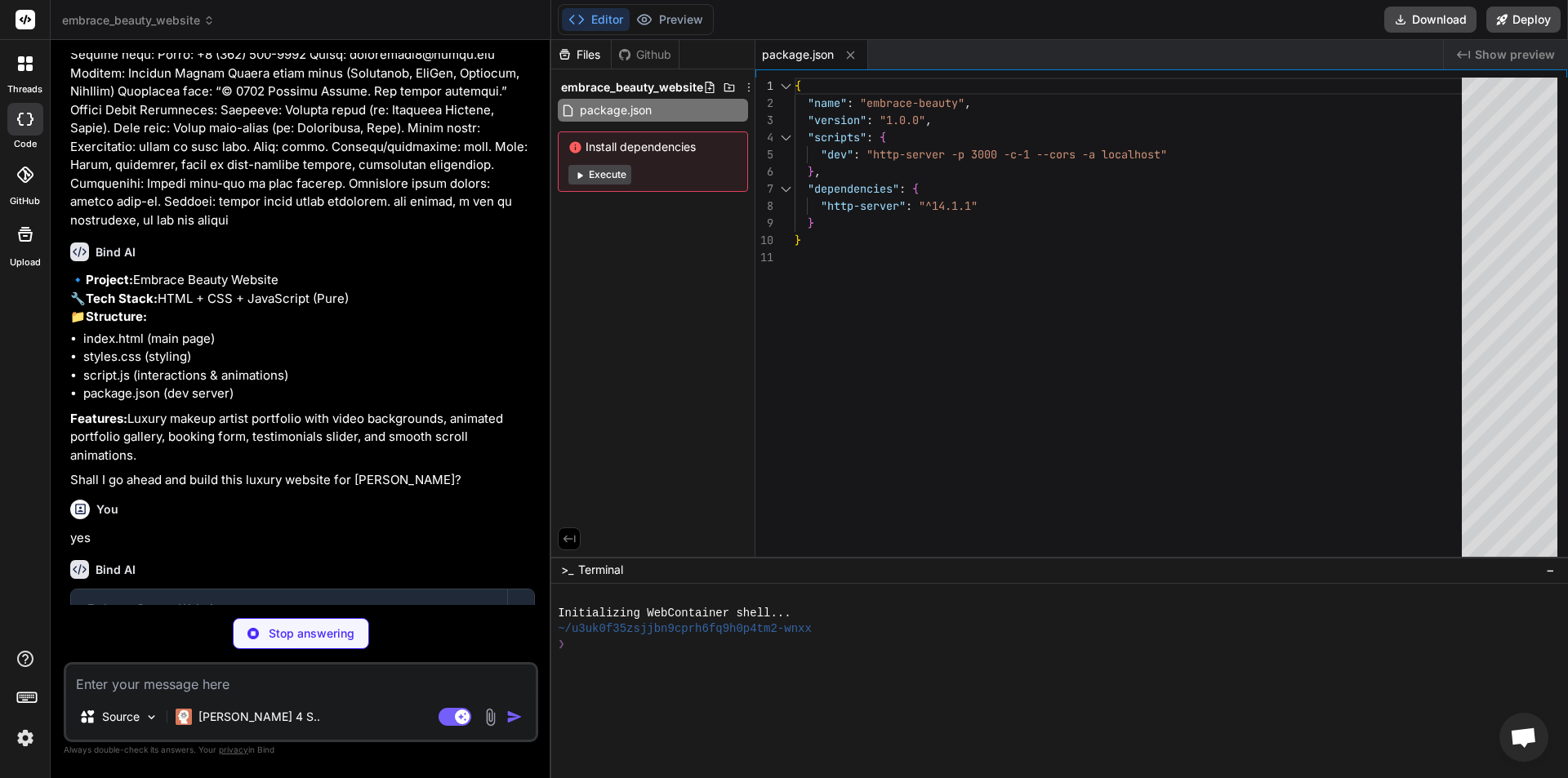
click at [617, 175] on button "Execute" at bounding box center [600, 175] width 63 height 20
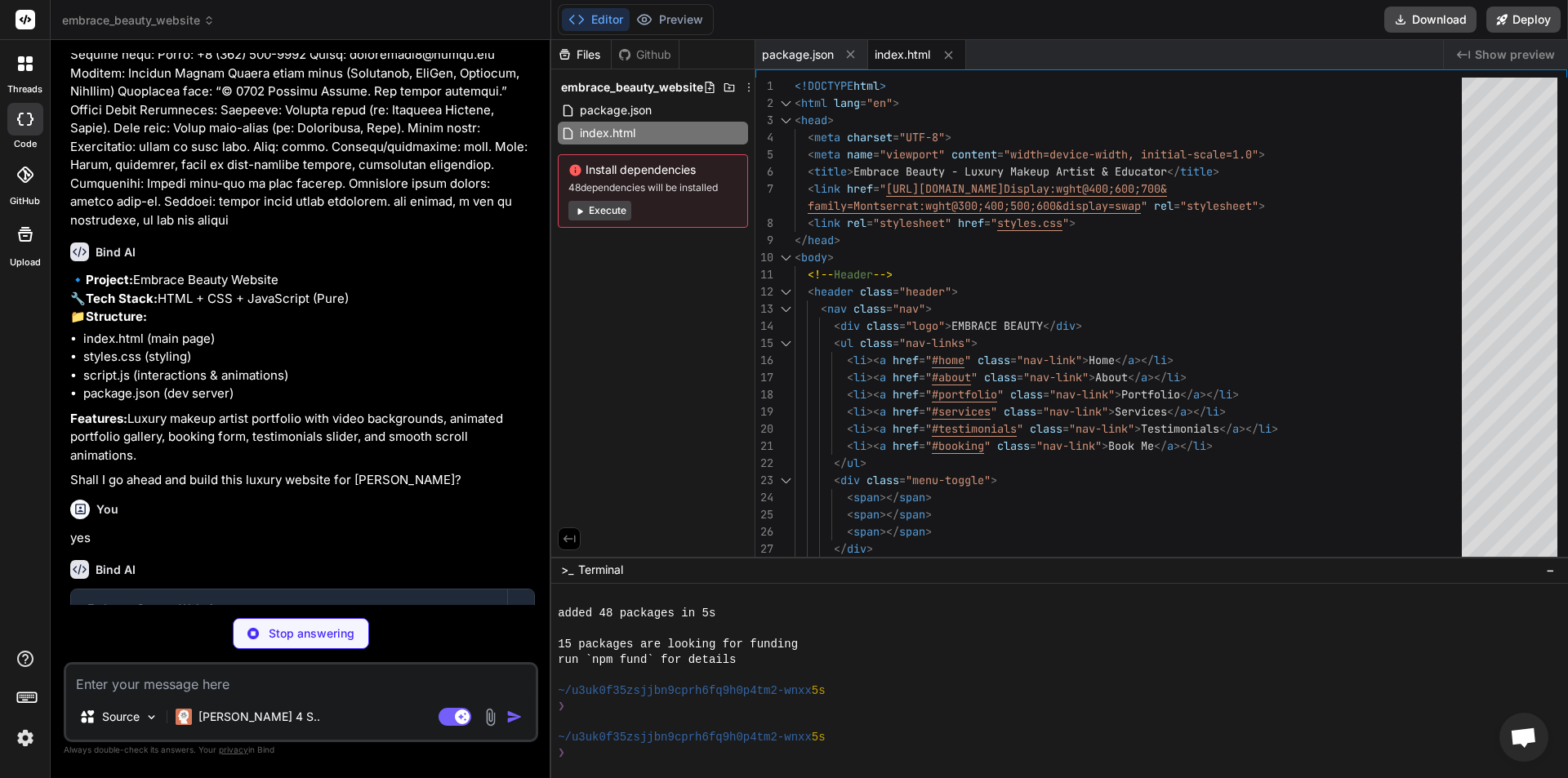
scroll to position [124, 0]
click at [609, 213] on button "Execute" at bounding box center [600, 211] width 63 height 20
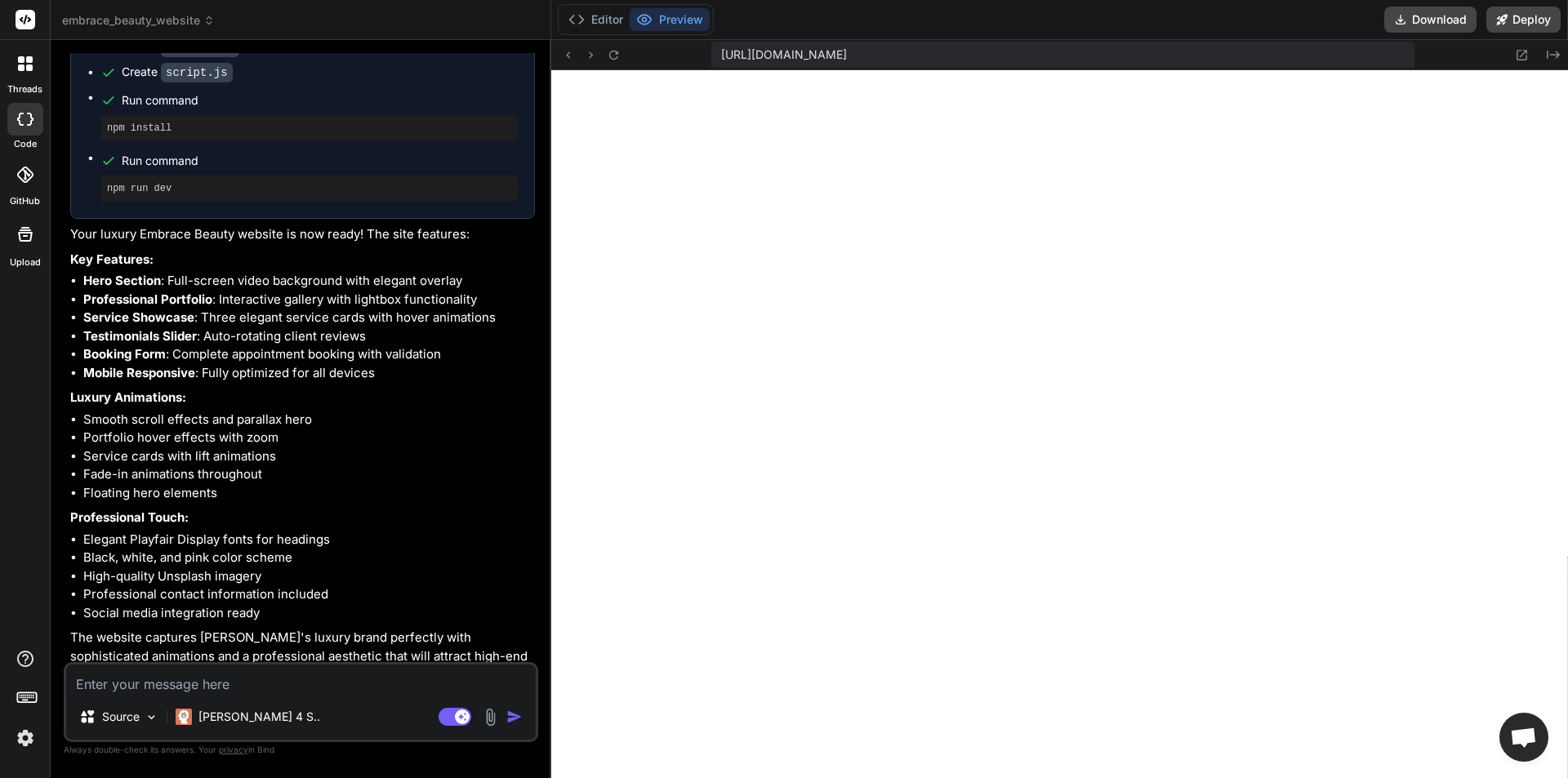
scroll to position [1628, 0]
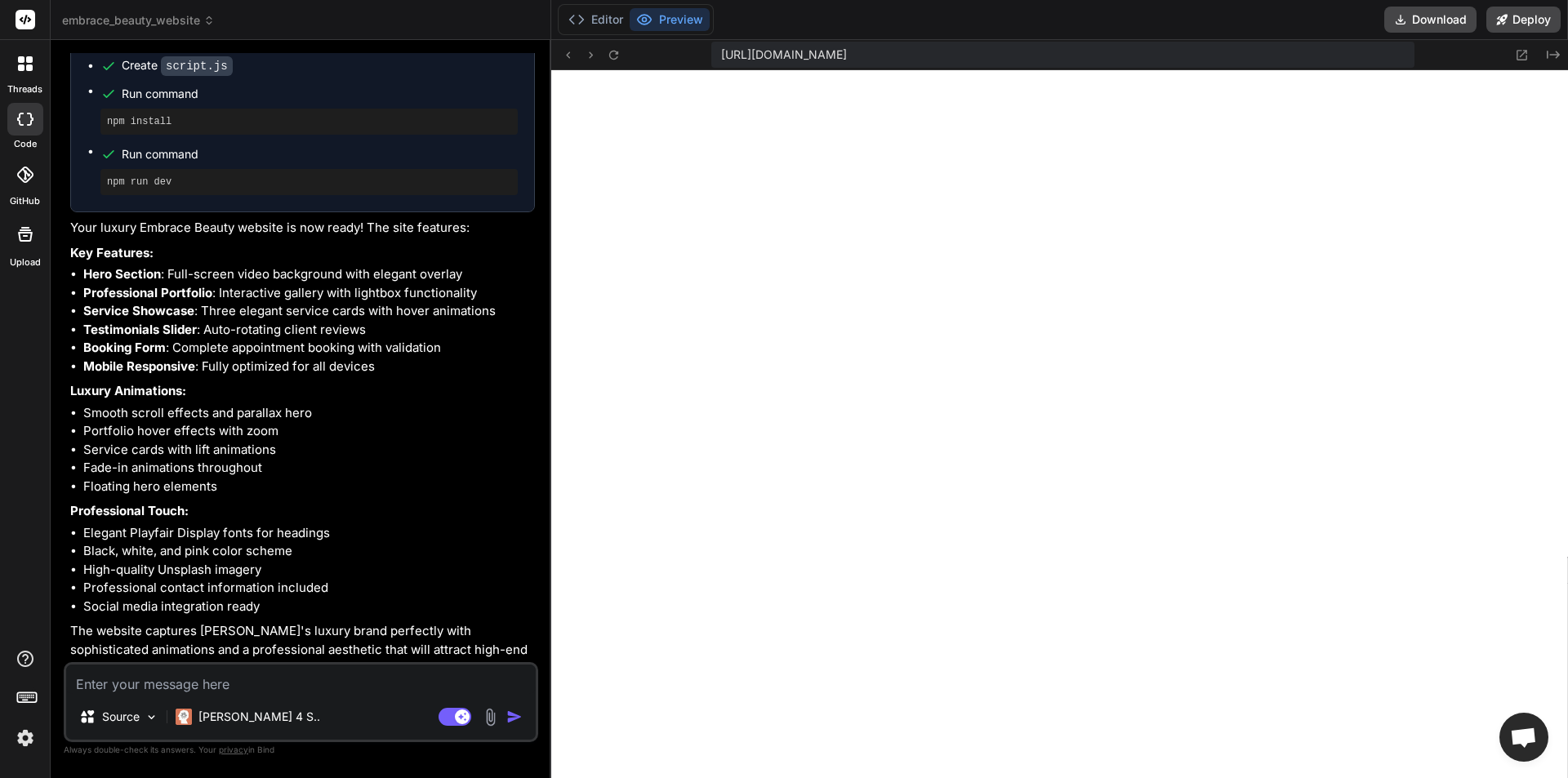
click at [34, 72] on div at bounding box center [25, 64] width 34 height 34
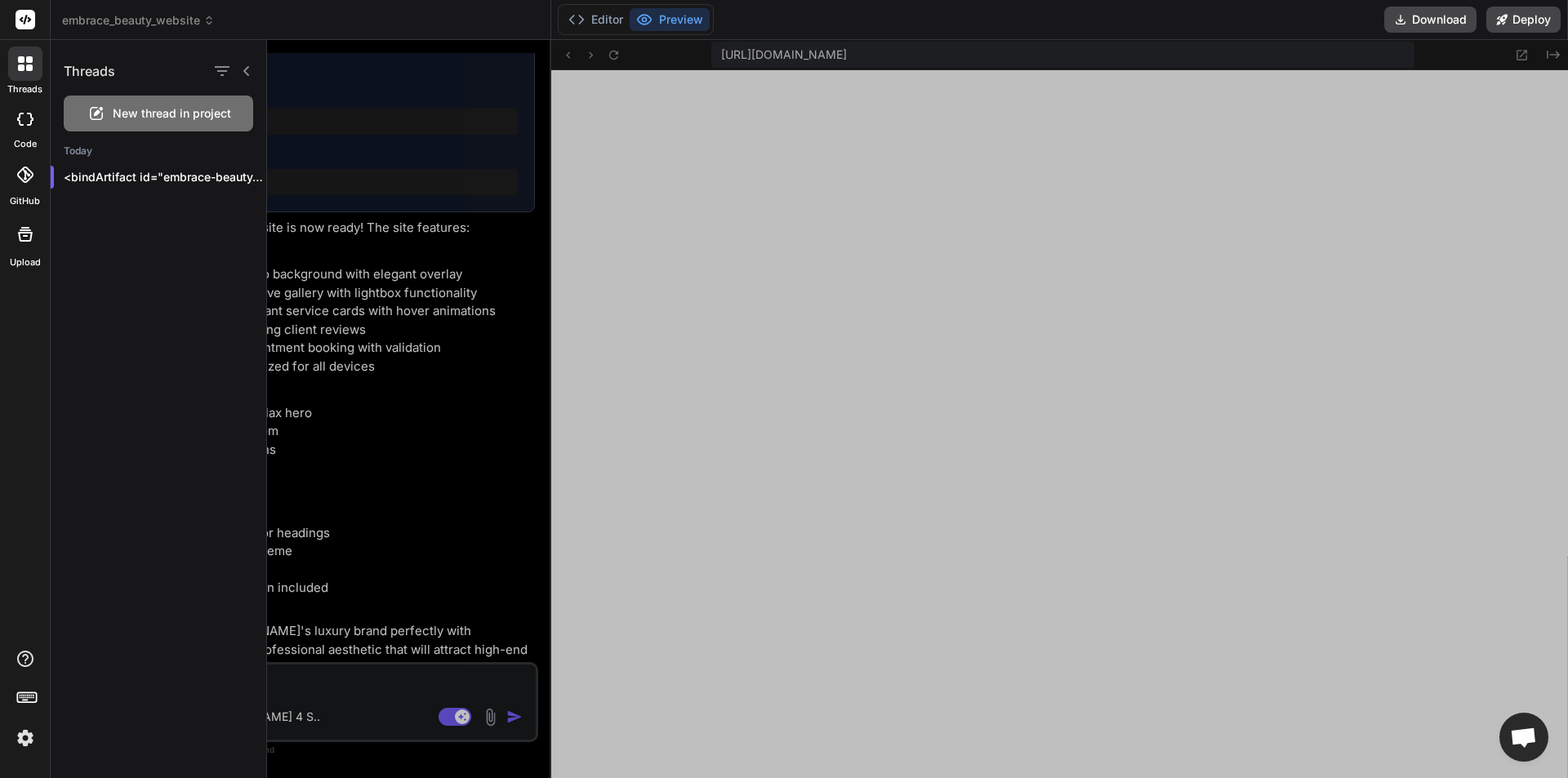
click at [147, 106] on span "New thread in project" at bounding box center [172, 113] width 118 height 16
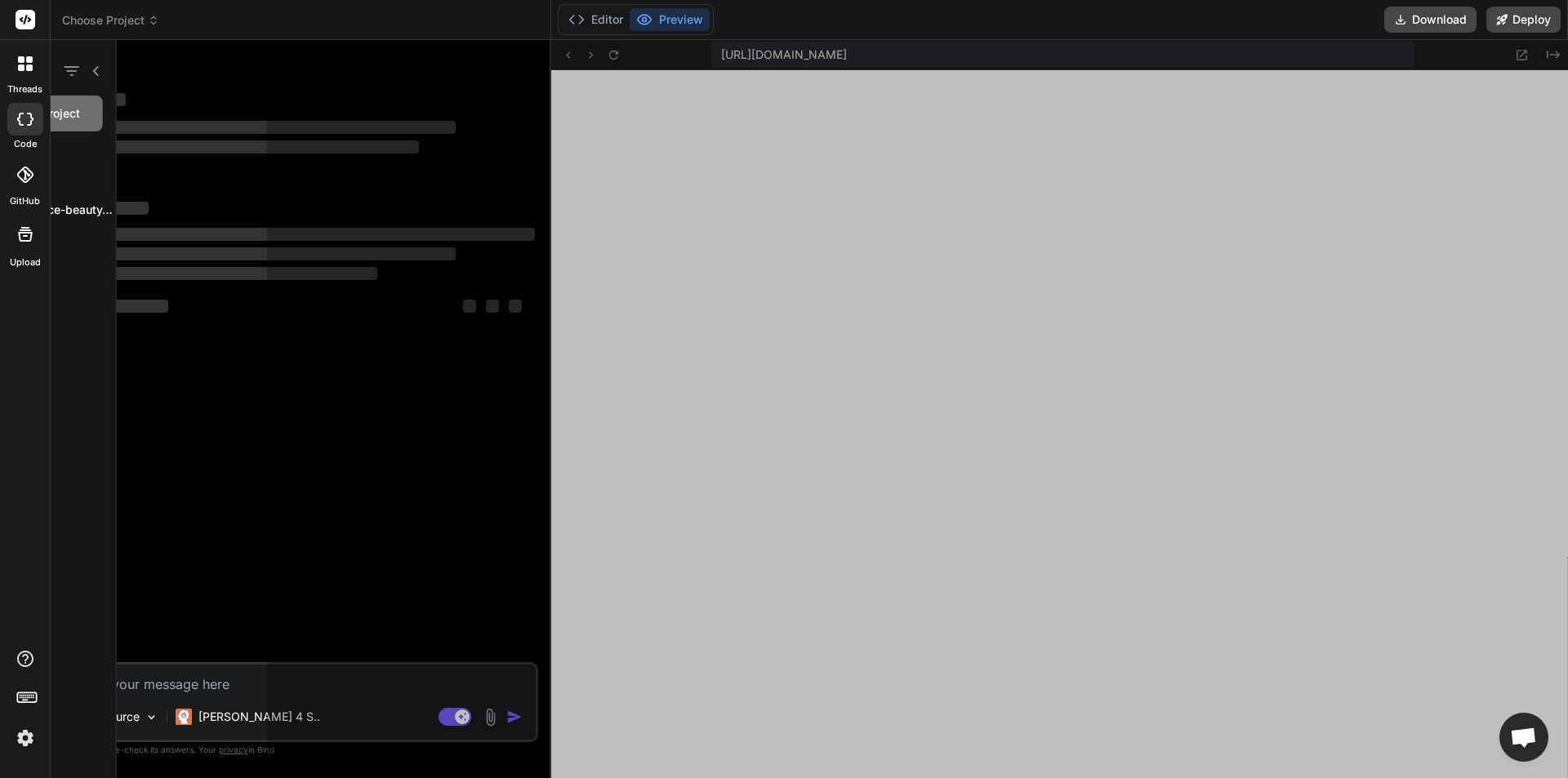
scroll to position [1256, 0]
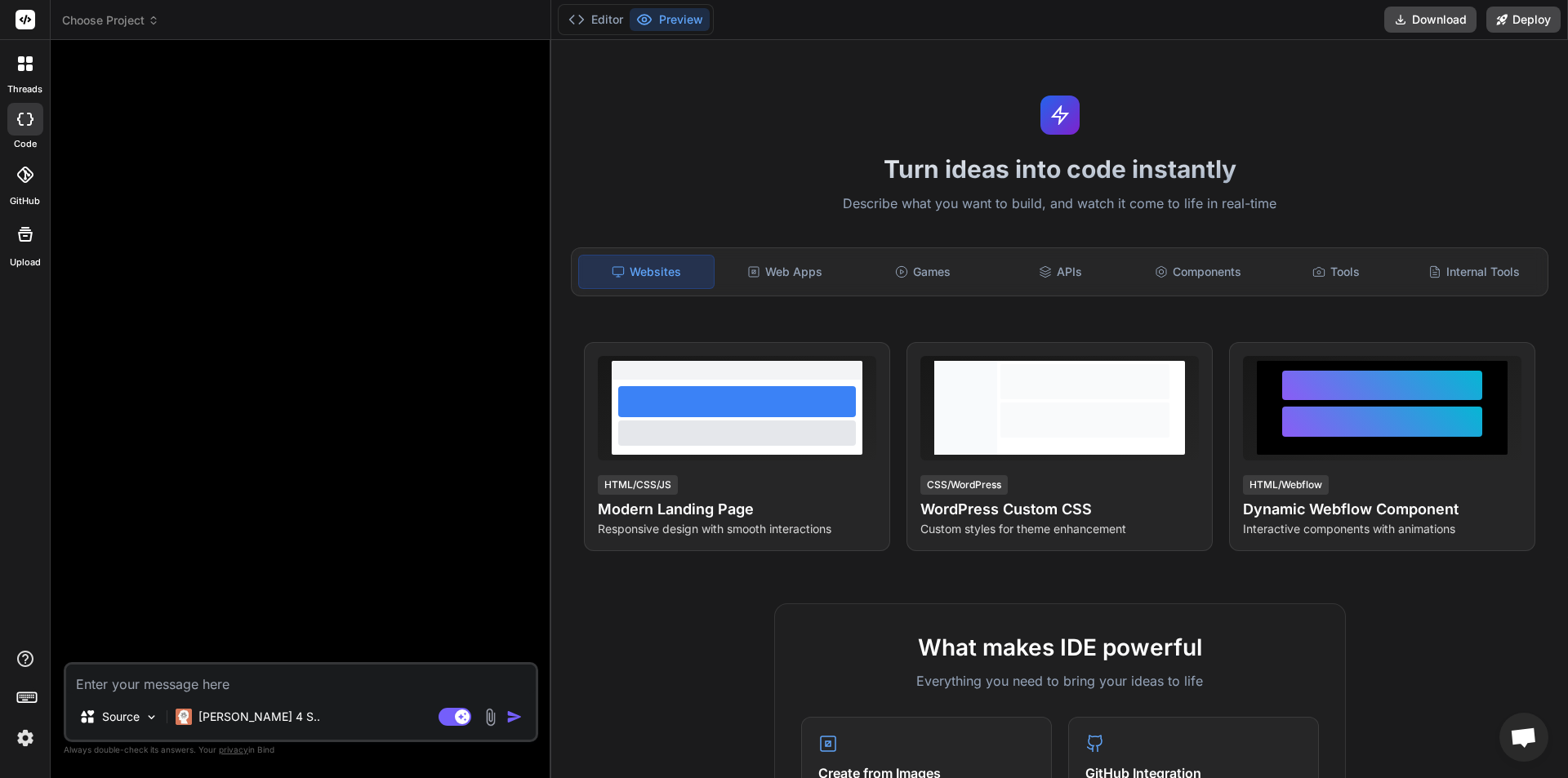
click at [192, 686] on textarea at bounding box center [301, 678] width 469 height 30
paste textarea "Brand & Identity Business Name: Embrace Beauty Owner: Emilia – Luxury Makeup Ar…"
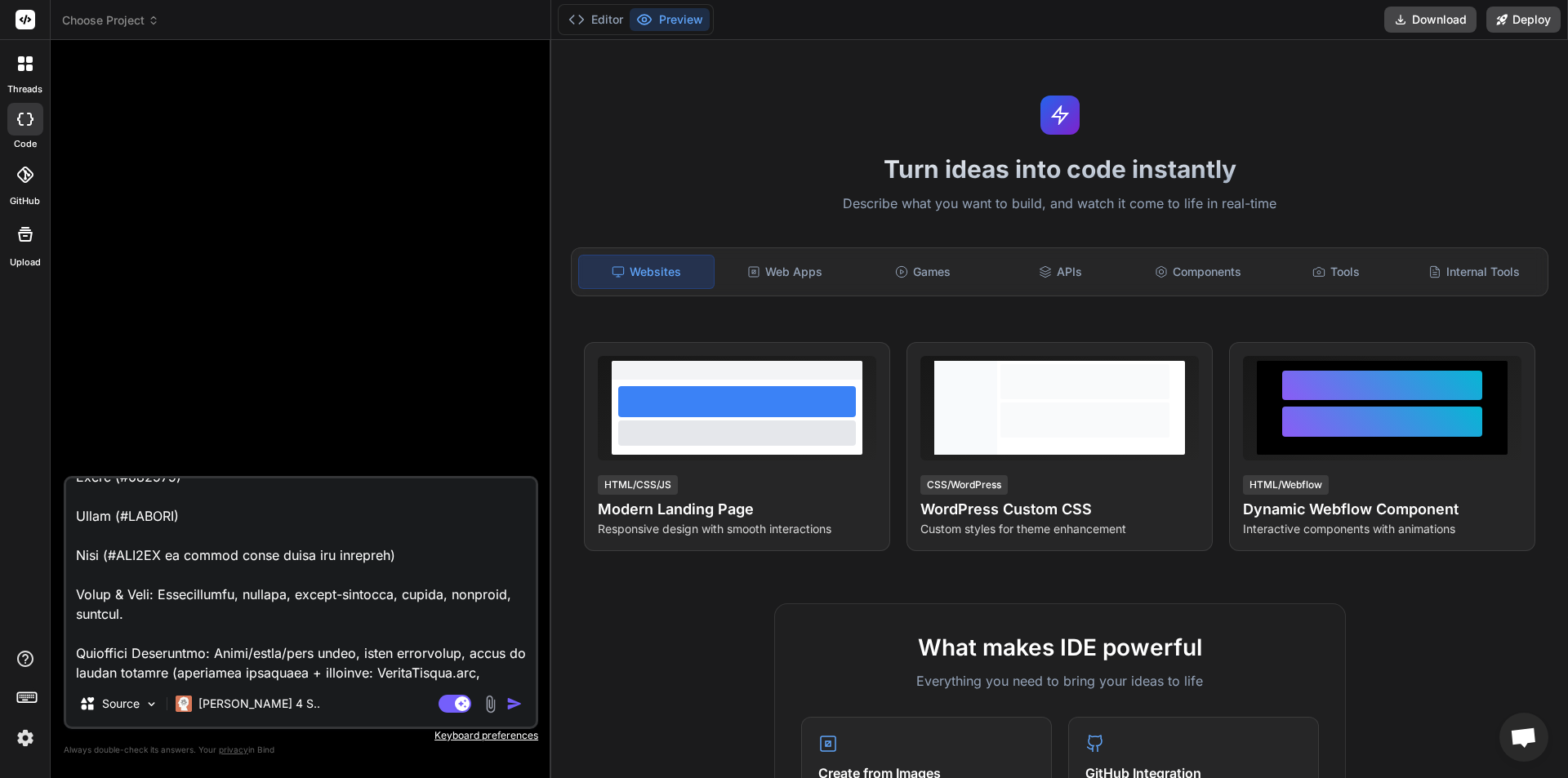
scroll to position [0, 0]
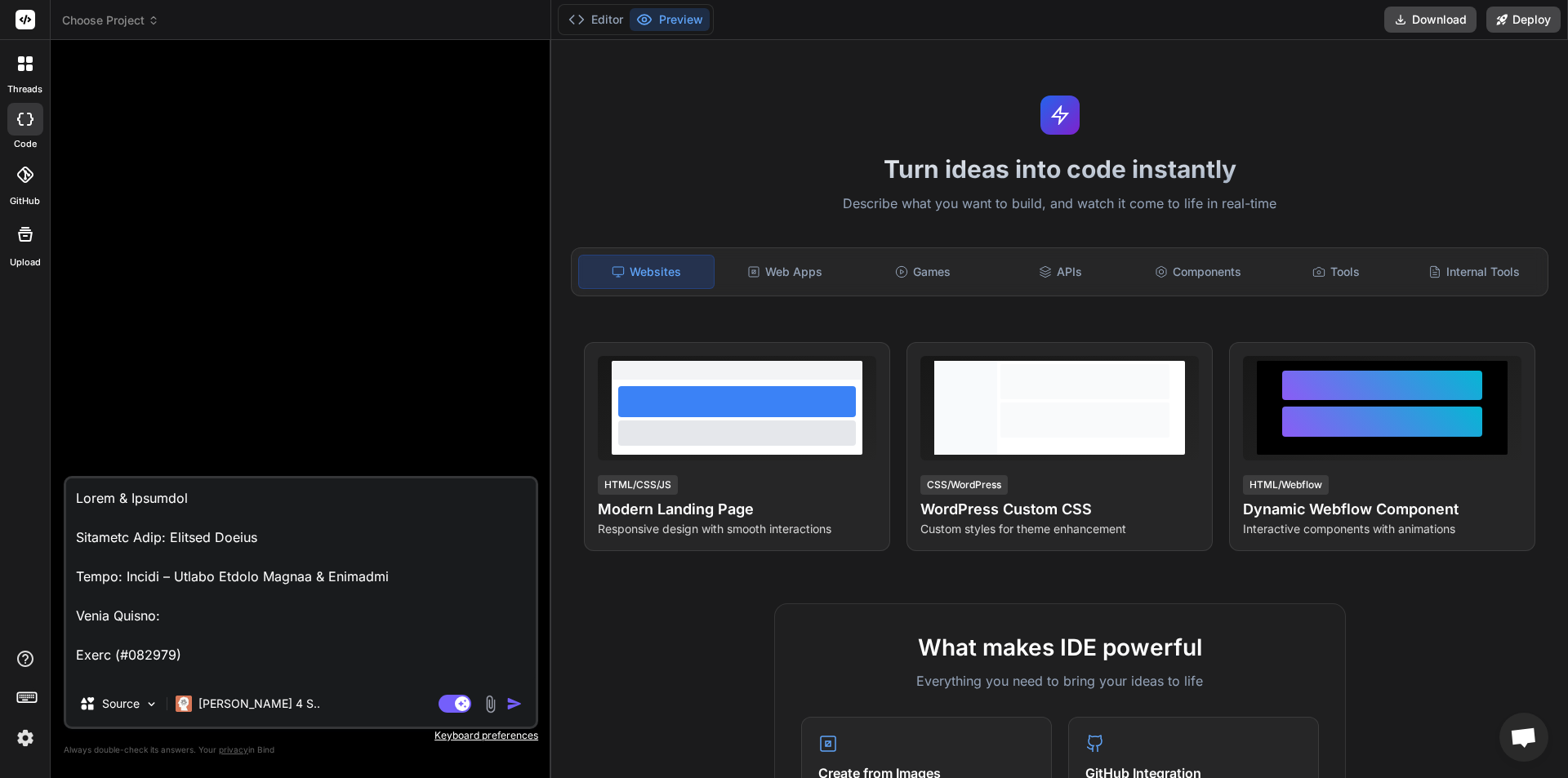
click at [75, 494] on textarea at bounding box center [301, 580] width 469 height 203
paste textarea "https://chanelvaldez.com/"
paste textarea "https://www.makeupbymario.com/"
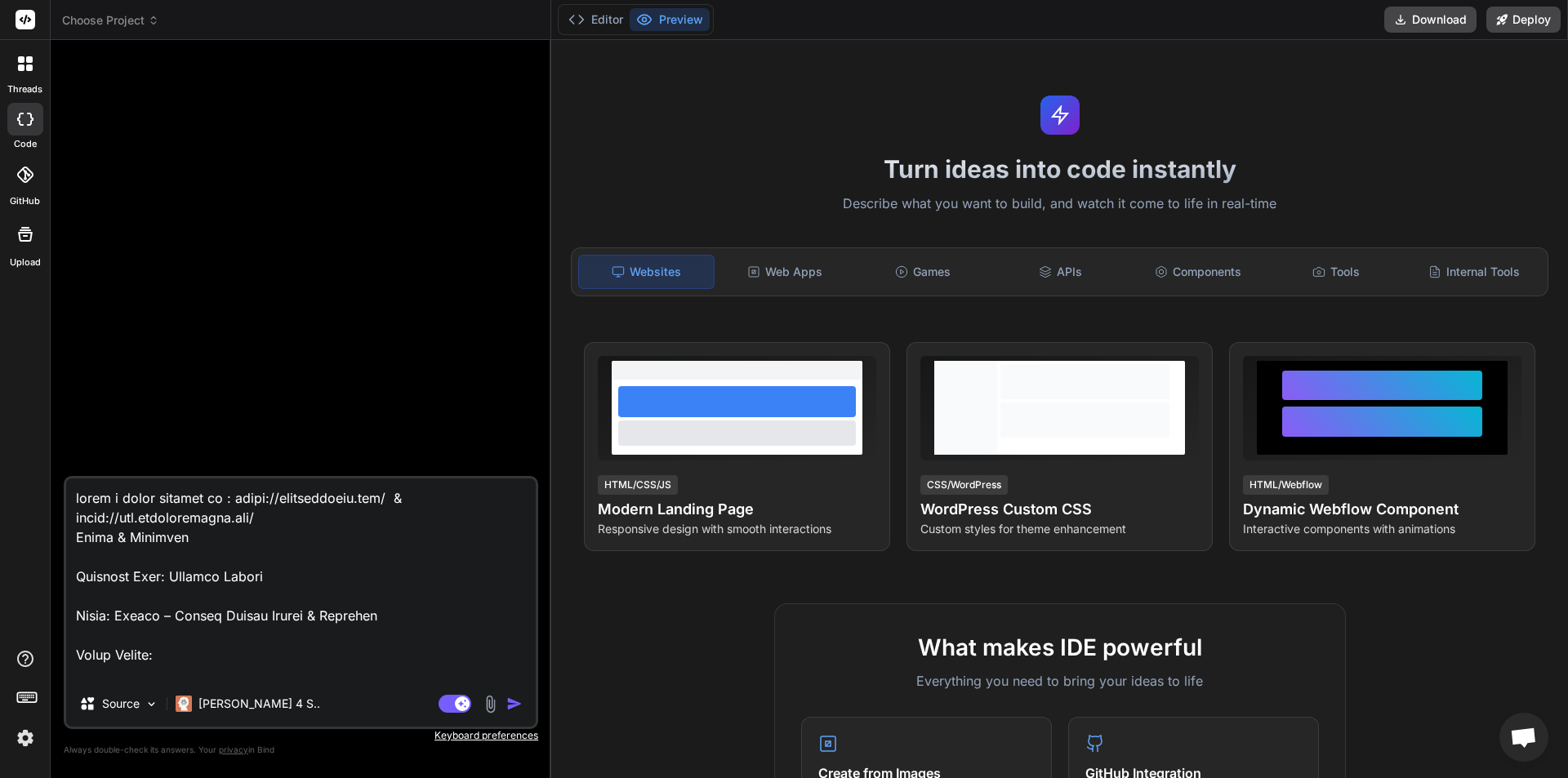
drag, startPoint x: 186, startPoint y: 539, endPoint x: 78, endPoint y: 541, distance: 108.0
click at [78, 541] on textarea at bounding box center [301, 580] width 469 height 203
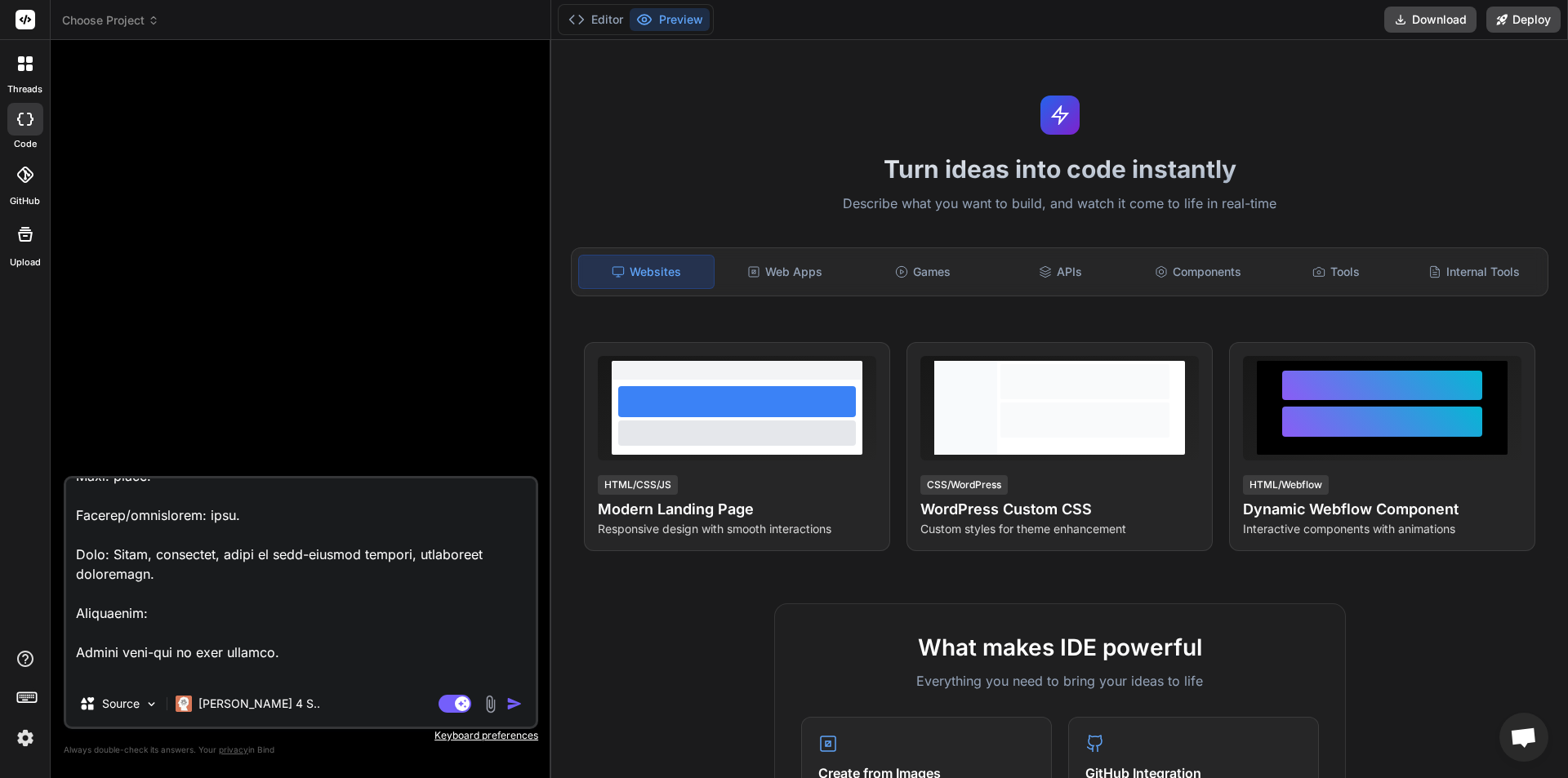
scroll to position [3138, 0]
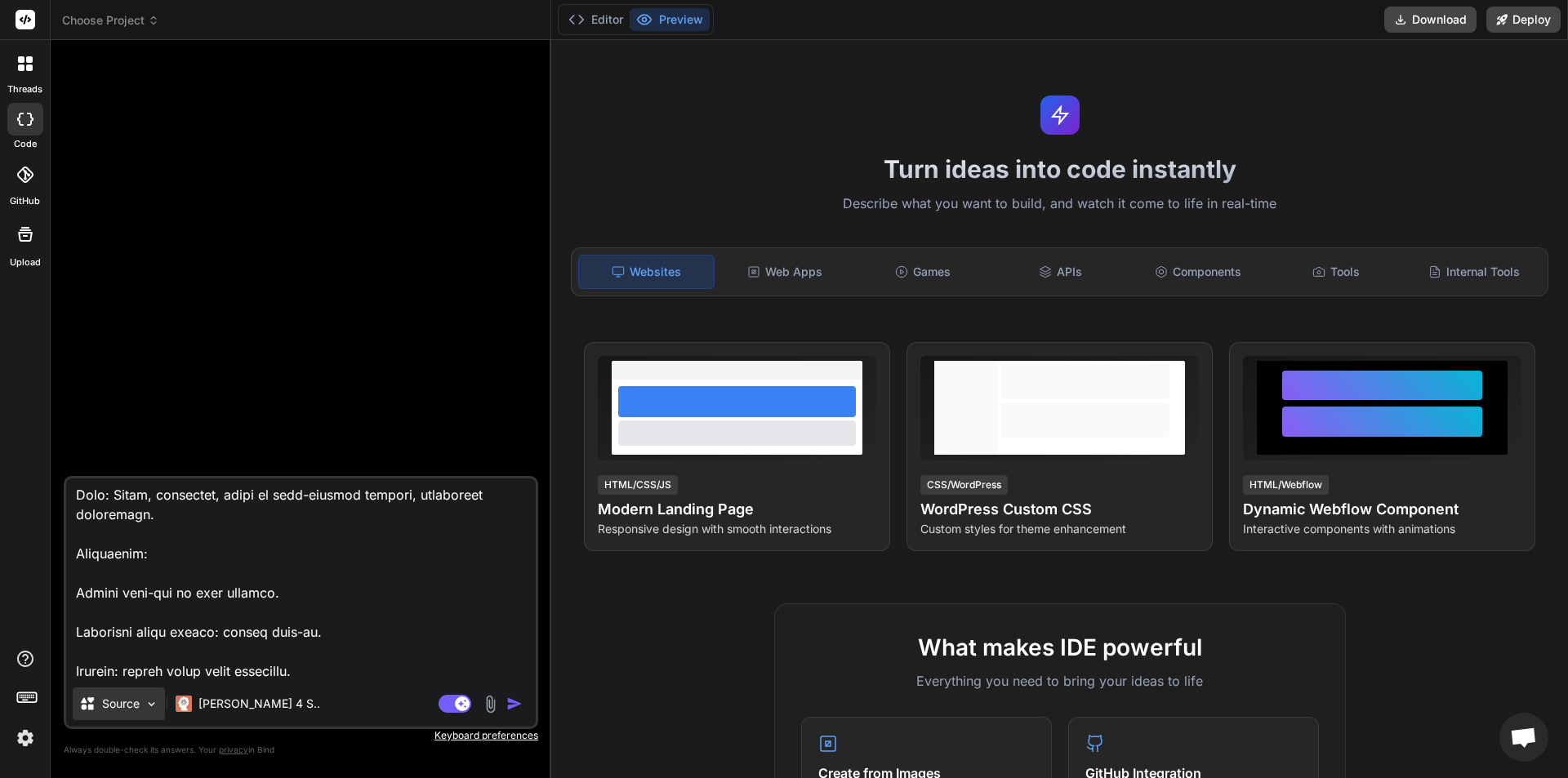
click at [142, 704] on div "Source" at bounding box center [118, 704] width 92 height 32
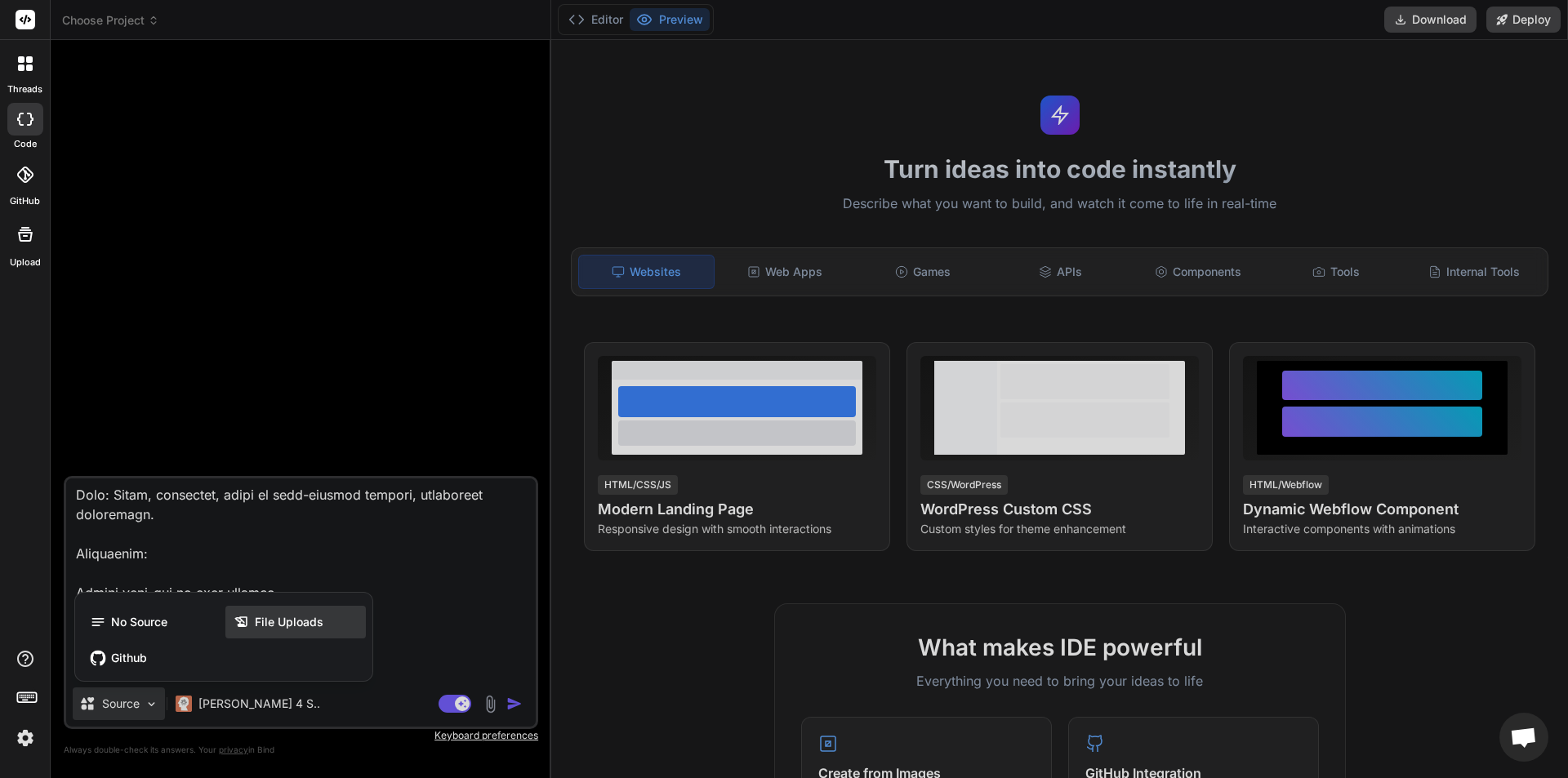
click at [266, 627] on span "File Uploads" at bounding box center [289, 622] width 68 height 16
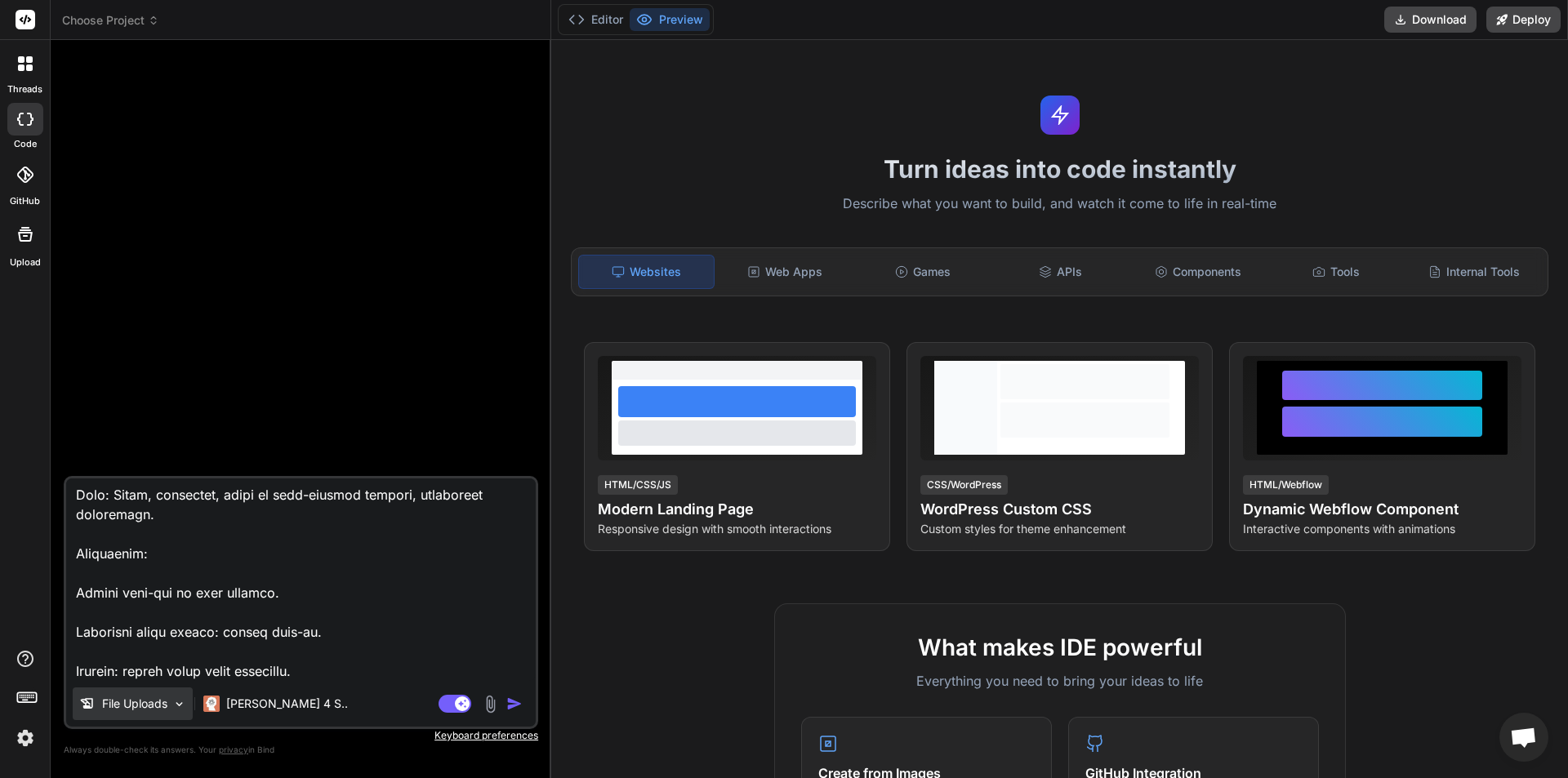
click at [160, 700] on p "File Uploads" at bounding box center [135, 704] width 66 height 16
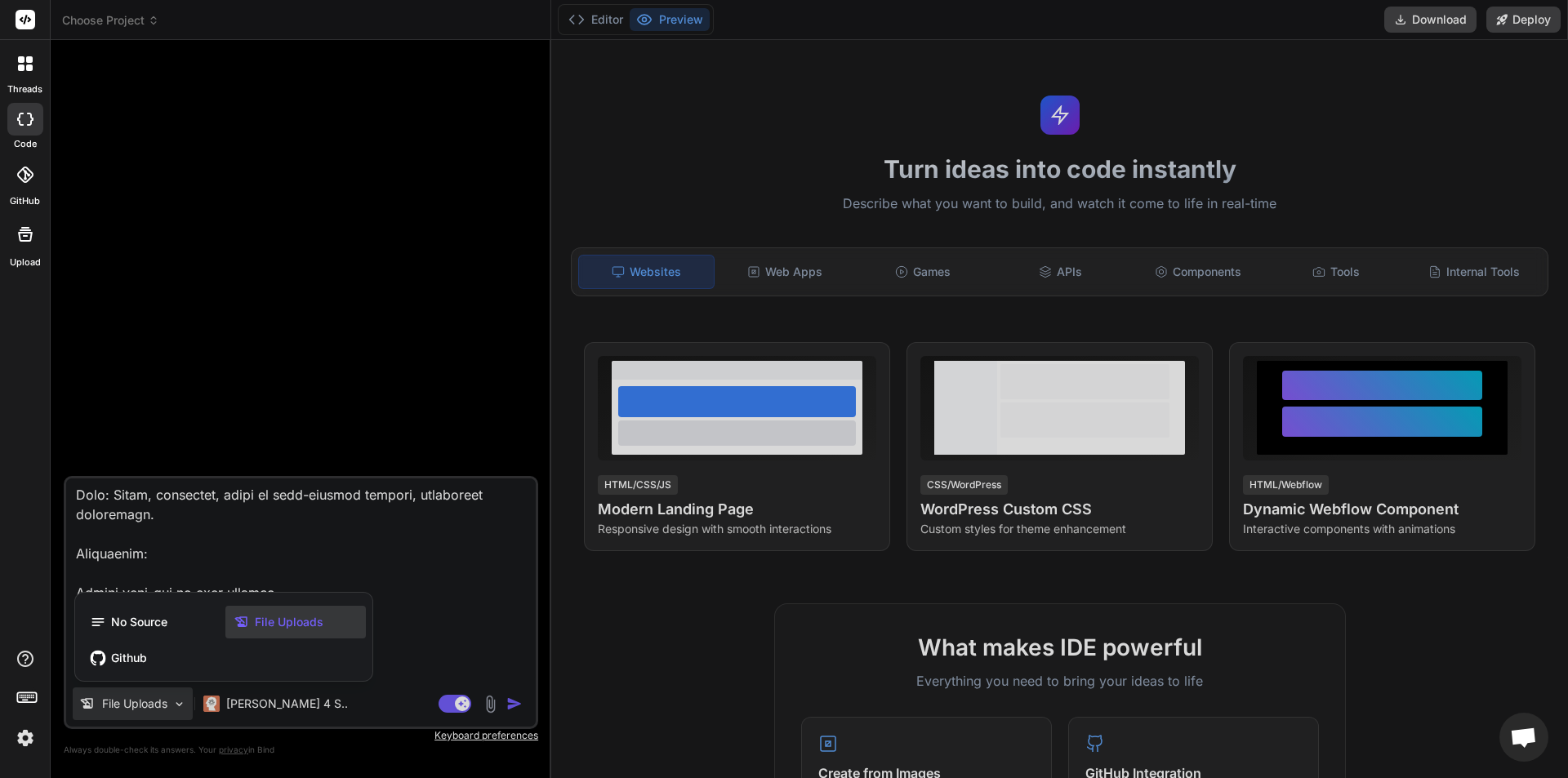
click at [268, 619] on span "File Uploads" at bounding box center [289, 622] width 68 height 16
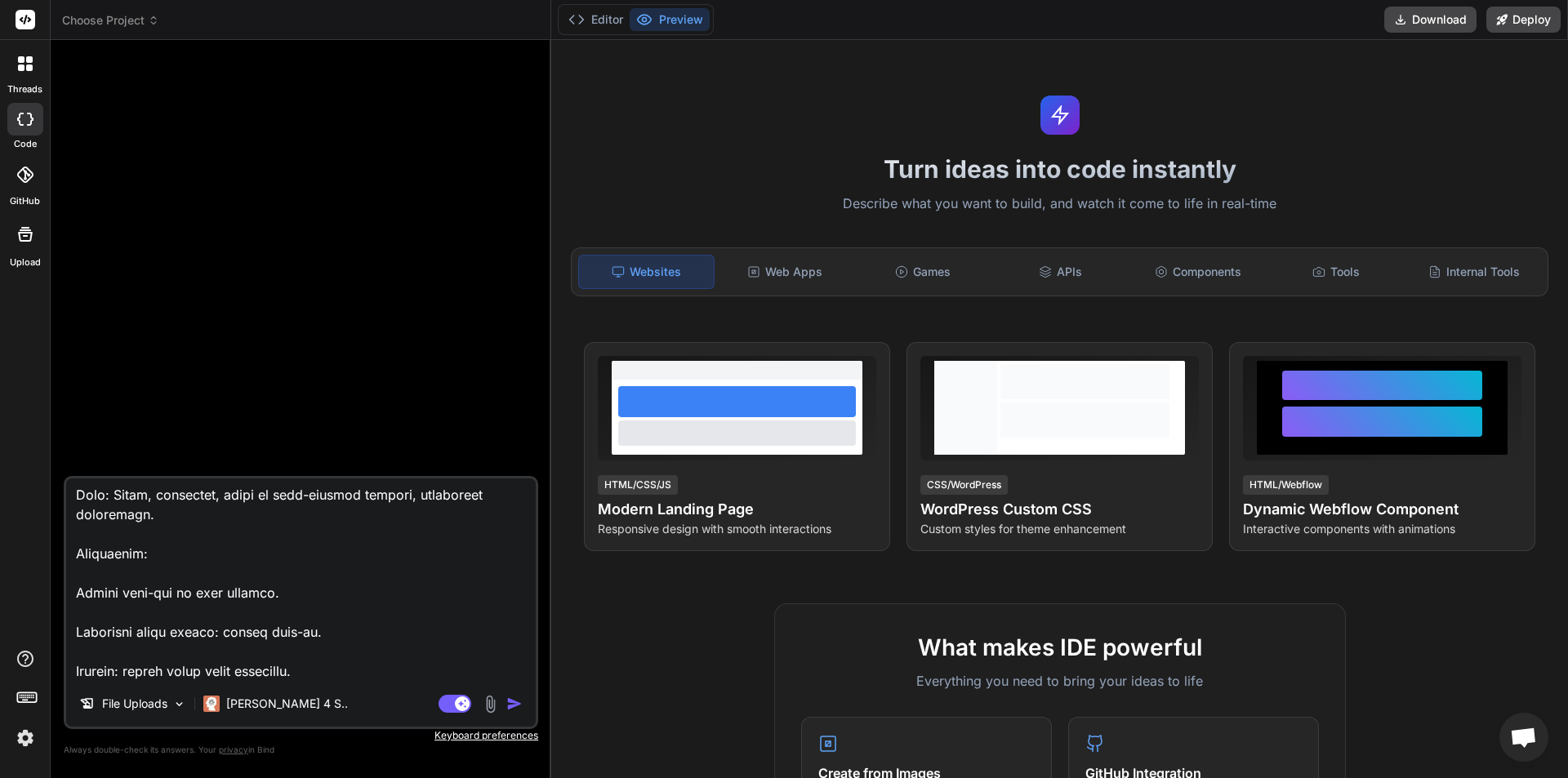
click at [327, 665] on textarea at bounding box center [301, 580] width 469 height 203
click at [506, 705] on img "button" at bounding box center [514, 704] width 16 height 16
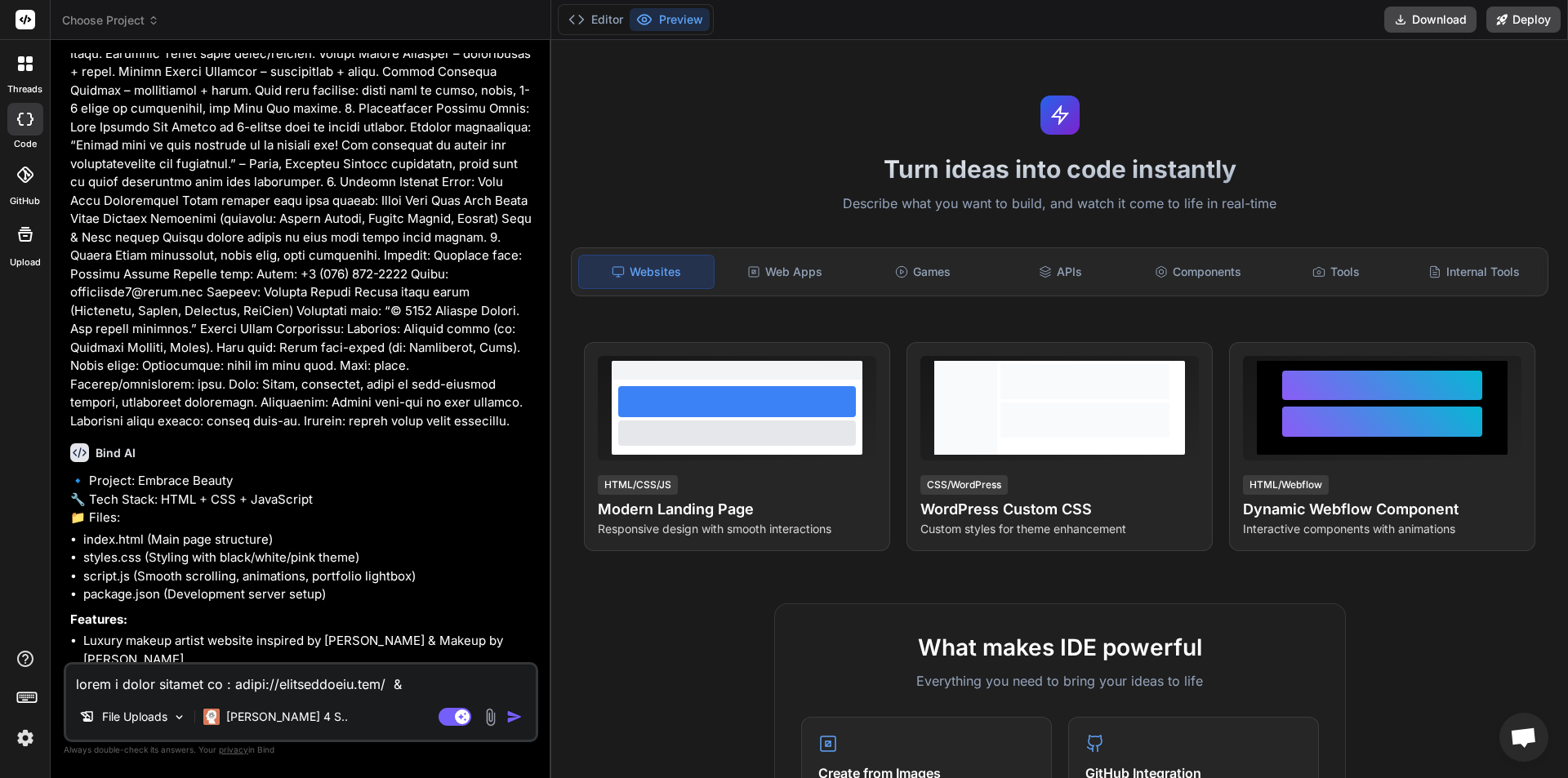
scroll to position [630, 0]
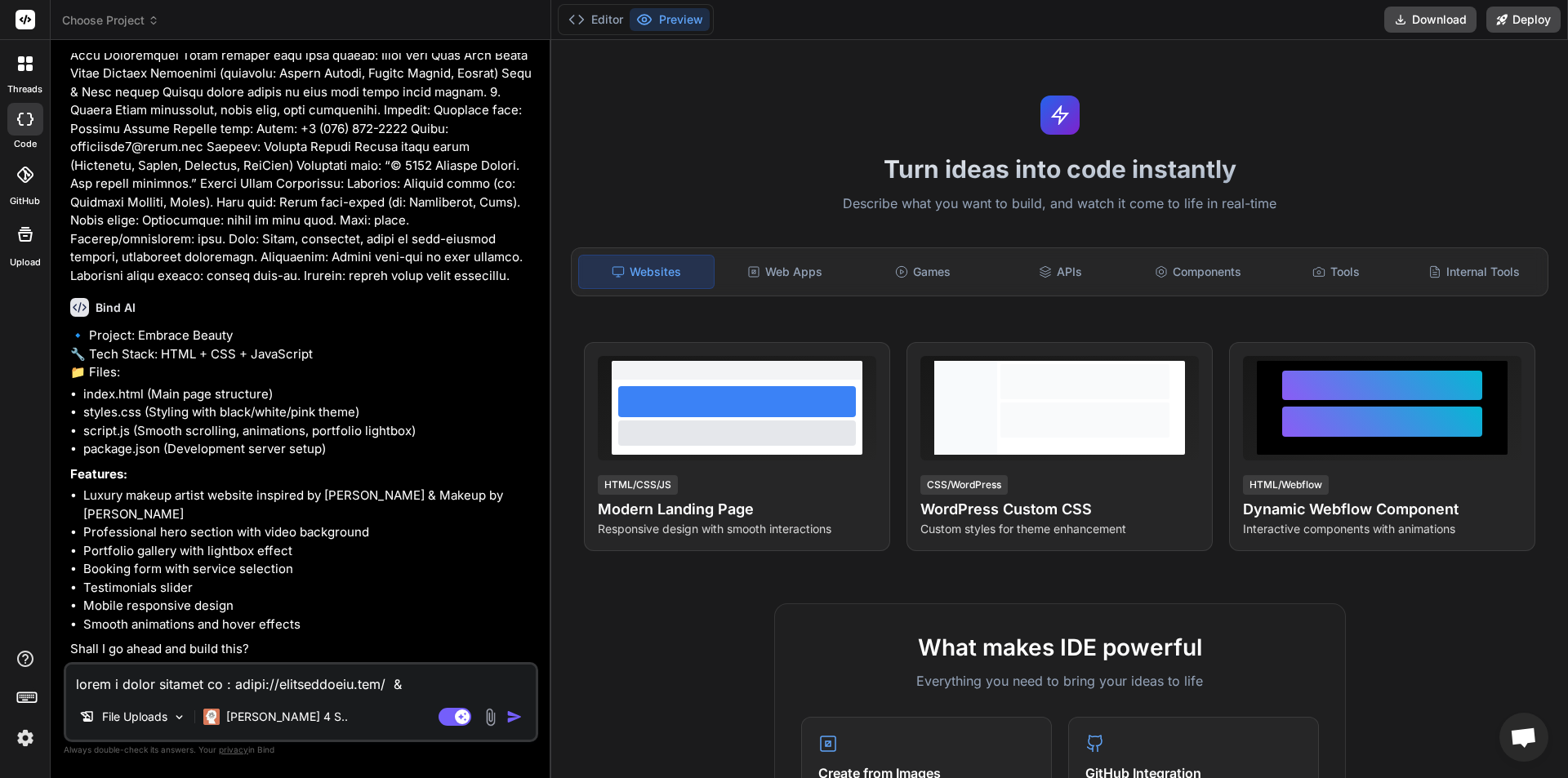
click at [253, 669] on textarea at bounding box center [301, 678] width 469 height 30
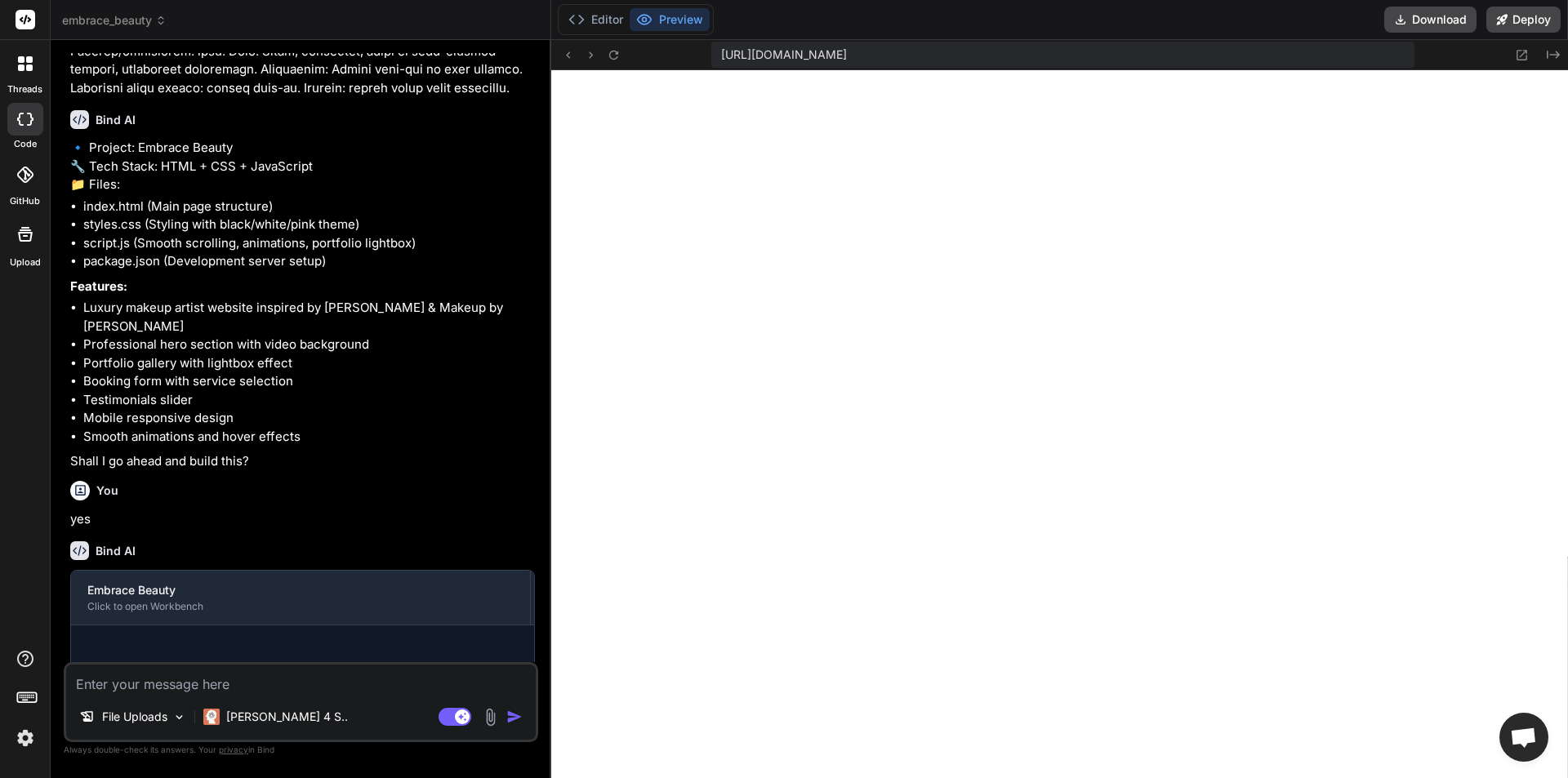
scroll to position [2078, 0]
click at [283, 695] on div "File Uploads Claude 4 S.. Agent Mode. When this toggle is activated, AI automat…" at bounding box center [301, 702] width 475 height 80
click at [285, 677] on textarea at bounding box center [301, 678] width 469 height 30
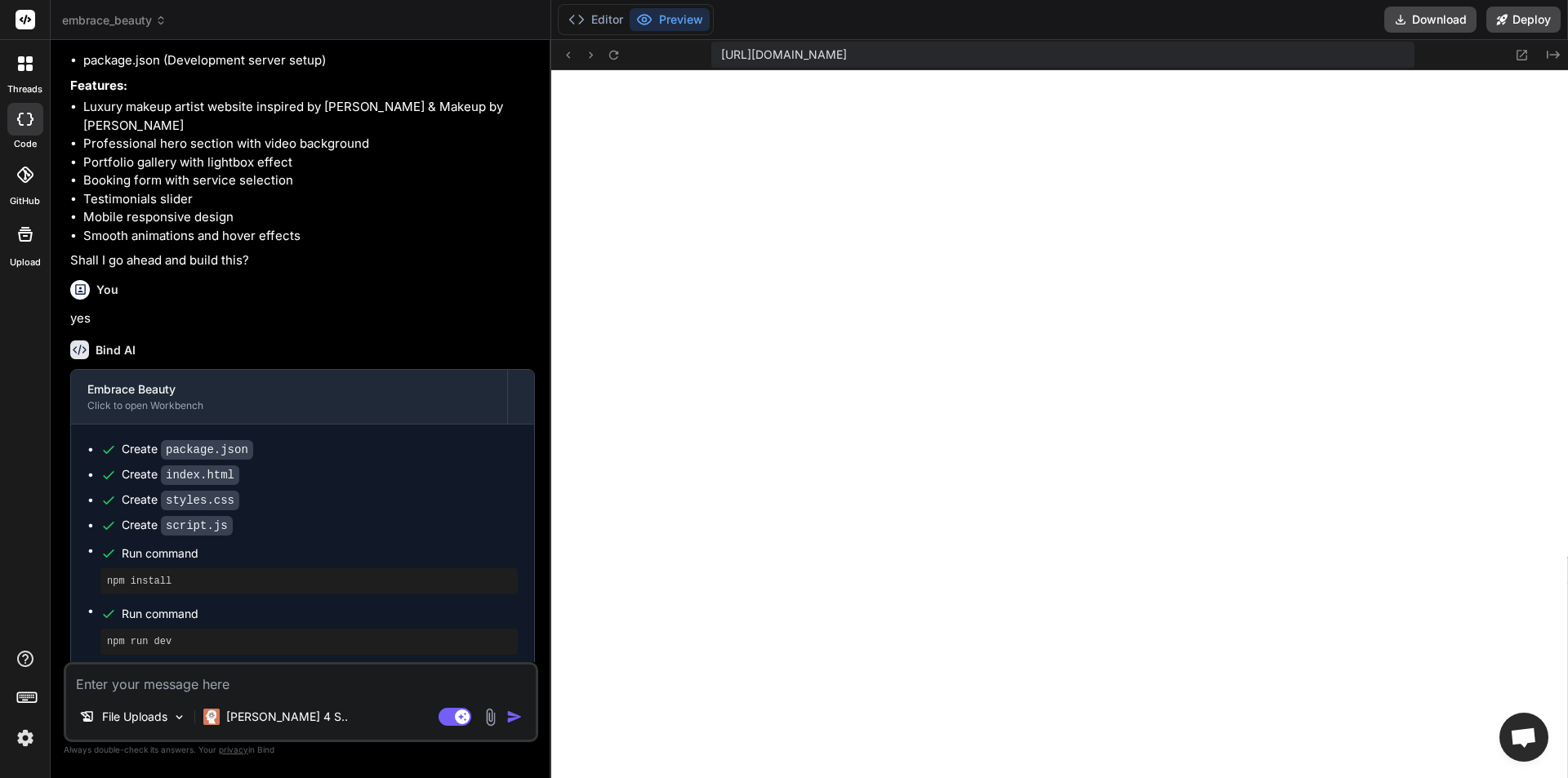
scroll to position [1208, 0]
